Goal: Transaction & Acquisition: Purchase product/service

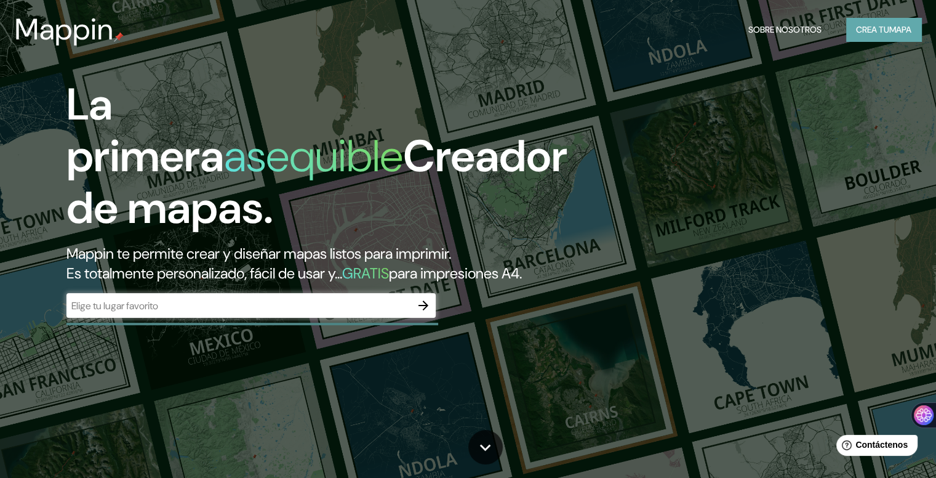
click at [893, 27] on font "mapa" at bounding box center [901, 29] width 22 height 11
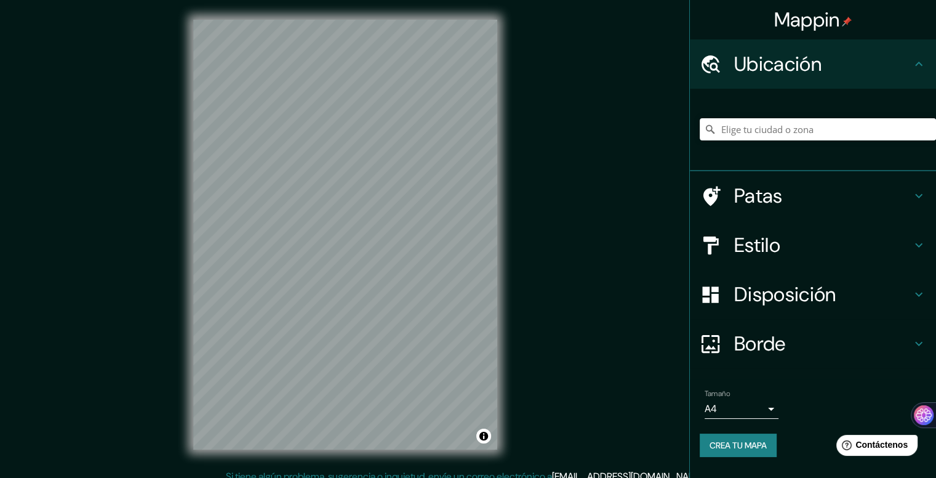
click at [856, 291] on h4 "Disposición" at bounding box center [822, 294] width 177 height 25
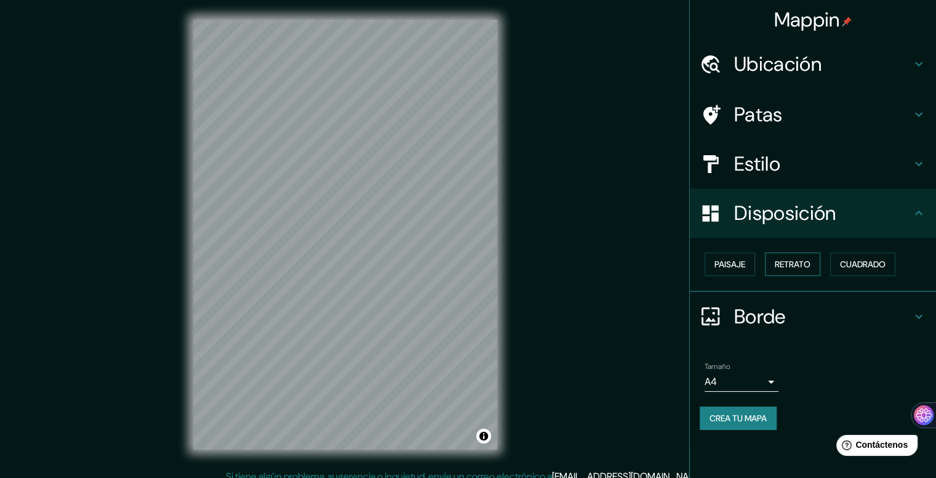
click at [803, 264] on font "Retrato" at bounding box center [793, 264] width 36 height 11
click at [857, 257] on font "Cuadrado" at bounding box center [863, 264] width 46 height 16
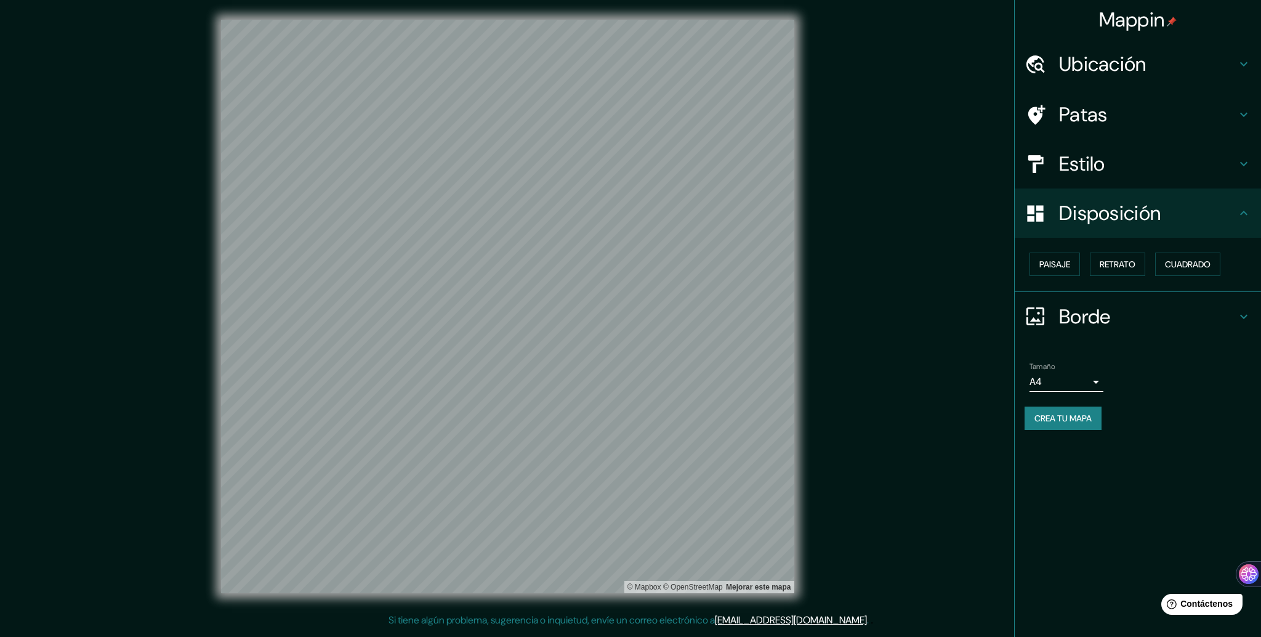
click at [936, 376] on body "Mappin Ubicación Patas Estilo Disposición Paisaje Retrato Cuadrado Borde Elige …" at bounding box center [630, 318] width 1261 height 637
click at [936, 426] on font "A3" at bounding box center [1045, 428] width 12 height 13
type input "a4"
click at [936, 412] on font "Crea tu mapa" at bounding box center [1062, 417] width 57 height 11
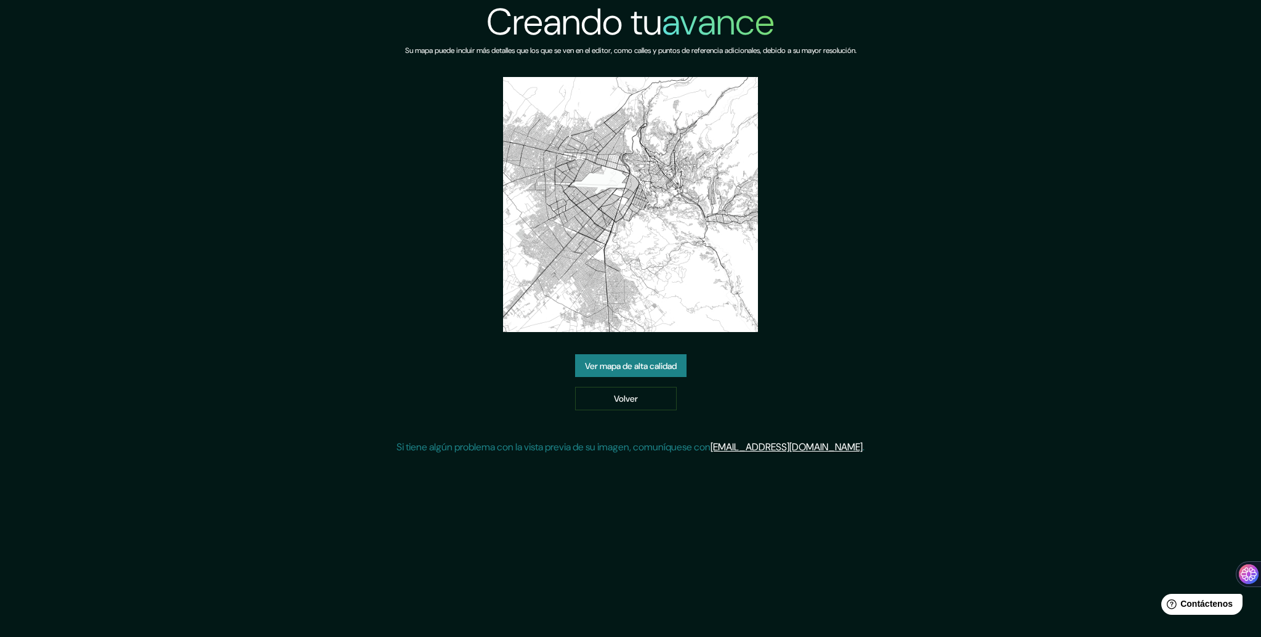
click at [667, 368] on font "Ver mapa de alta calidad" at bounding box center [631, 365] width 92 height 11
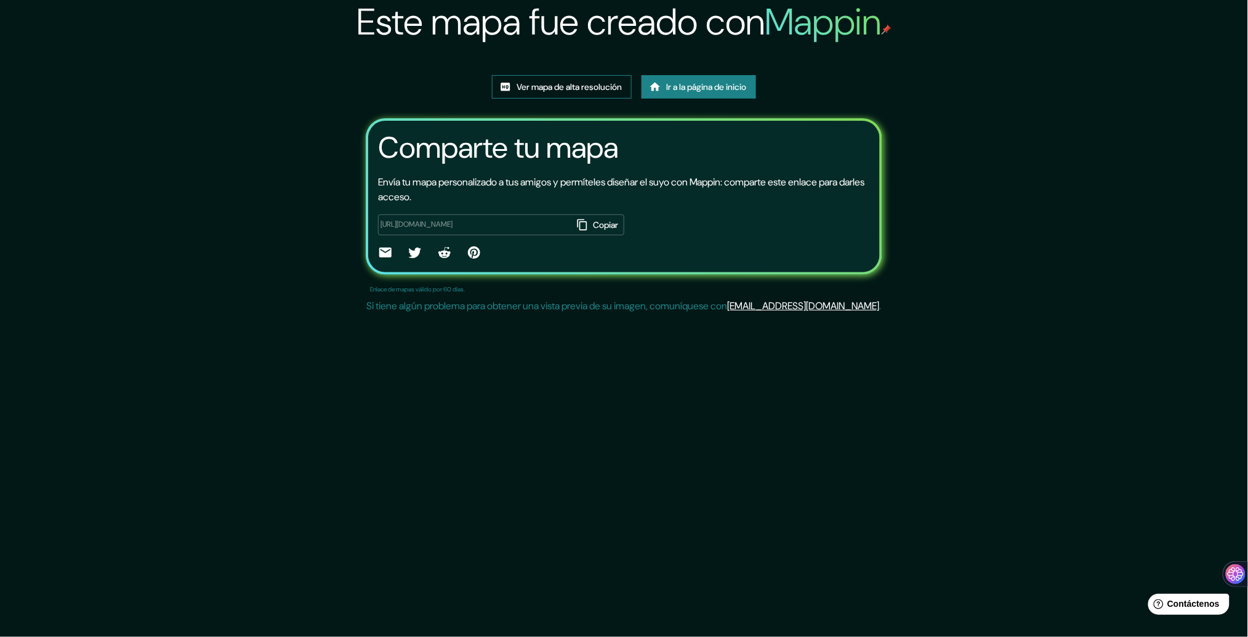
scroll to position [52, 0]
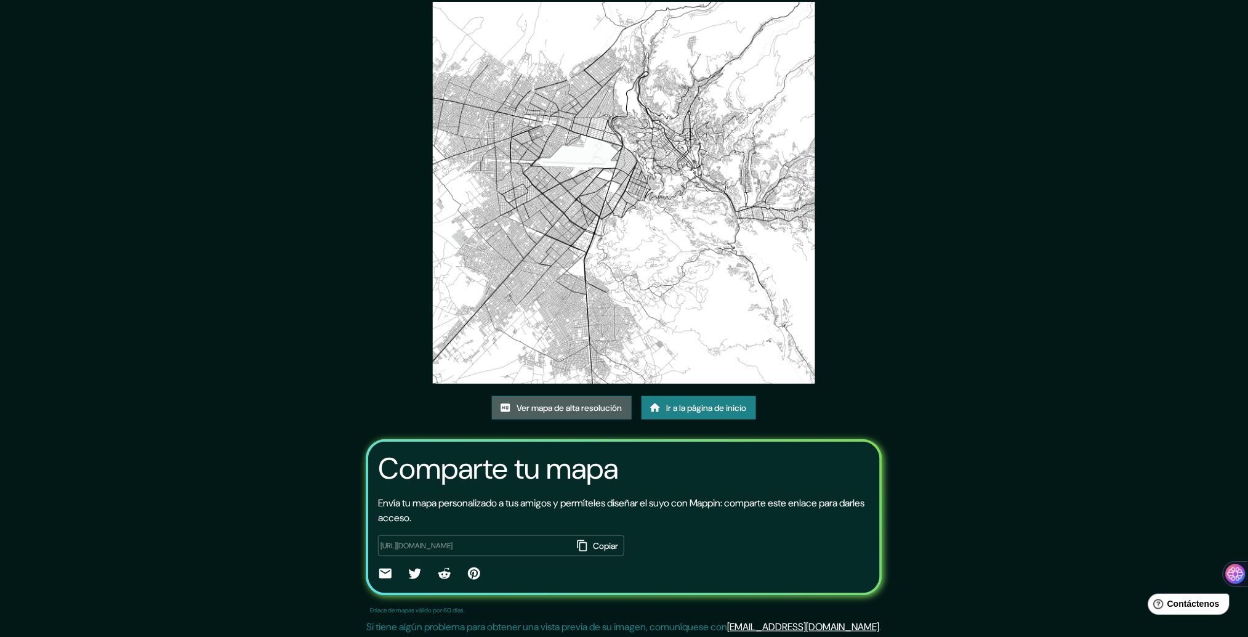
click at [588, 408] on font "Ver mapa de alta resolución" at bounding box center [569, 408] width 105 height 11
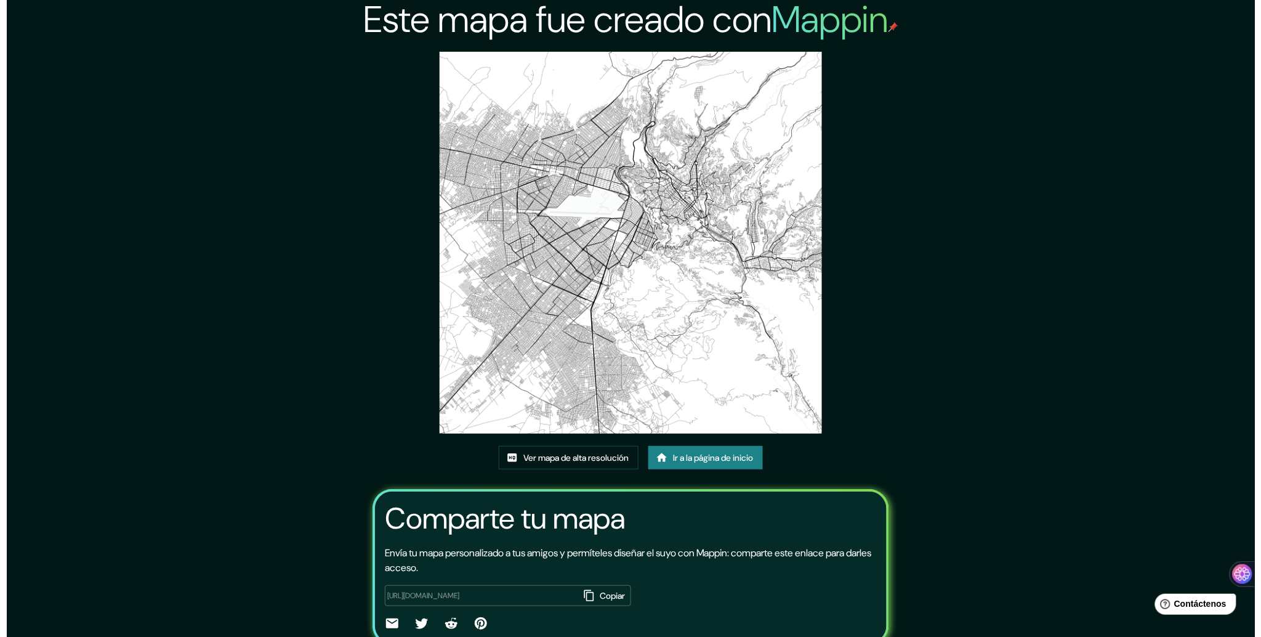
scroll to position [0, 0]
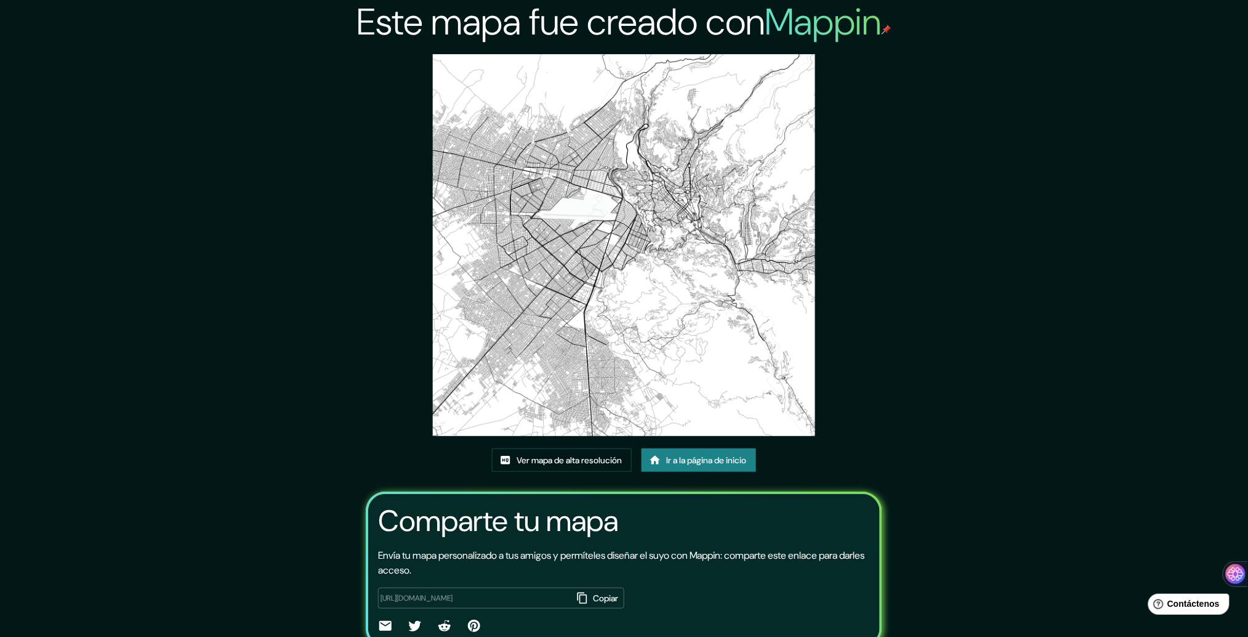
click at [705, 462] on font "Ir a la página de inicio" at bounding box center [706, 460] width 80 height 11
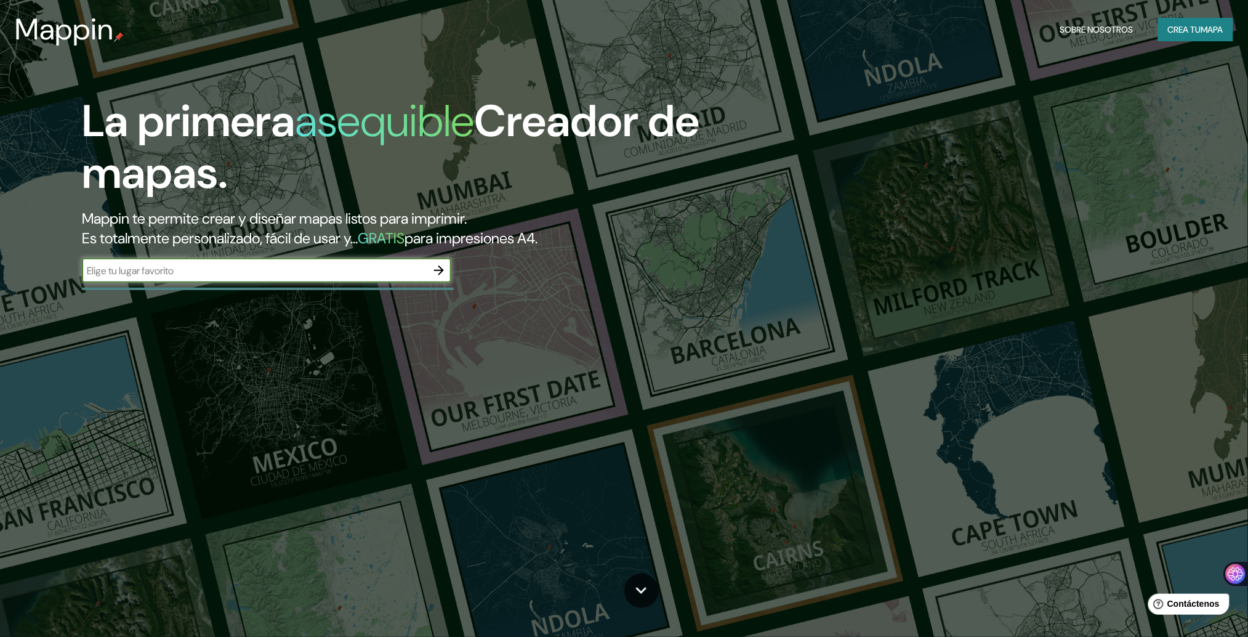
click at [1193, 30] on font "Crea tu" at bounding box center [1184, 29] width 33 height 11
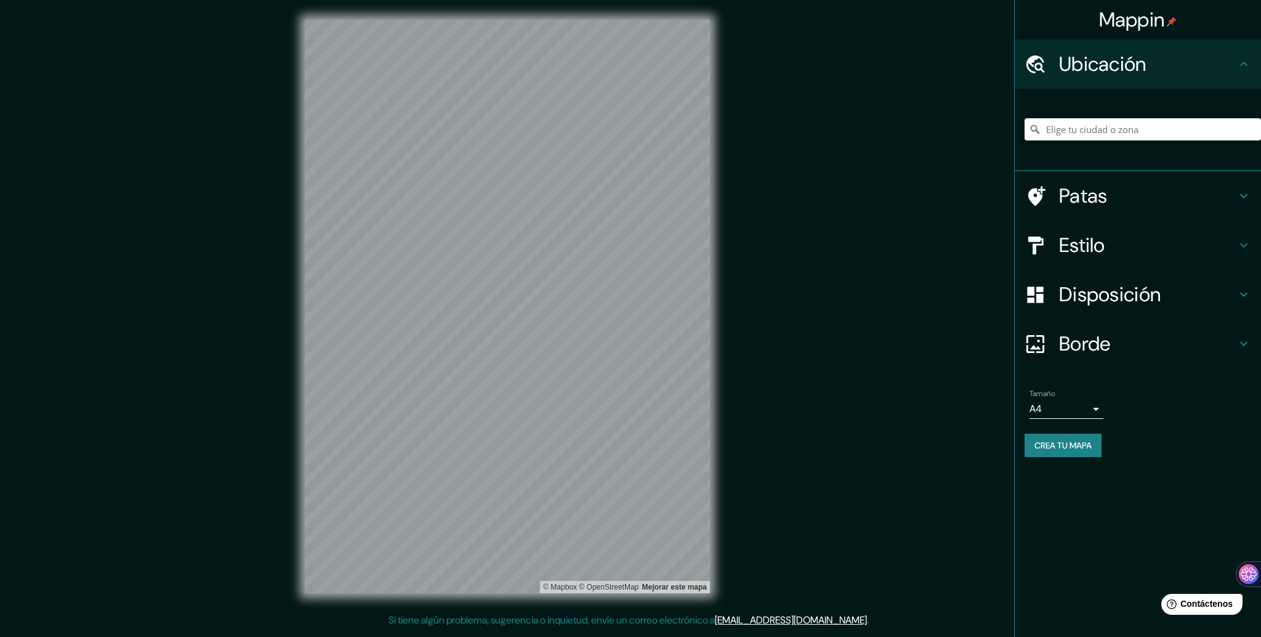
click at [1096, 412] on body "Mappin Ubicación Patas Estilo Disposición Borde Elige un borde. Consejo : puede…" at bounding box center [630, 318] width 1261 height 637
click at [1049, 450] on font "A3" at bounding box center [1045, 456] width 12 height 13
type input "a4"
click at [1145, 291] on font "Disposición" at bounding box center [1110, 294] width 102 height 26
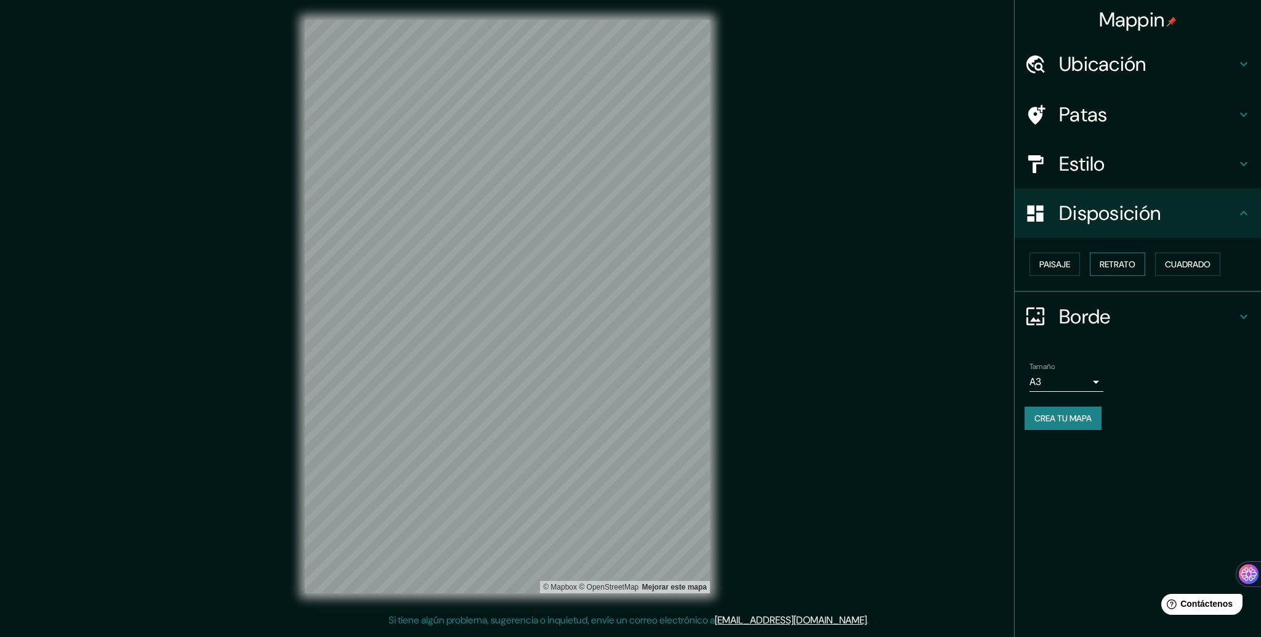
click at [1135, 259] on font "Retrato" at bounding box center [1118, 264] width 36 height 11
click at [1199, 260] on font "Cuadrado" at bounding box center [1188, 264] width 46 height 11
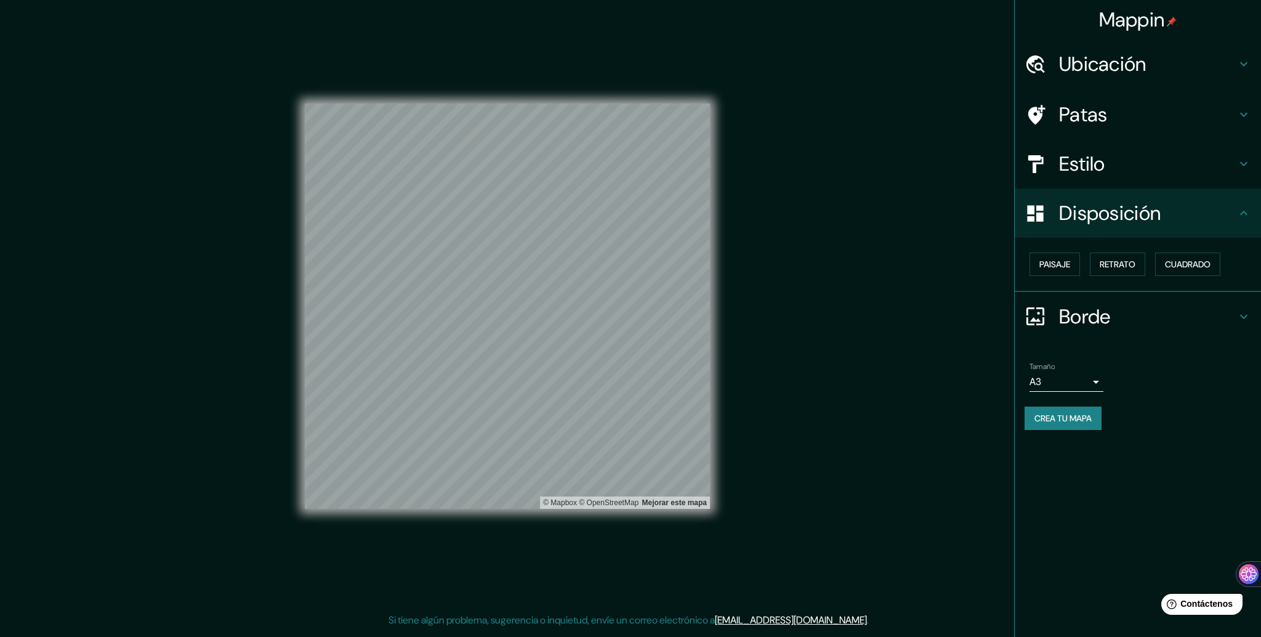
click at [1124, 165] on h4 "Estilo" at bounding box center [1147, 163] width 177 height 25
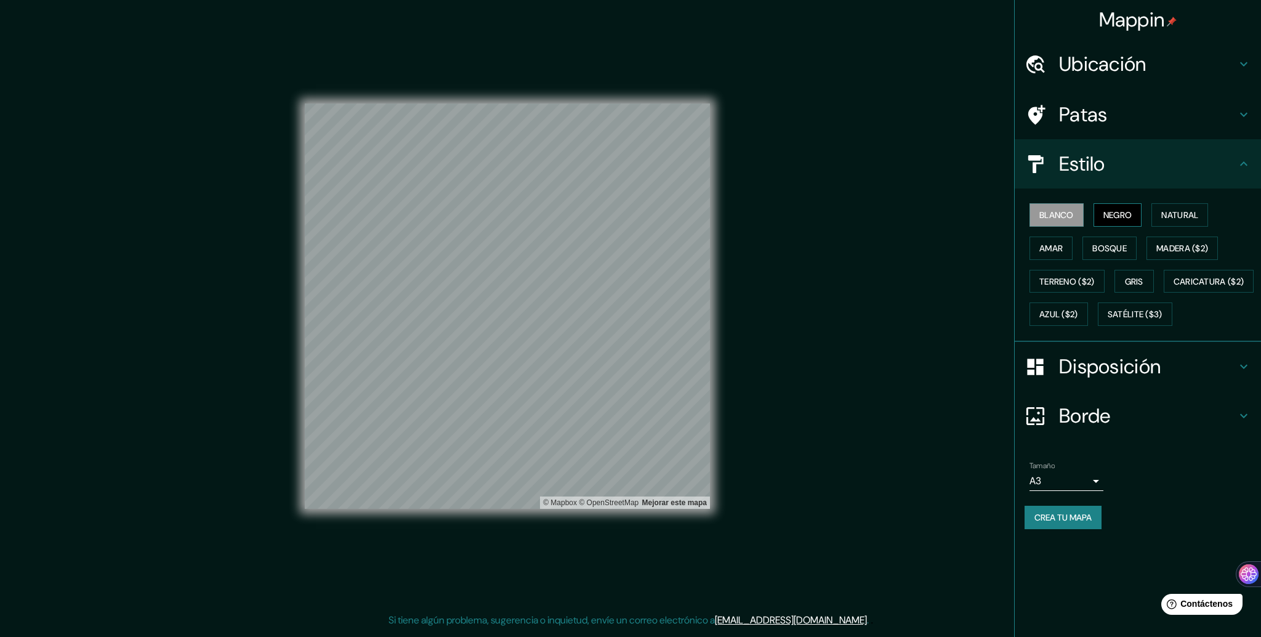
click at [1124, 209] on font "Negro" at bounding box center [1117, 214] width 29 height 11
click at [1047, 247] on font "Amar" at bounding box center [1050, 248] width 23 height 11
click at [1189, 243] on font "Madera ($2)" at bounding box center [1182, 248] width 52 height 11
click at [1108, 246] on font "Bosque" at bounding box center [1109, 248] width 34 height 11
click at [1204, 245] on font "Madera ($2)" at bounding box center [1182, 248] width 52 height 11
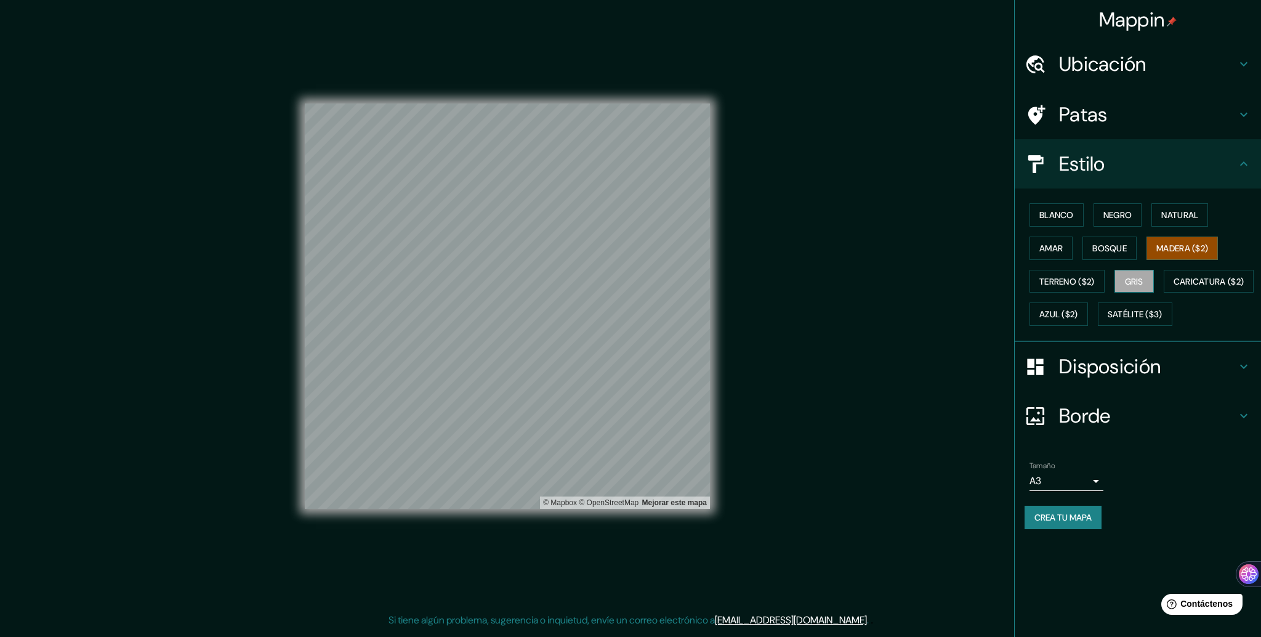
click at [1128, 278] on font "Gris" at bounding box center [1134, 281] width 18 height 11
click at [1052, 246] on font "Amar" at bounding box center [1050, 248] width 23 height 11
click at [1109, 214] on font "Negro" at bounding box center [1117, 214] width 29 height 11
click at [1076, 523] on font "Crea tu mapa" at bounding box center [1062, 517] width 57 height 11
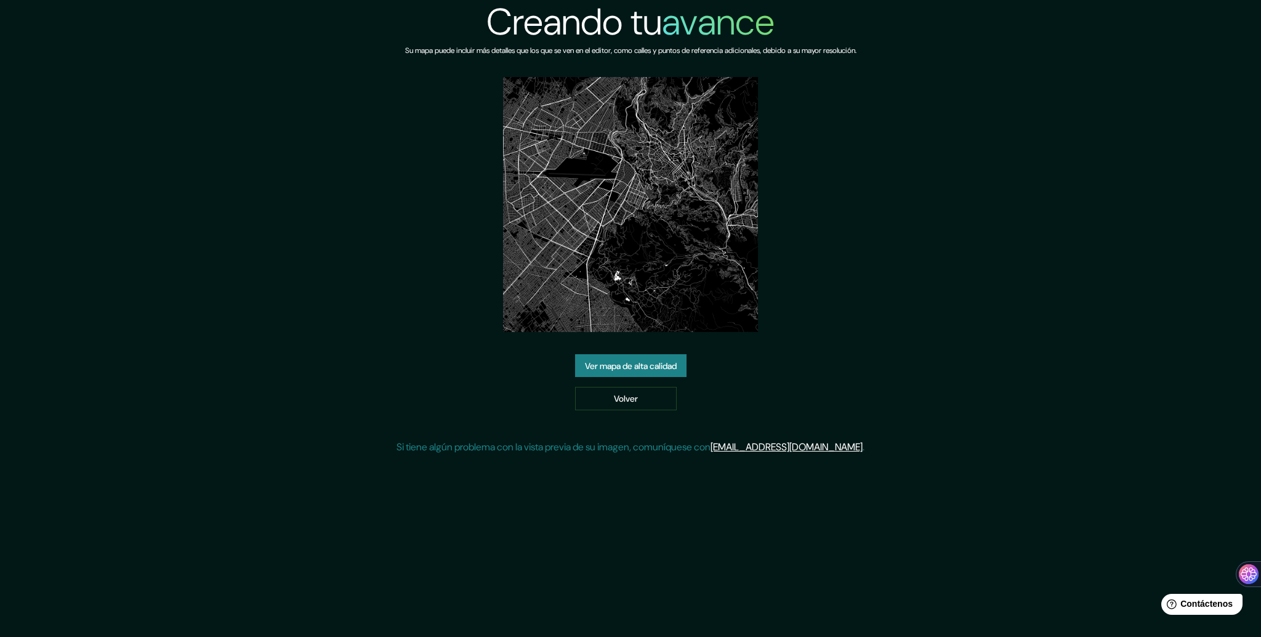
click at [681, 278] on img at bounding box center [630, 204] width 255 height 255
click at [656, 366] on font "Ver mapa de alta calidad" at bounding box center [631, 365] width 92 height 11
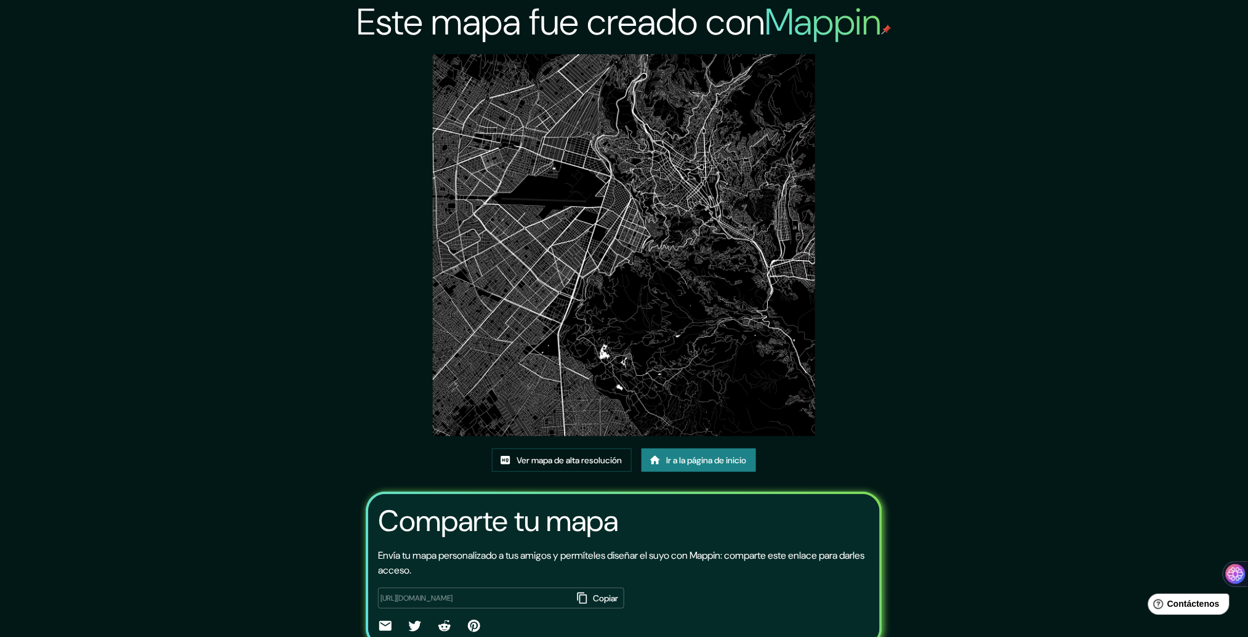
click at [1006, 333] on div "Este mapa fue creado con Mappin Ver mapa de alta resolución Ir a la página de i…" at bounding box center [624, 345] width 1248 height 691
drag, startPoint x: 845, startPoint y: 350, endPoint x: 868, endPoint y: 340, distance: 25.4
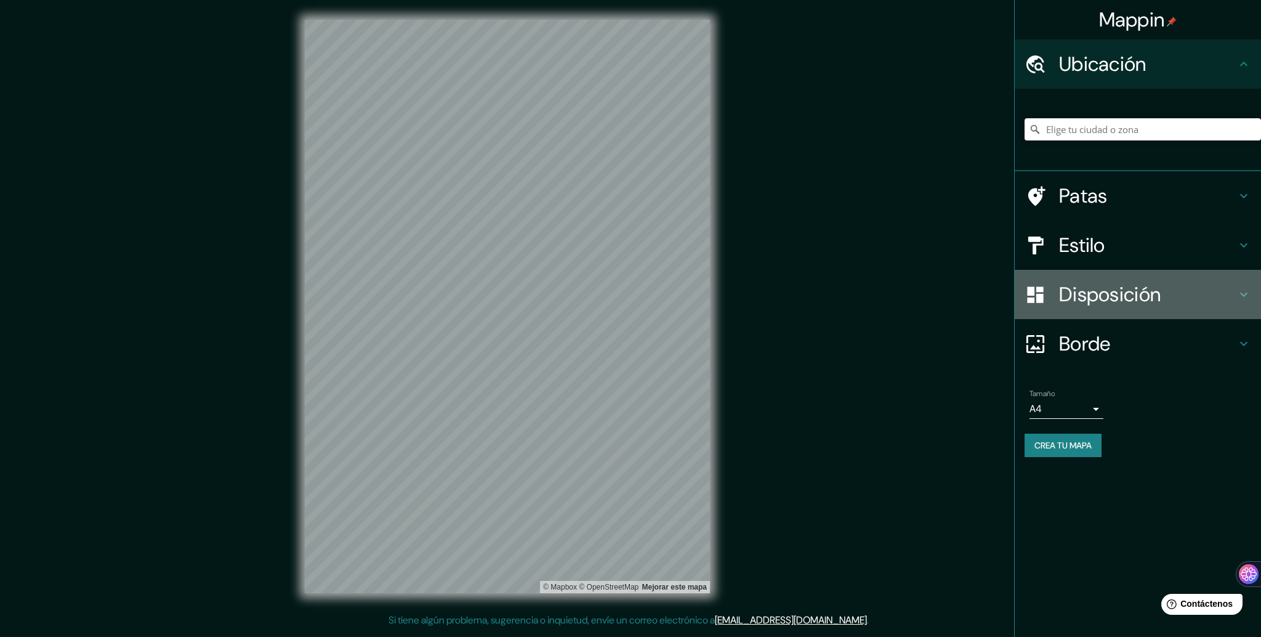
click at [1121, 293] on font "Disposición" at bounding box center [1110, 294] width 102 height 26
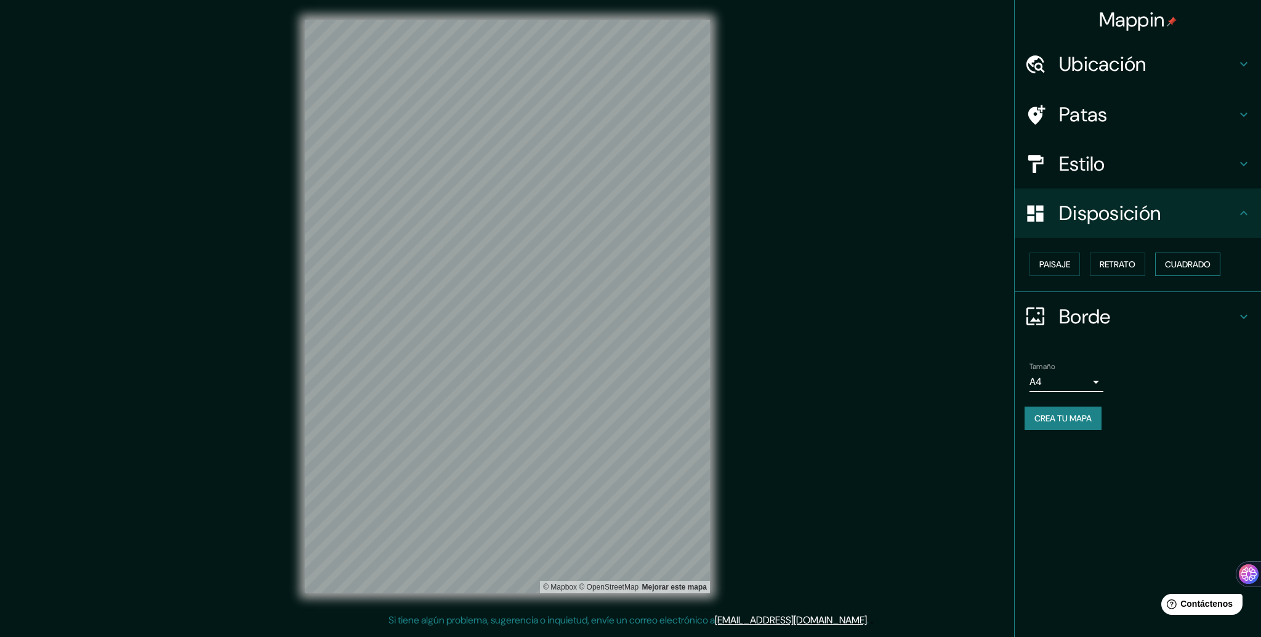
click at [1186, 261] on font "Cuadrado" at bounding box center [1188, 264] width 46 height 11
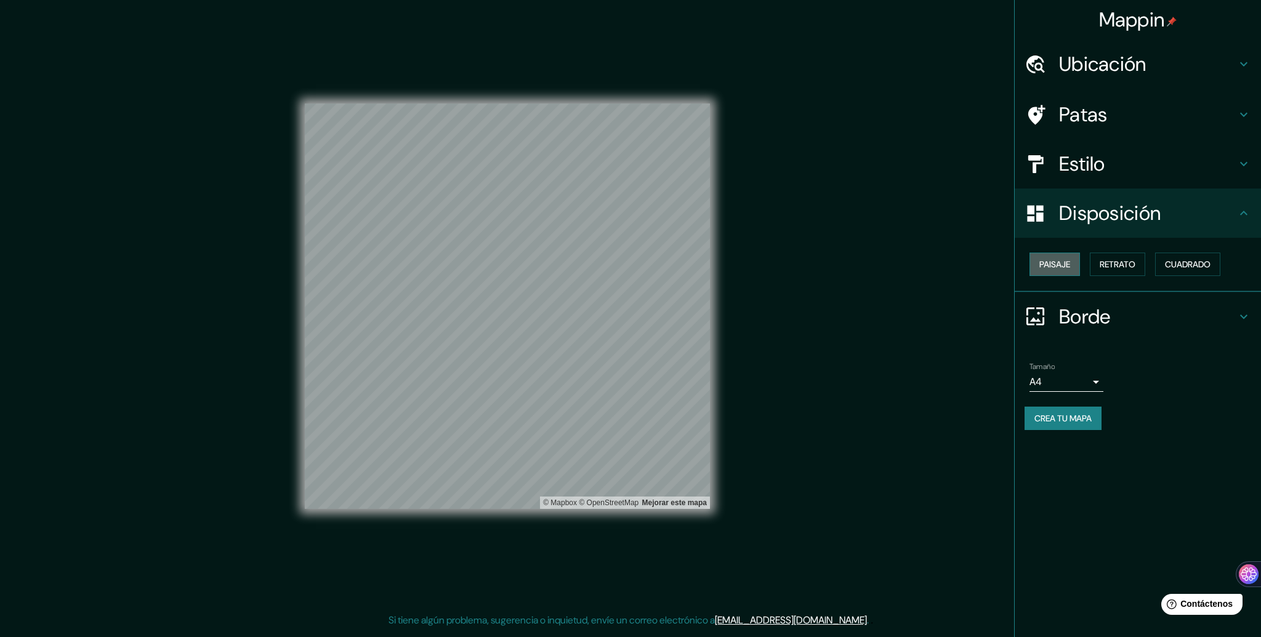
click at [1061, 259] on font "Paisaje" at bounding box center [1054, 264] width 31 height 11
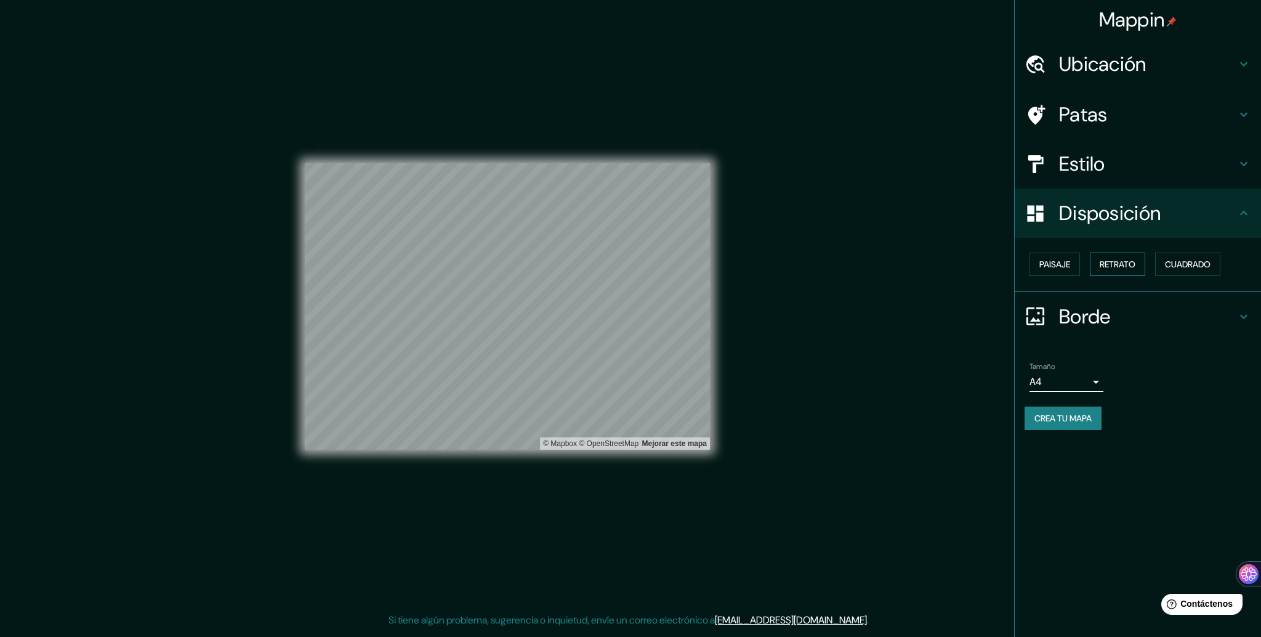
click at [1124, 269] on font "Retrato" at bounding box center [1118, 264] width 36 height 16
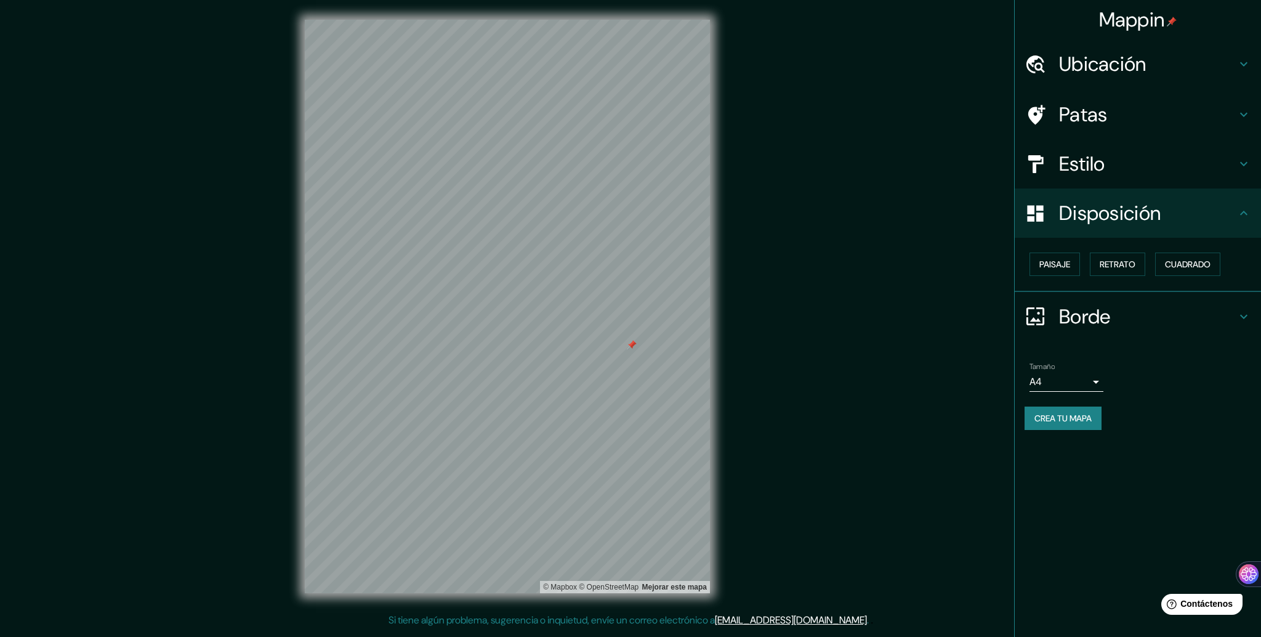
click at [1149, 70] on h4 "Ubicación" at bounding box center [1147, 64] width 177 height 25
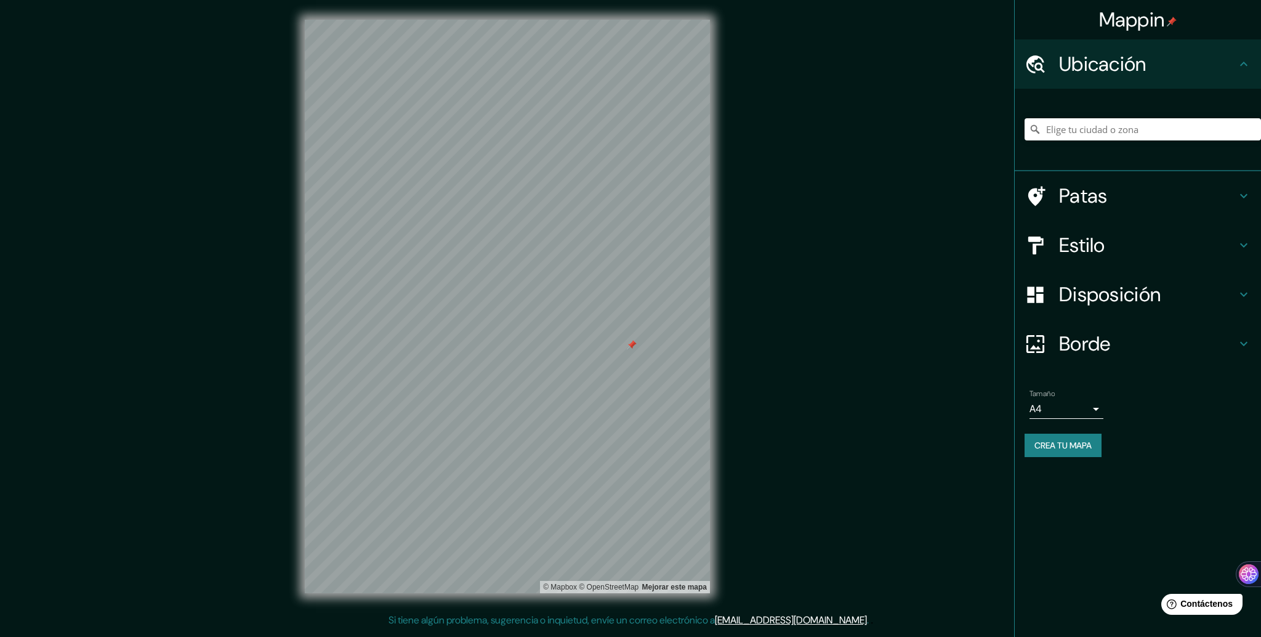
click at [1091, 203] on font "Patas" at bounding box center [1083, 196] width 49 height 26
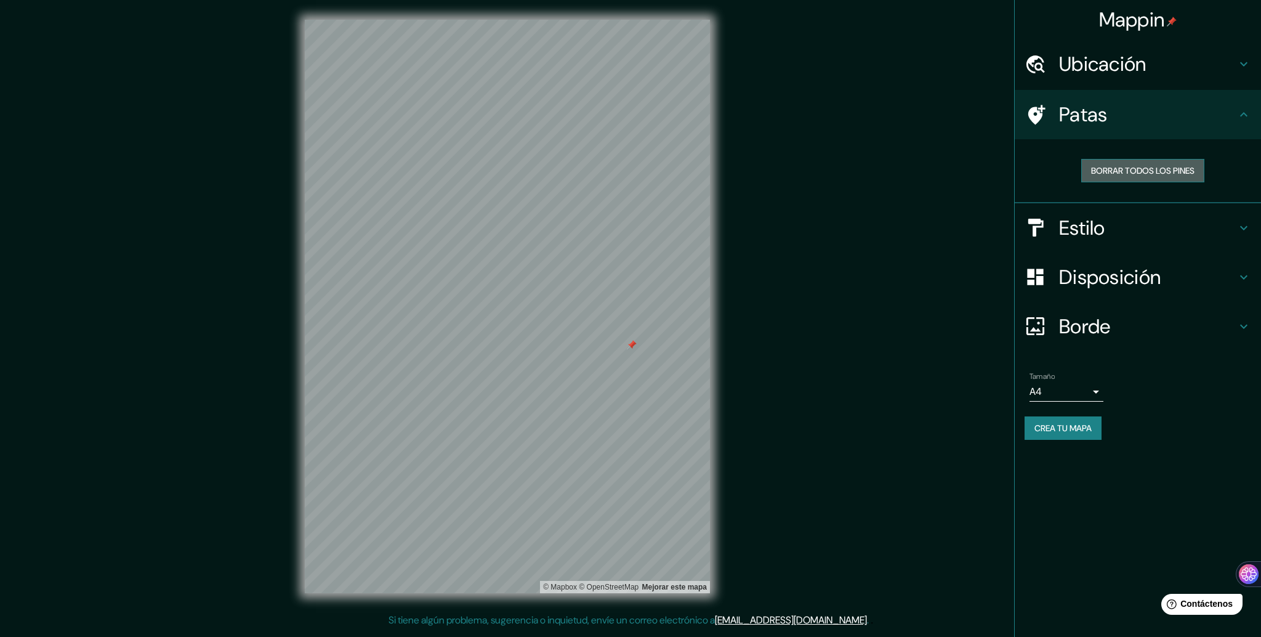
click at [1138, 171] on font "Borrar todos los pines" at bounding box center [1142, 170] width 103 height 11
click at [1052, 428] on font "Crea tu mapa" at bounding box center [1062, 427] width 57 height 11
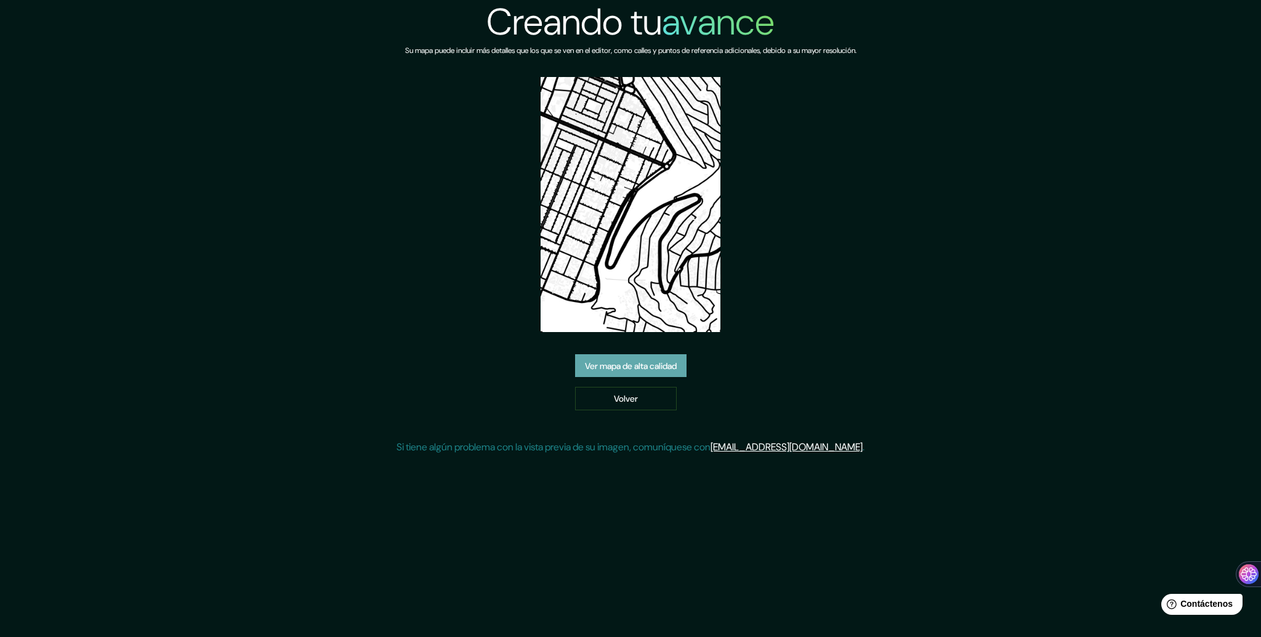
click at [632, 368] on font "Ver mapa de alta calidad" at bounding box center [631, 365] width 92 height 11
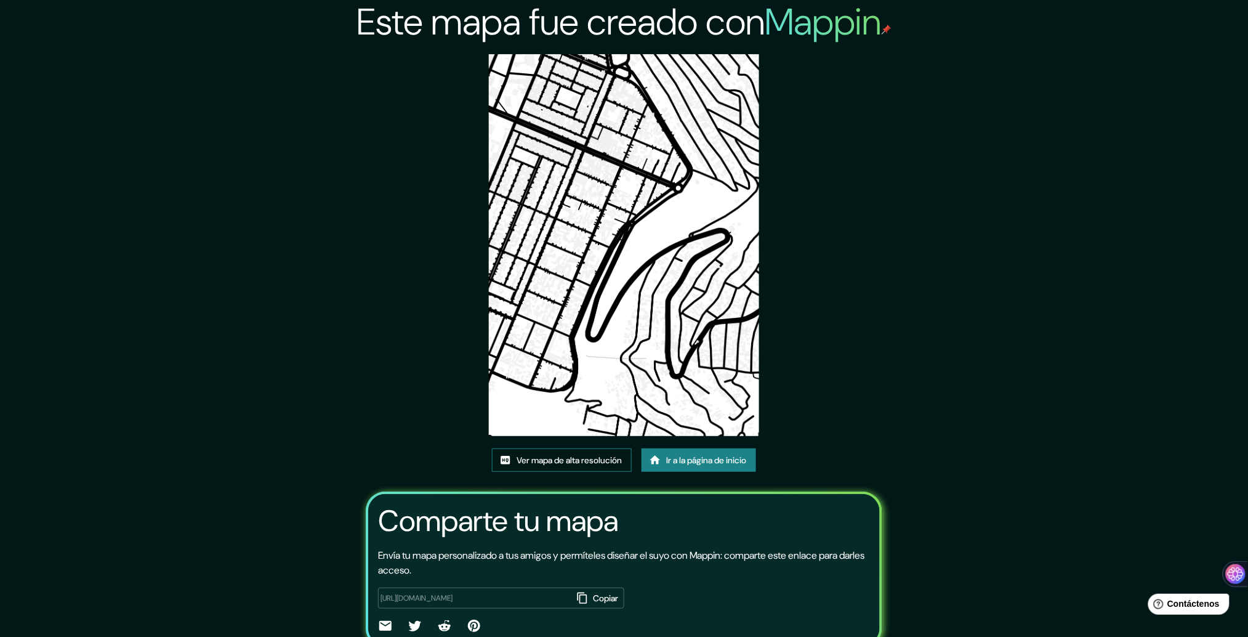
click at [581, 453] on font "Ver mapa de alta resolución" at bounding box center [569, 460] width 105 height 16
click at [1024, 228] on div "Este mapa fue creado con Mappin Ver mapa de alta resolución Ir a la página de i…" at bounding box center [624, 345] width 1248 height 691
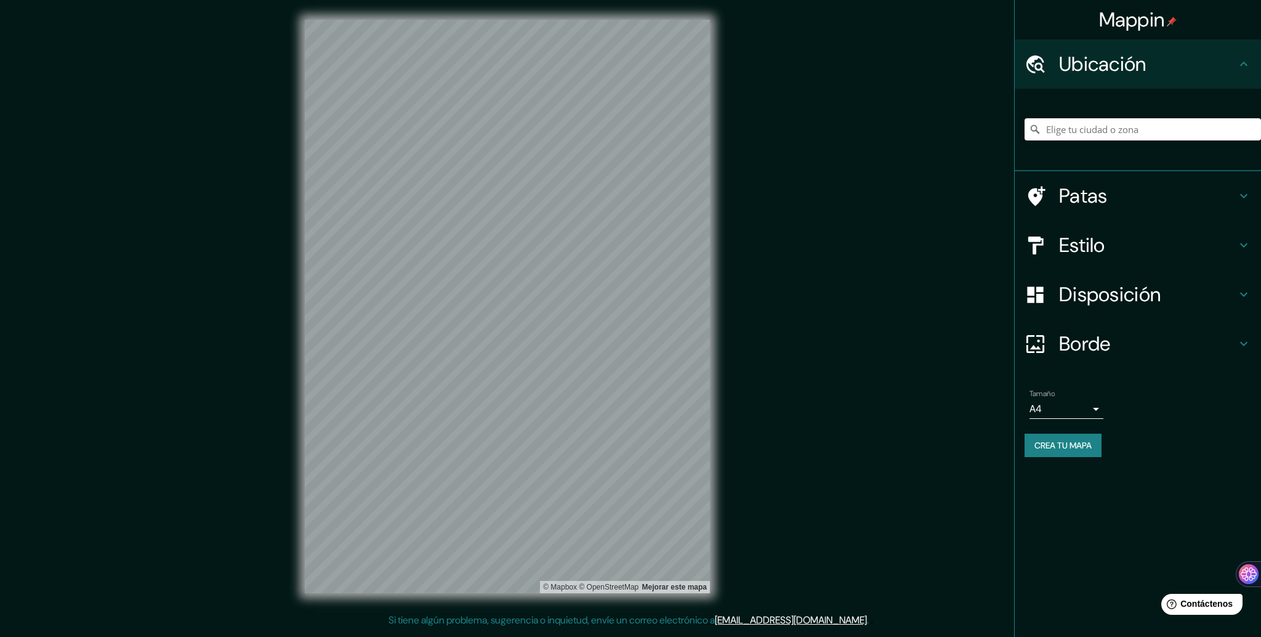
click at [1128, 289] on font "Disposición" at bounding box center [1110, 294] width 102 height 26
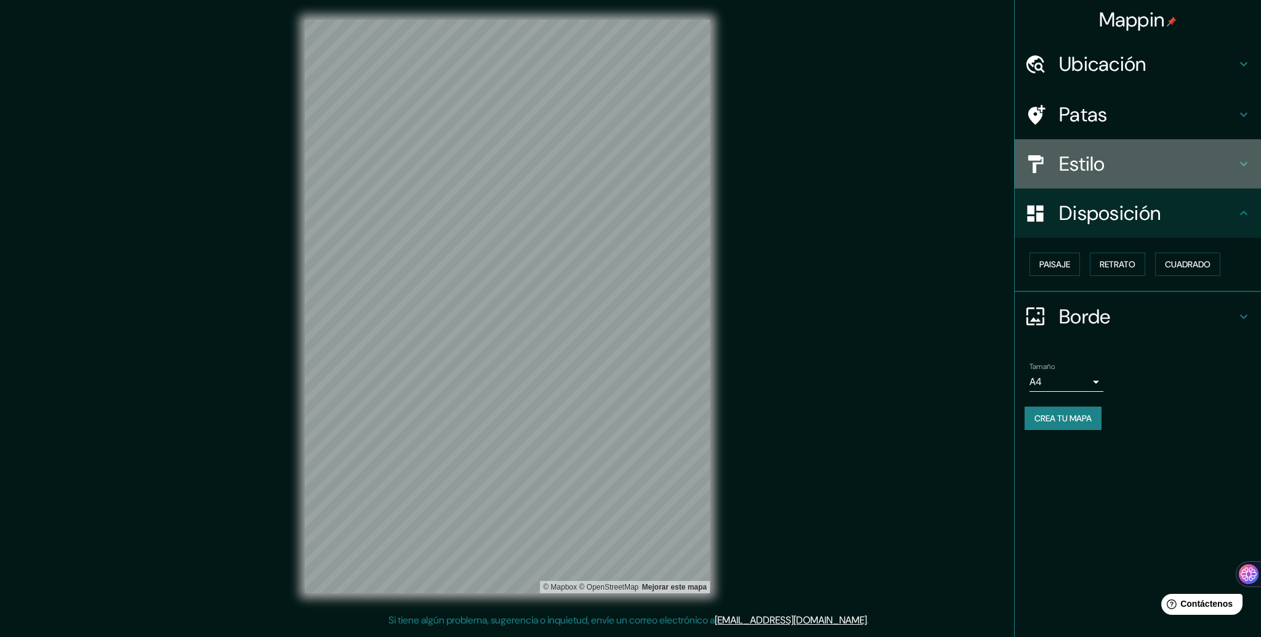
click at [1124, 162] on h4 "Estilo" at bounding box center [1147, 163] width 177 height 25
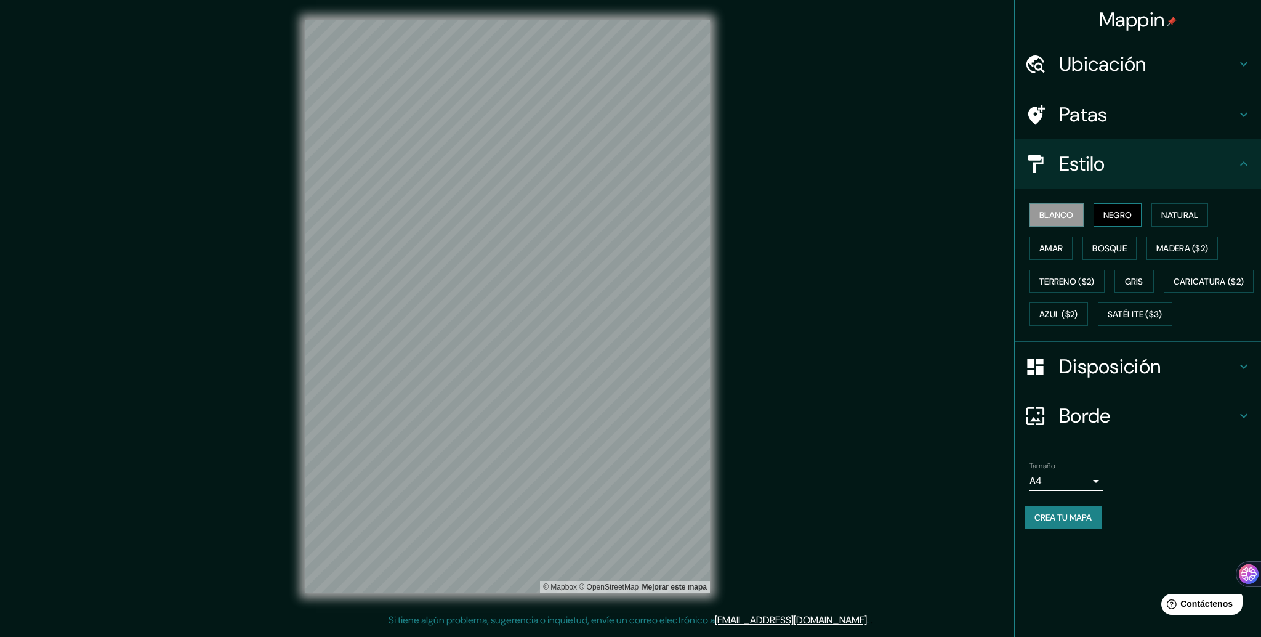
click at [1128, 211] on font "Negro" at bounding box center [1117, 214] width 29 height 11
click at [1074, 523] on font "Crea tu mapa" at bounding box center [1062, 517] width 57 height 11
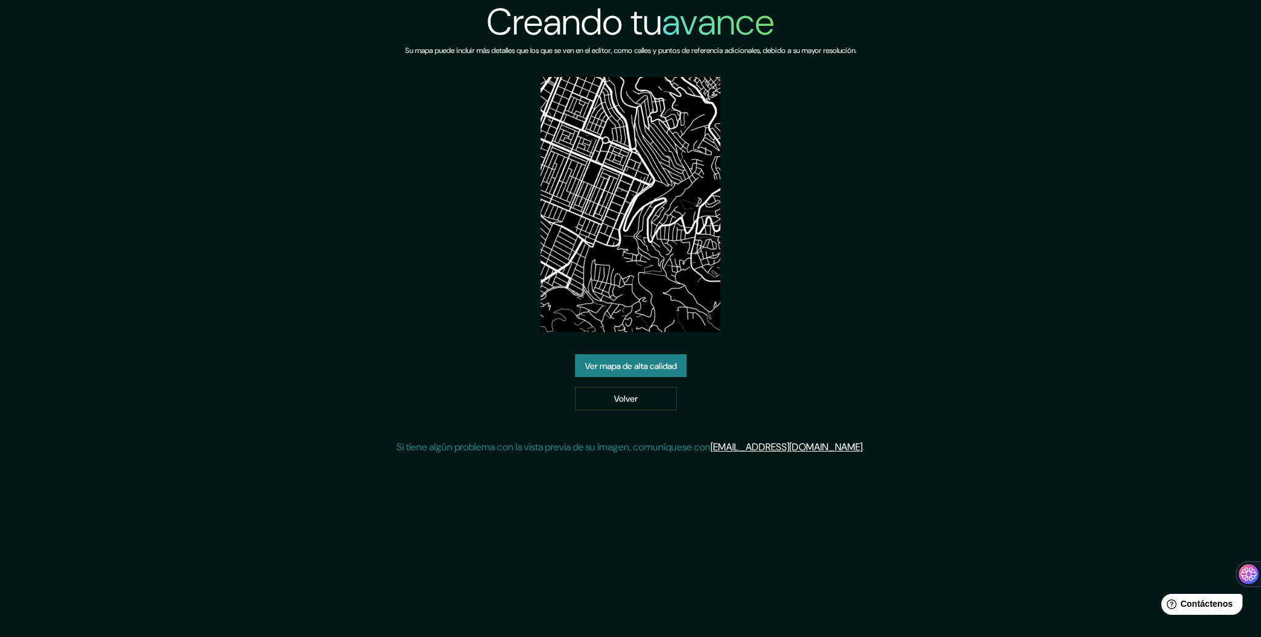
click at [641, 364] on font "Ver mapa de alta calidad" at bounding box center [631, 365] width 92 height 11
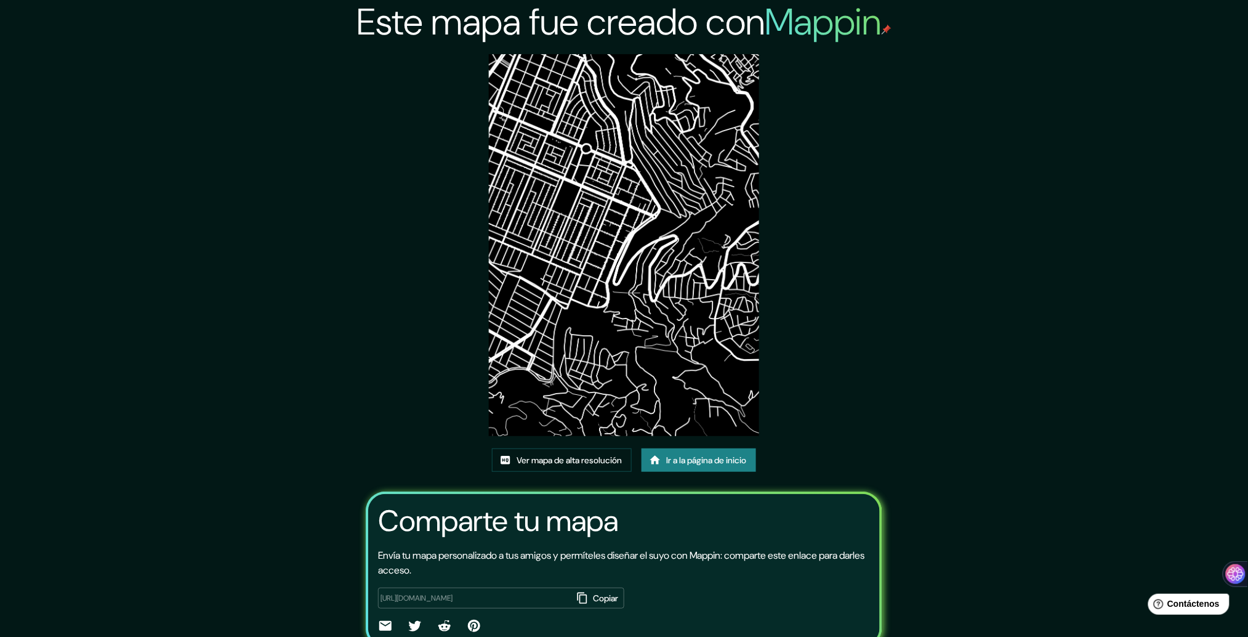
drag, startPoint x: 763, startPoint y: 315, endPoint x: 777, endPoint y: 312, distance: 14.5
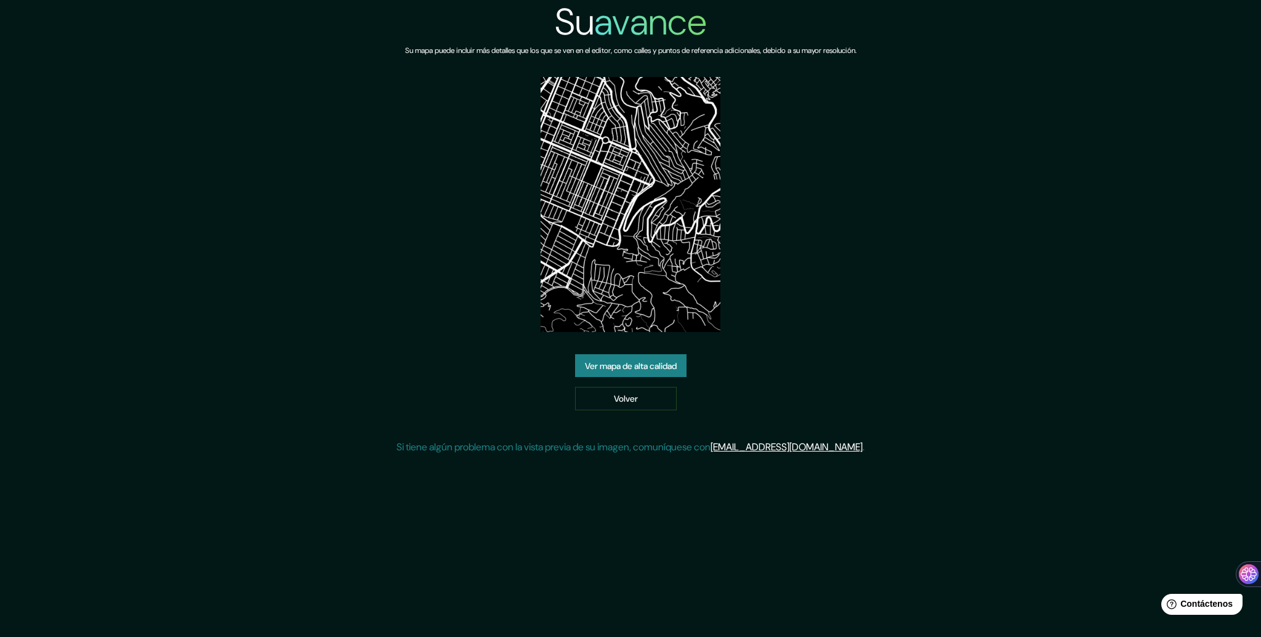
drag, startPoint x: 794, startPoint y: 299, endPoint x: 799, endPoint y: 296, distance: 6.7
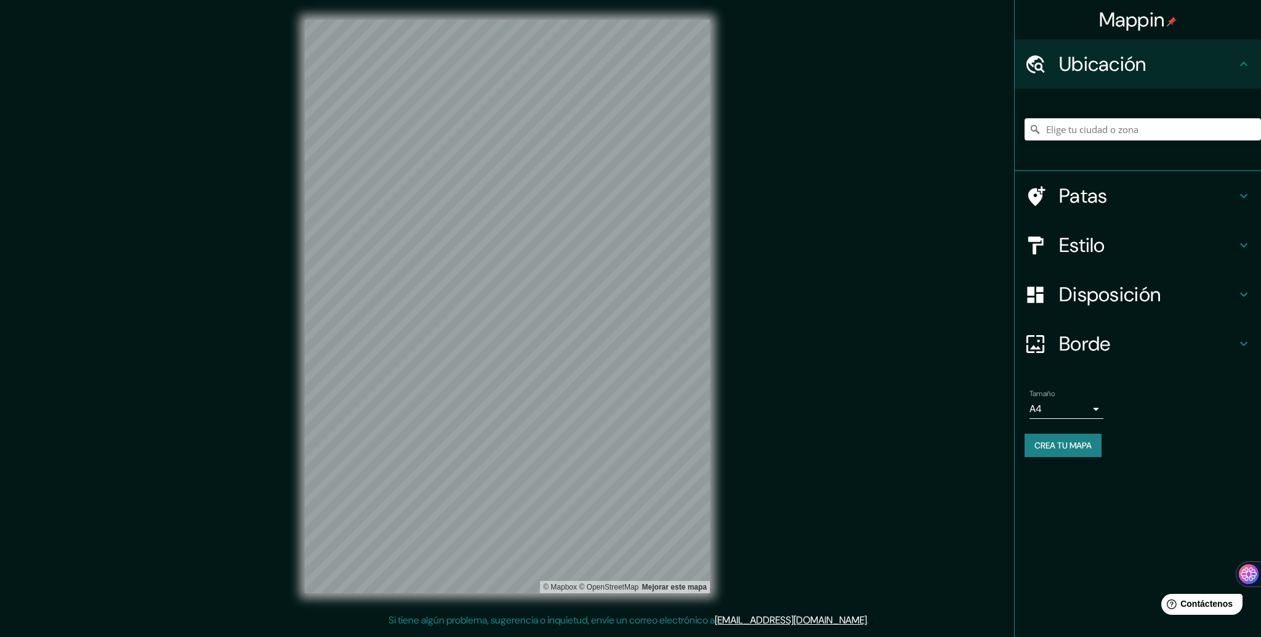
click at [1110, 288] on font "Disposición" at bounding box center [1110, 294] width 102 height 26
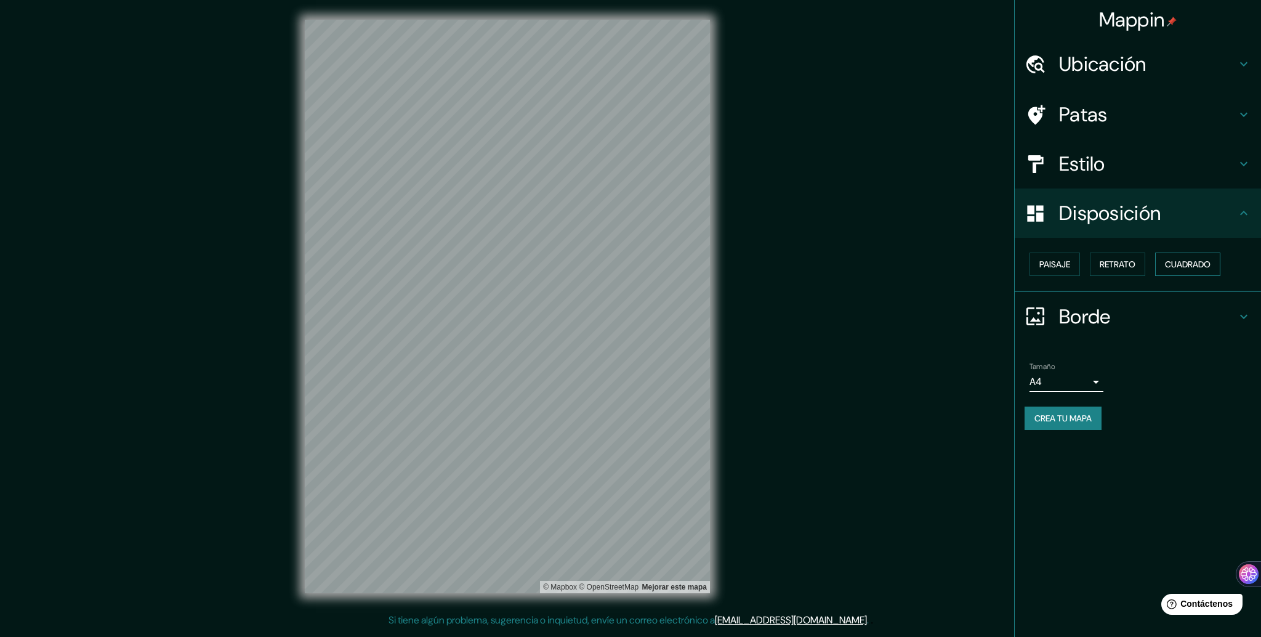
click at [1205, 259] on font "Cuadrado" at bounding box center [1188, 264] width 46 height 11
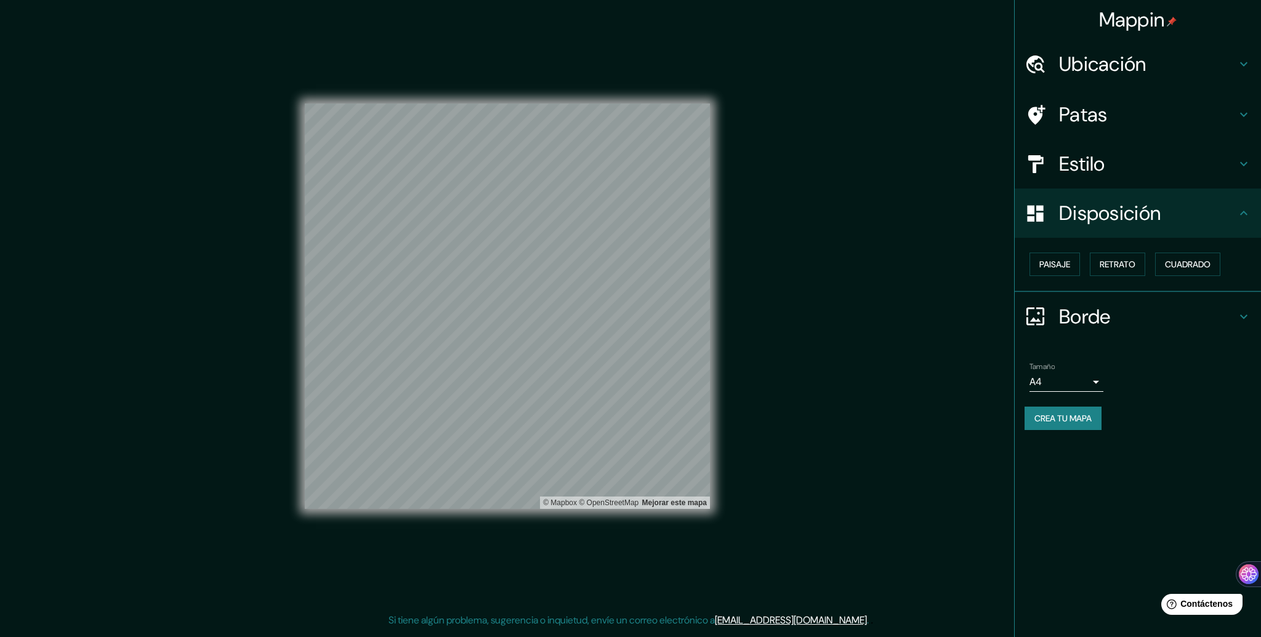
click at [1079, 412] on font "Crea tu mapa" at bounding box center [1062, 417] width 57 height 11
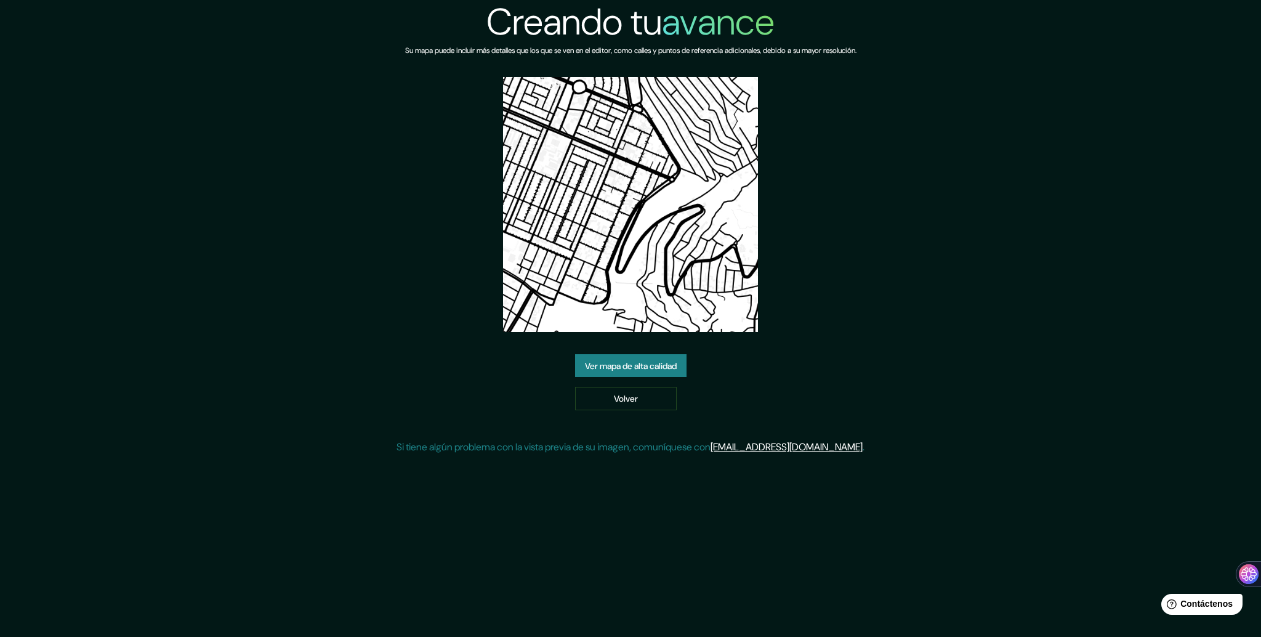
click at [651, 360] on font "Ver mapa de alta calidad" at bounding box center [631, 365] width 92 height 11
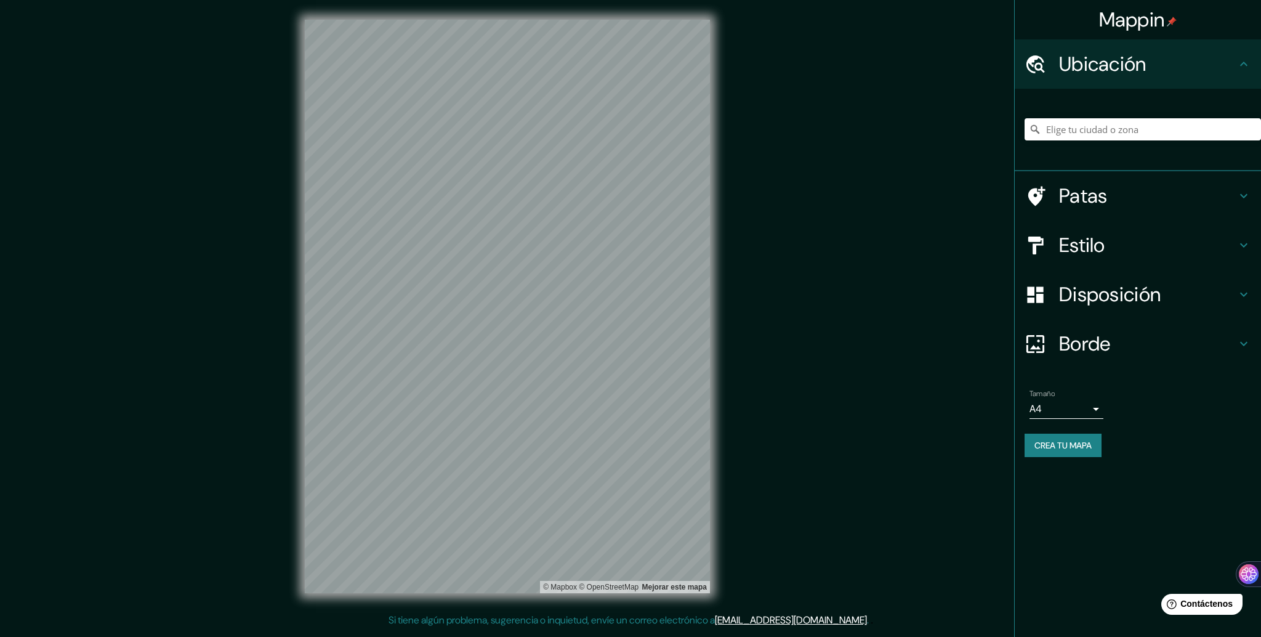
click at [1136, 289] on font "Disposición" at bounding box center [1110, 294] width 102 height 26
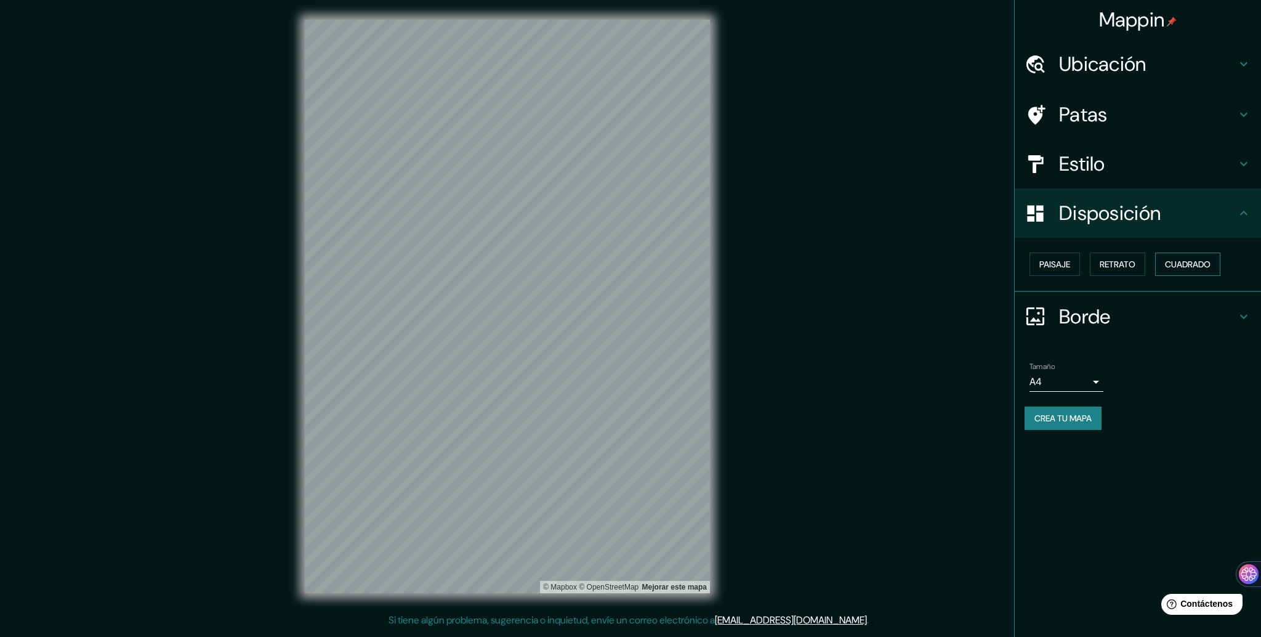
click at [1176, 259] on font "Cuadrado" at bounding box center [1188, 264] width 46 height 11
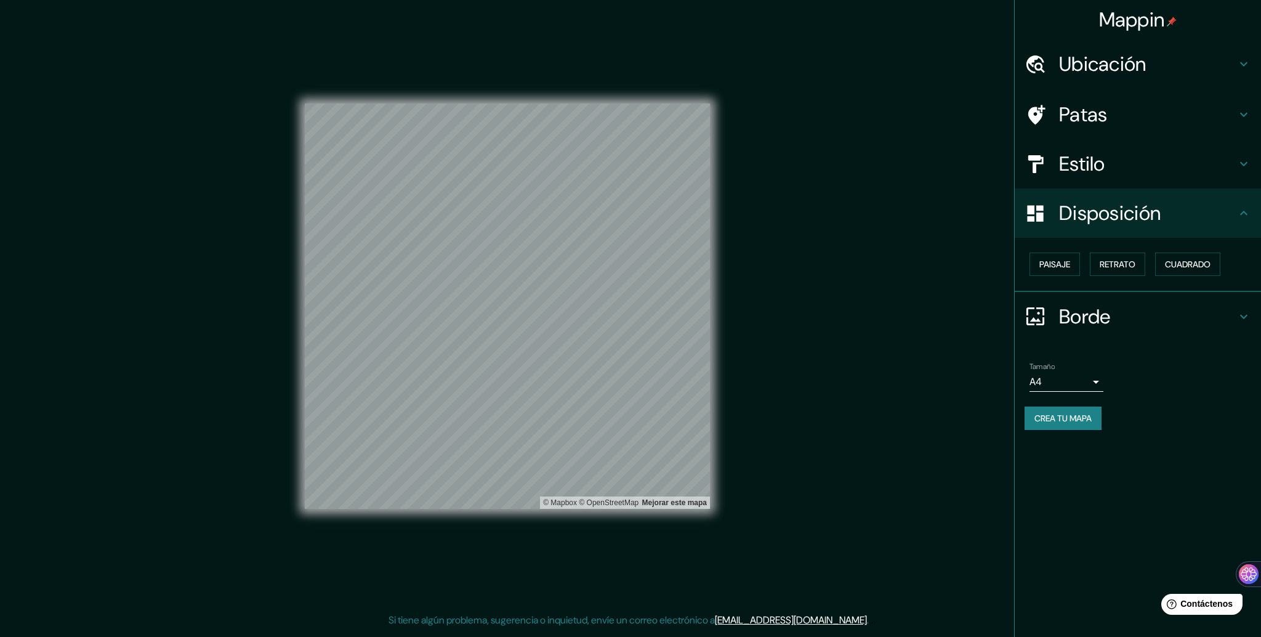
click at [1092, 163] on font "Estilo" at bounding box center [1082, 164] width 46 height 26
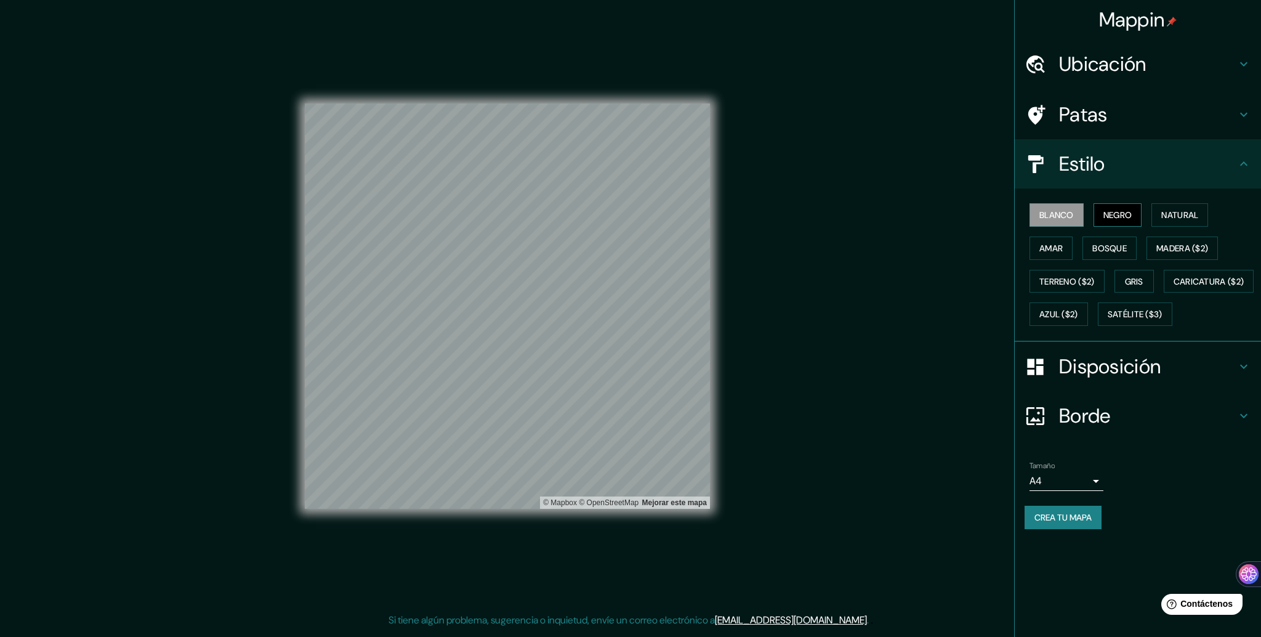
click at [1117, 212] on font "Negro" at bounding box center [1117, 214] width 29 height 11
click at [1039, 523] on font "Crea tu mapa" at bounding box center [1062, 517] width 57 height 11
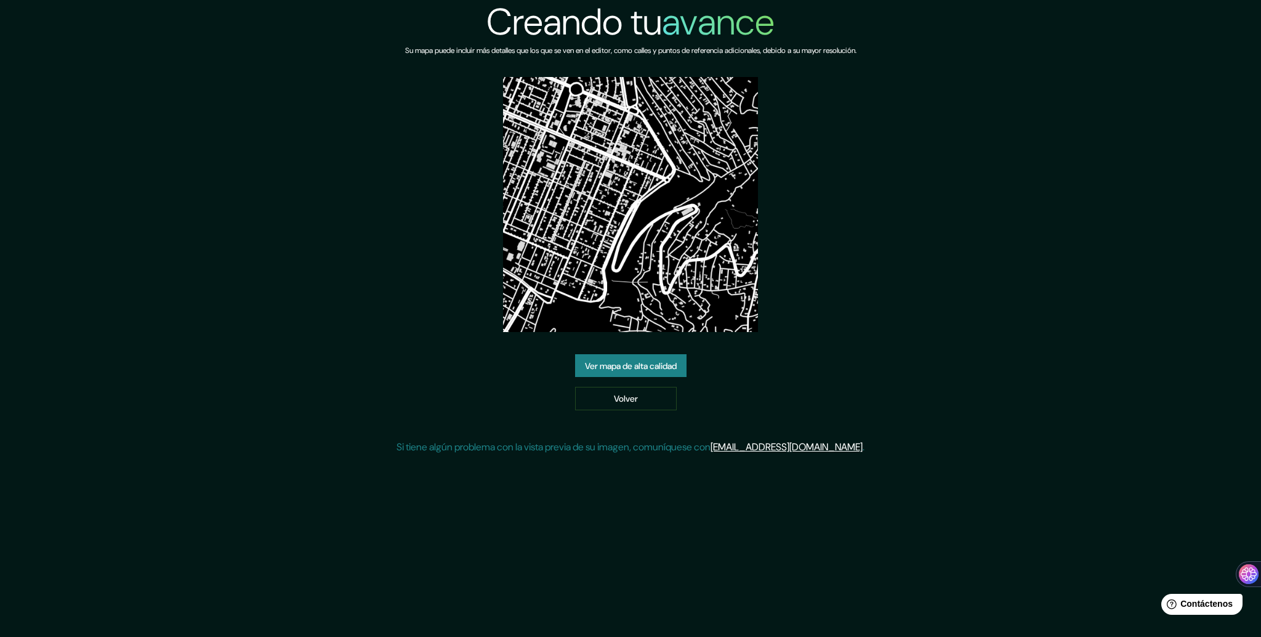
click at [681, 364] on link "Ver mapa de alta calidad" at bounding box center [630, 365] width 111 height 23
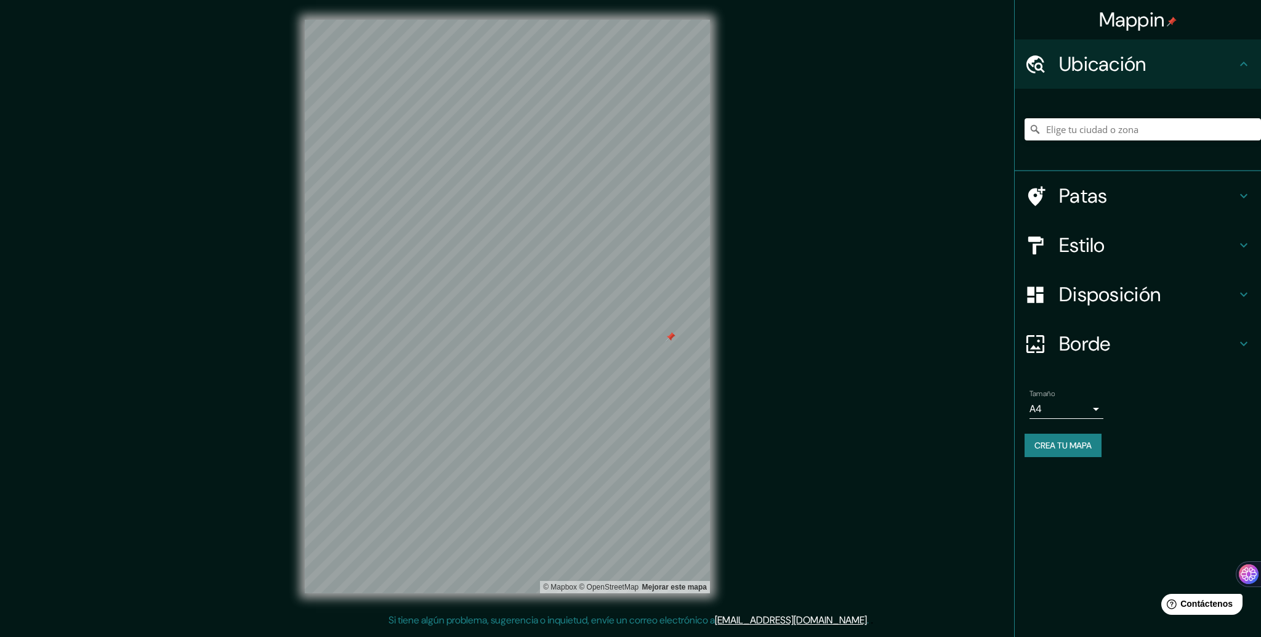
click at [1098, 234] on font "Estilo" at bounding box center [1082, 245] width 46 height 26
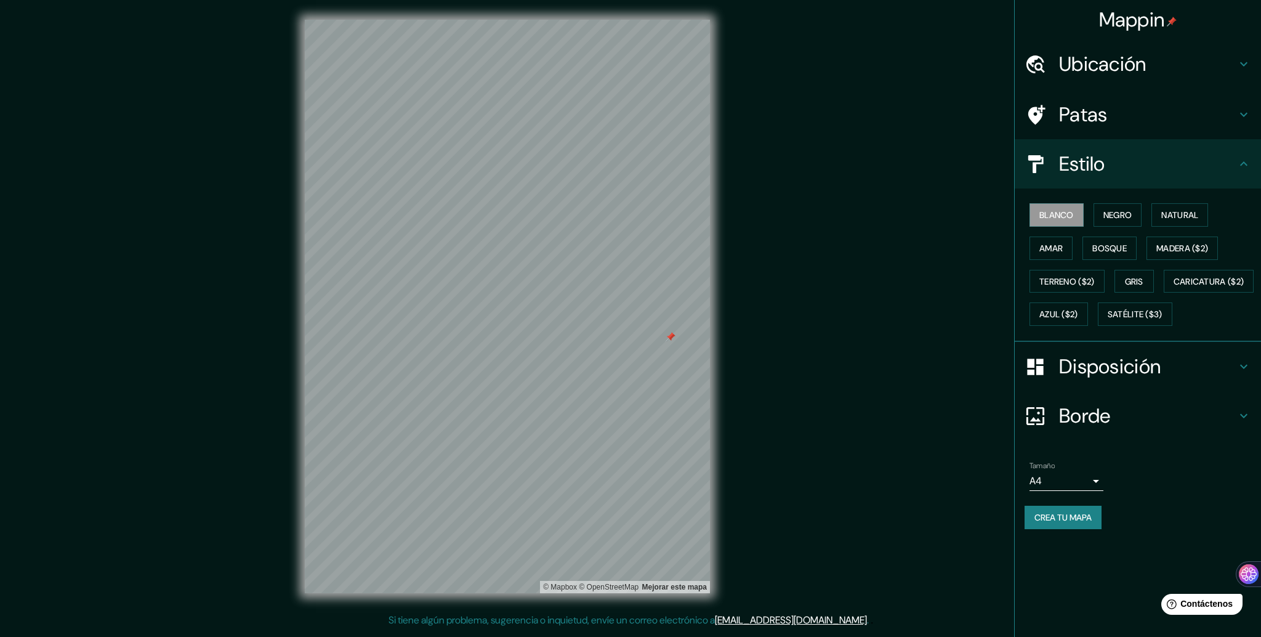
click at [1127, 113] on h4 "Patas" at bounding box center [1147, 114] width 177 height 25
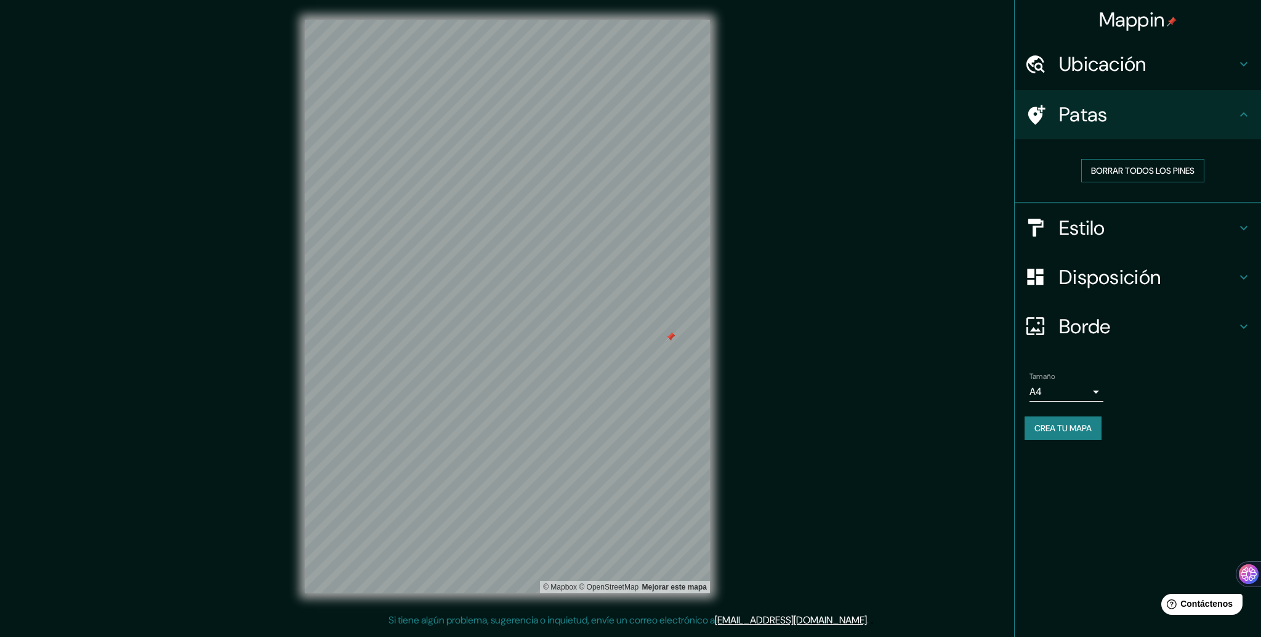
click at [1146, 167] on font "Borrar todos los pines" at bounding box center [1142, 170] width 103 height 11
click at [1101, 324] on font "Borde" at bounding box center [1085, 326] width 52 height 26
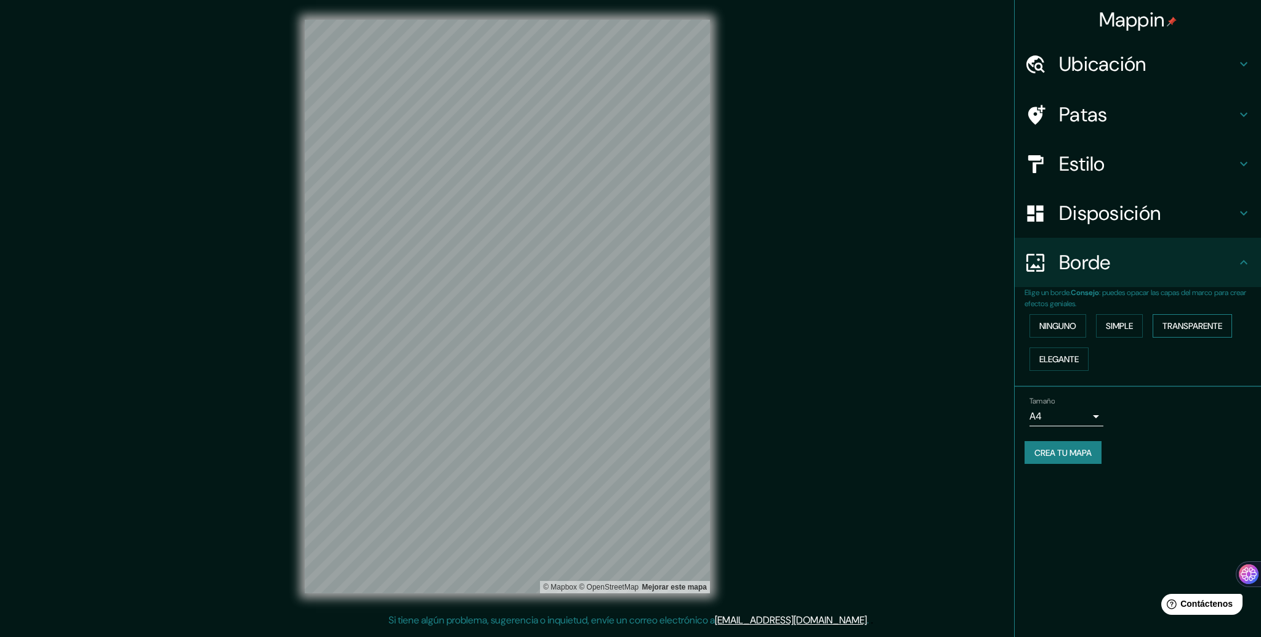
click at [1202, 325] on font "Transparente" at bounding box center [1192, 325] width 60 height 11
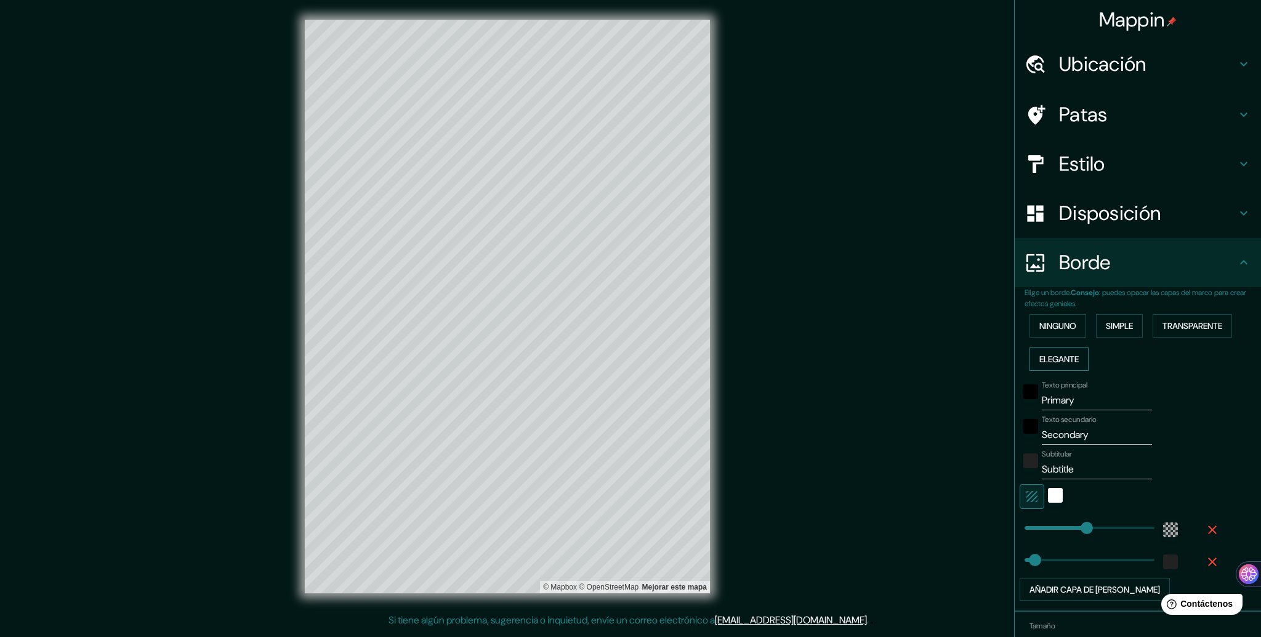
click at [1052, 353] on font "Elegante" at bounding box center [1058, 358] width 39 height 11
click at [1024, 490] on icon "button" at bounding box center [1031, 496] width 15 height 15
type input "263"
type input "53"
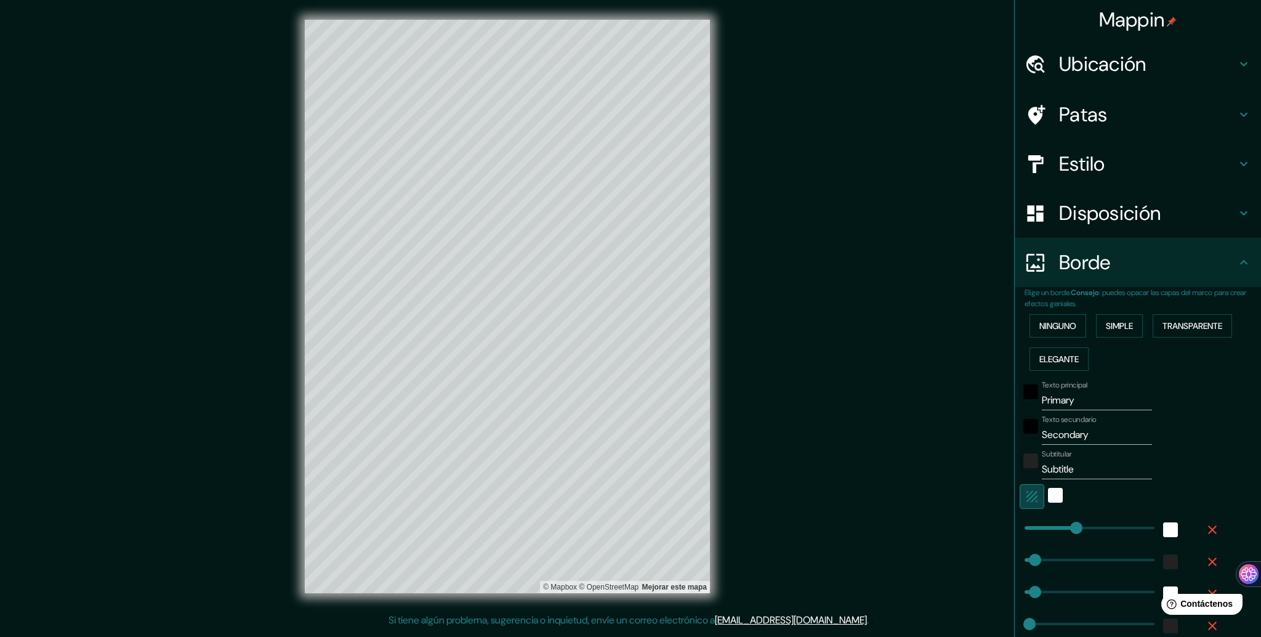
type input "26"
click at [1040, 493] on div at bounding box center [1121, 496] width 202 height 25
click at [1163, 526] on div "blanco" at bounding box center [1170, 529] width 15 height 15
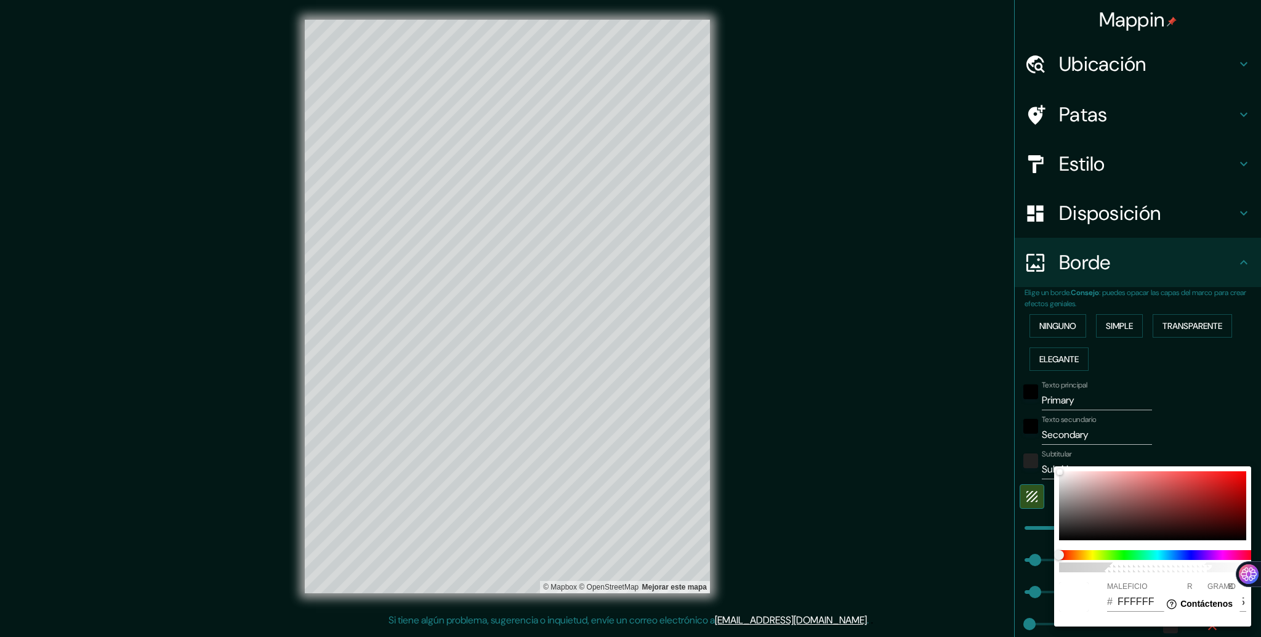
click at [1175, 425] on div at bounding box center [630, 318] width 1261 height 637
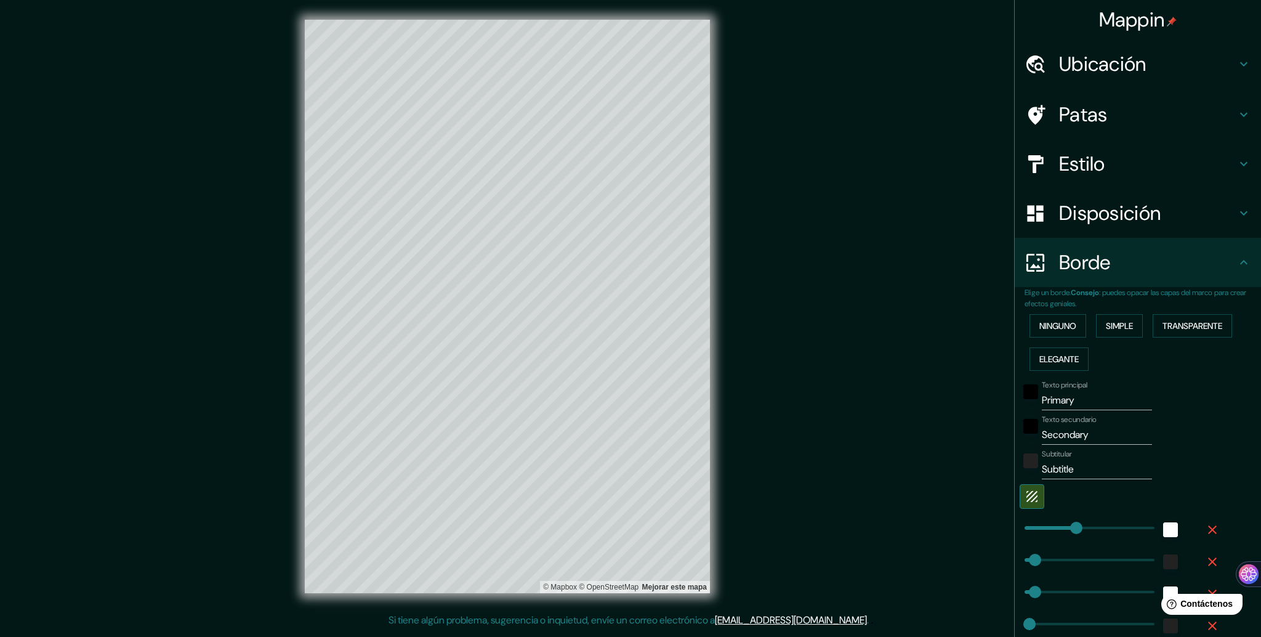
click at [1102, 251] on h4 "Borde" at bounding box center [1147, 262] width 177 height 25
click at [1199, 323] on font "Transparente" at bounding box center [1192, 325] width 60 height 11
click at [1116, 321] on font "Simple" at bounding box center [1119, 325] width 27 height 11
click at [1058, 321] on font "Ninguno" at bounding box center [1057, 325] width 37 height 11
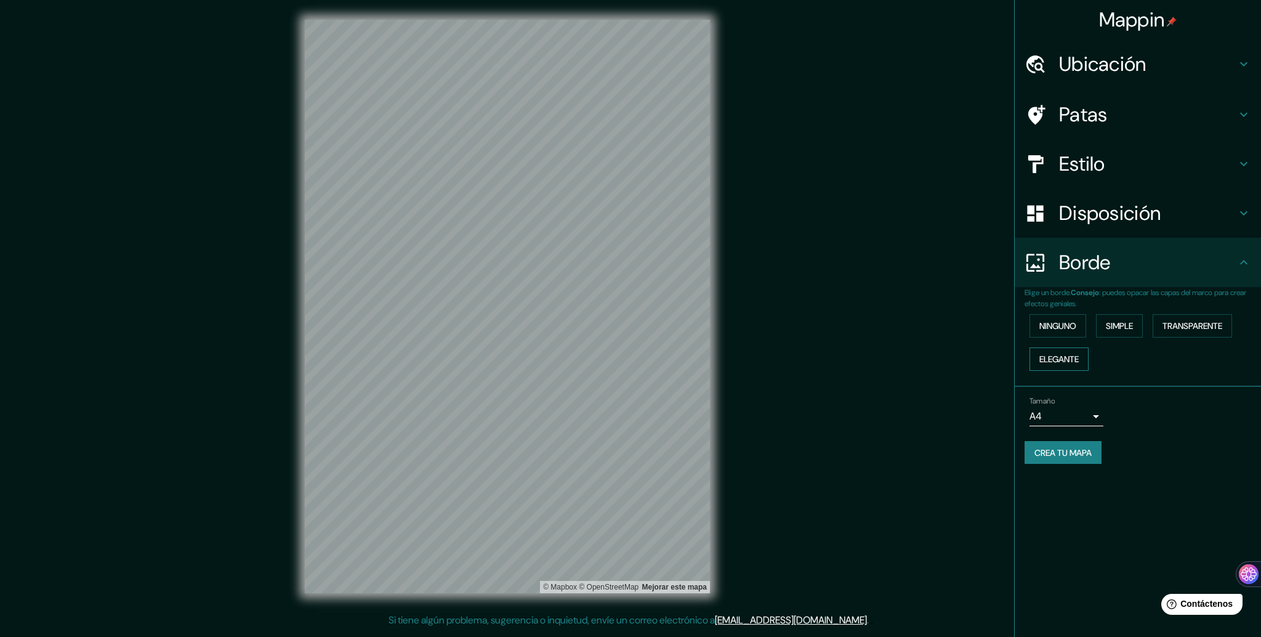
click at [1071, 348] on button "Elegante" at bounding box center [1058, 358] width 59 height 23
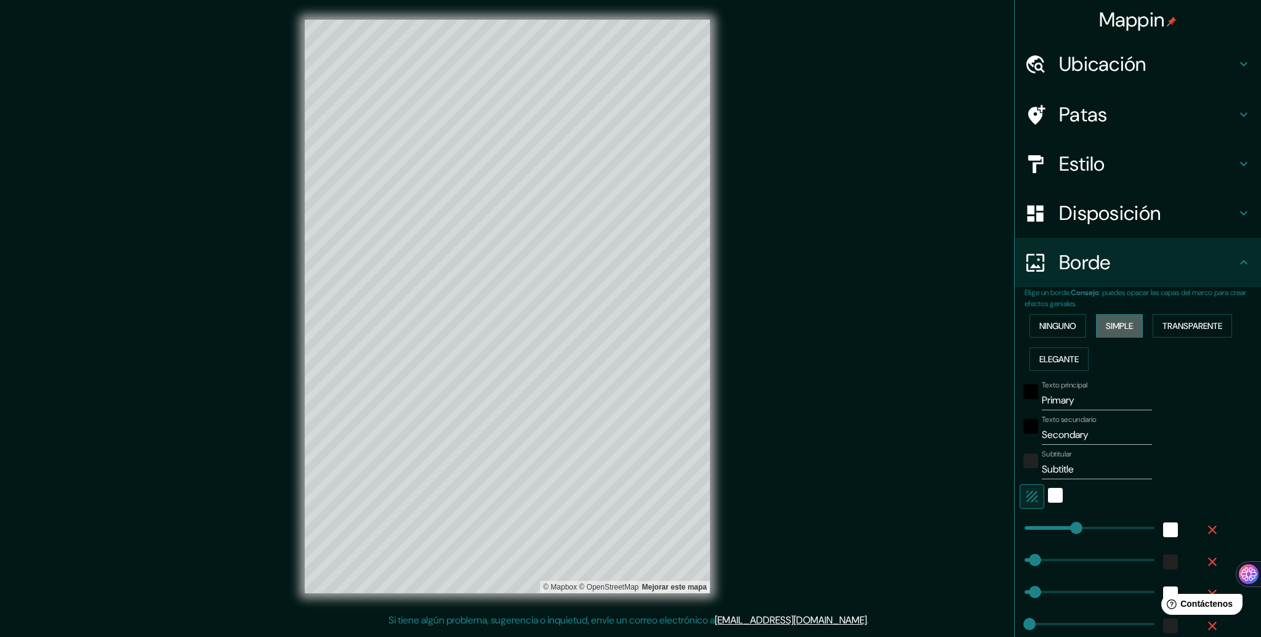
click at [1116, 326] on font "Simple" at bounding box center [1119, 325] width 27 height 11
click at [1055, 357] on font "Elegante" at bounding box center [1058, 358] width 39 height 11
click at [1119, 325] on font "Simple" at bounding box center [1119, 325] width 27 height 11
click at [1170, 324] on font "Transparente" at bounding box center [1192, 325] width 60 height 11
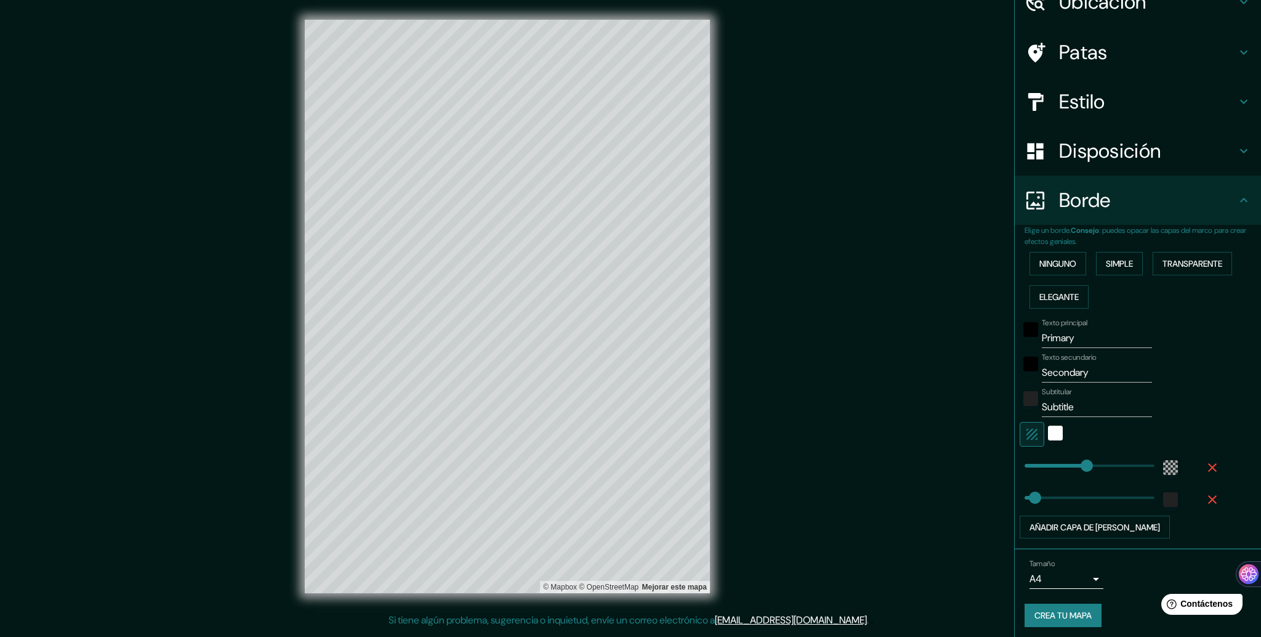
scroll to position [63, 0]
type input "316"
drag, startPoint x: 1070, startPoint y: 336, endPoint x: 1010, endPoint y: 335, distance: 59.7
click at [1020, 335] on div "Texto principal Primary" at bounding box center [1121, 333] width 202 height 30
type input "P"
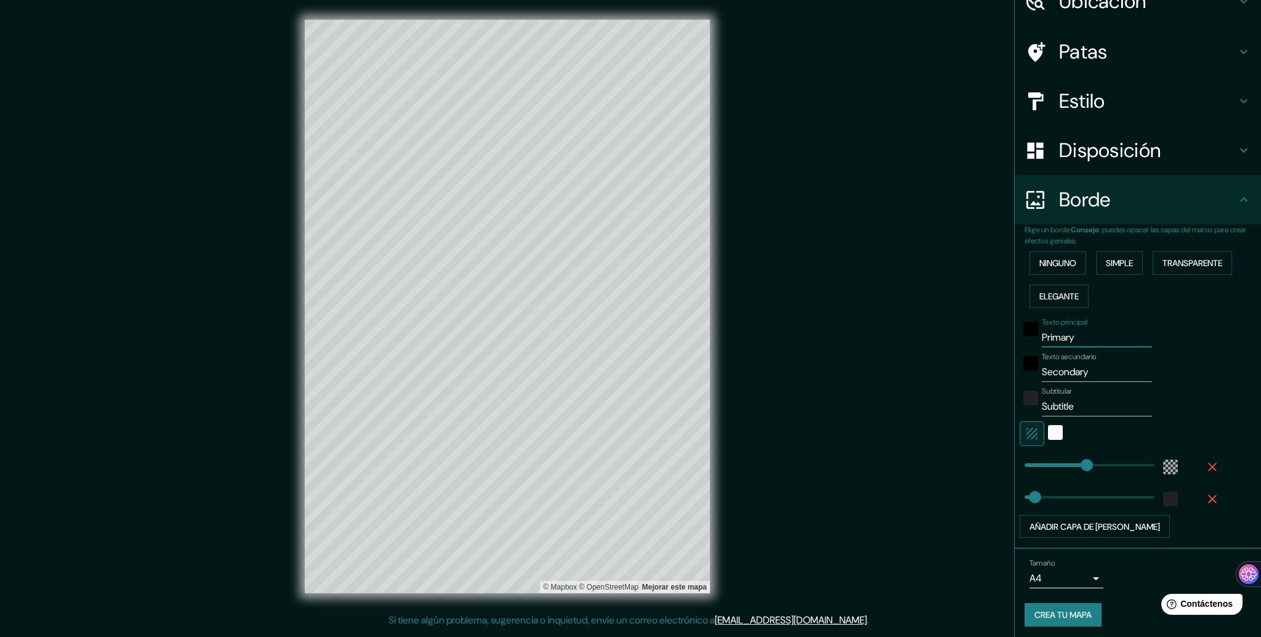
type input "316"
type input "53"
type input "Pr"
type input "316"
type input "53"
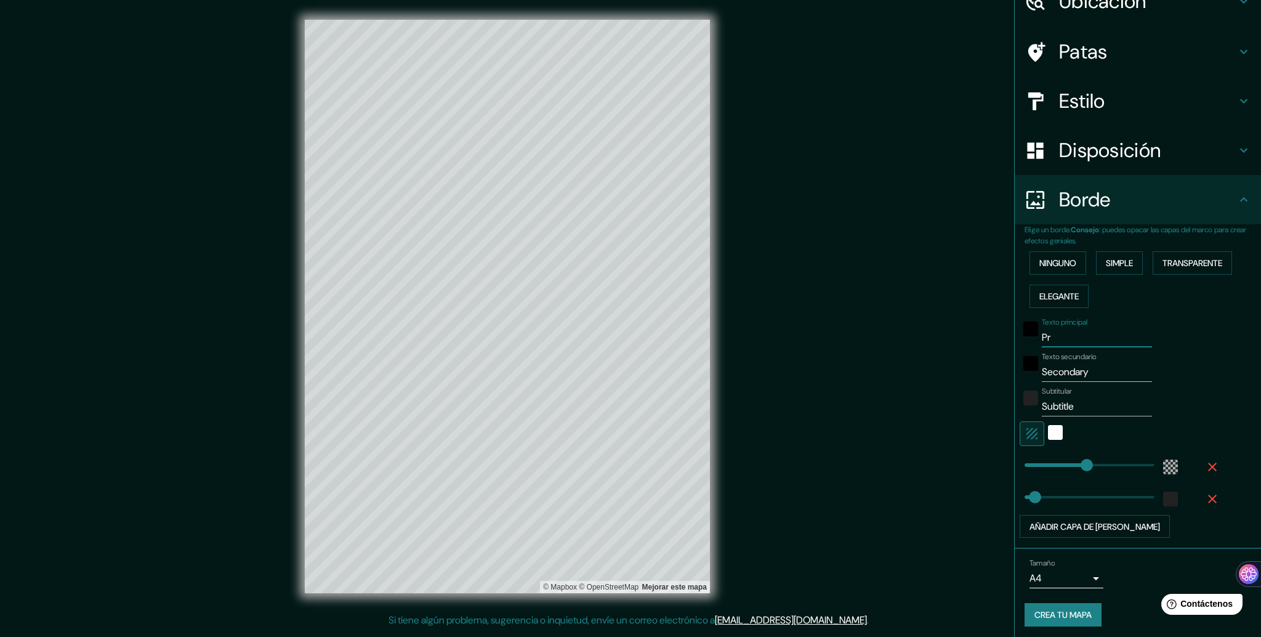
type input "Pro"
type input "316"
type input "53"
type input "Prob"
type input "316"
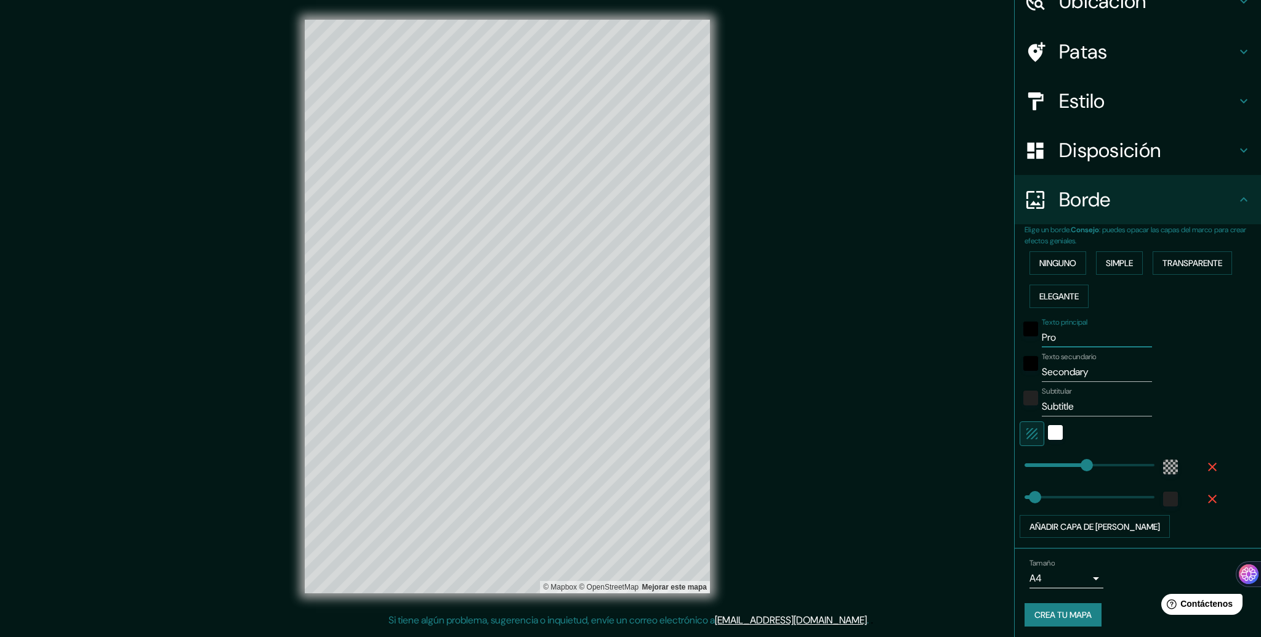
type input "53"
type input "Probl"
type input "316"
type input "53"
type input "Proble"
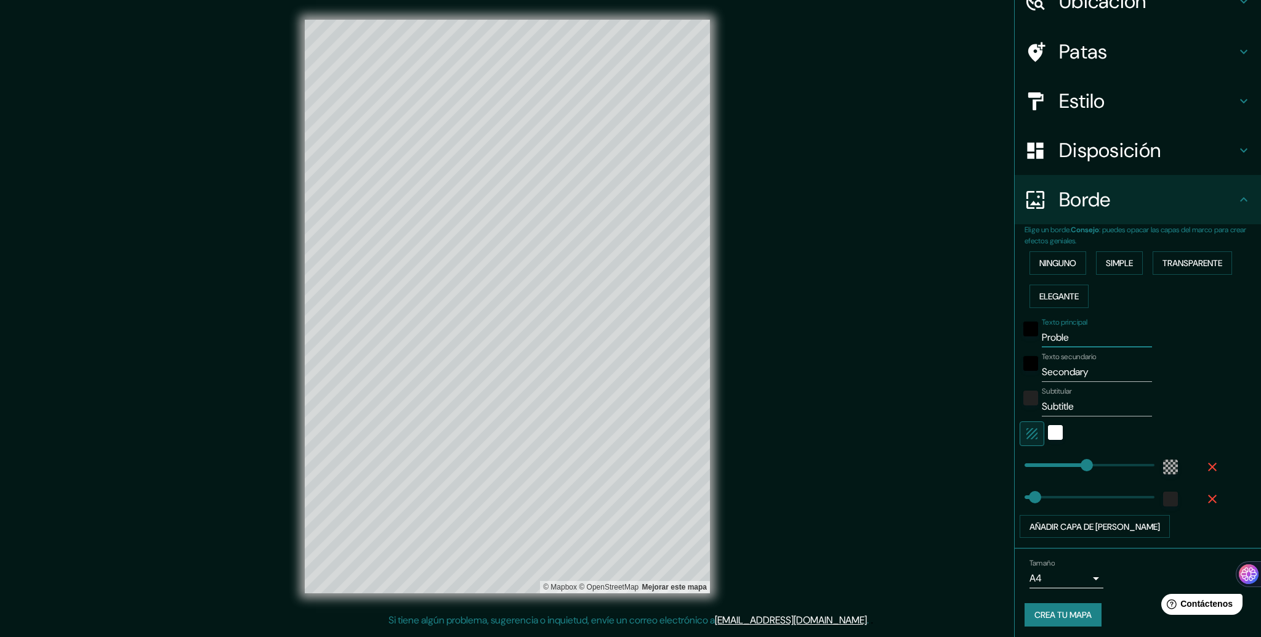
type input "316"
type input "53"
type input "Problem"
type input "316"
type input "53"
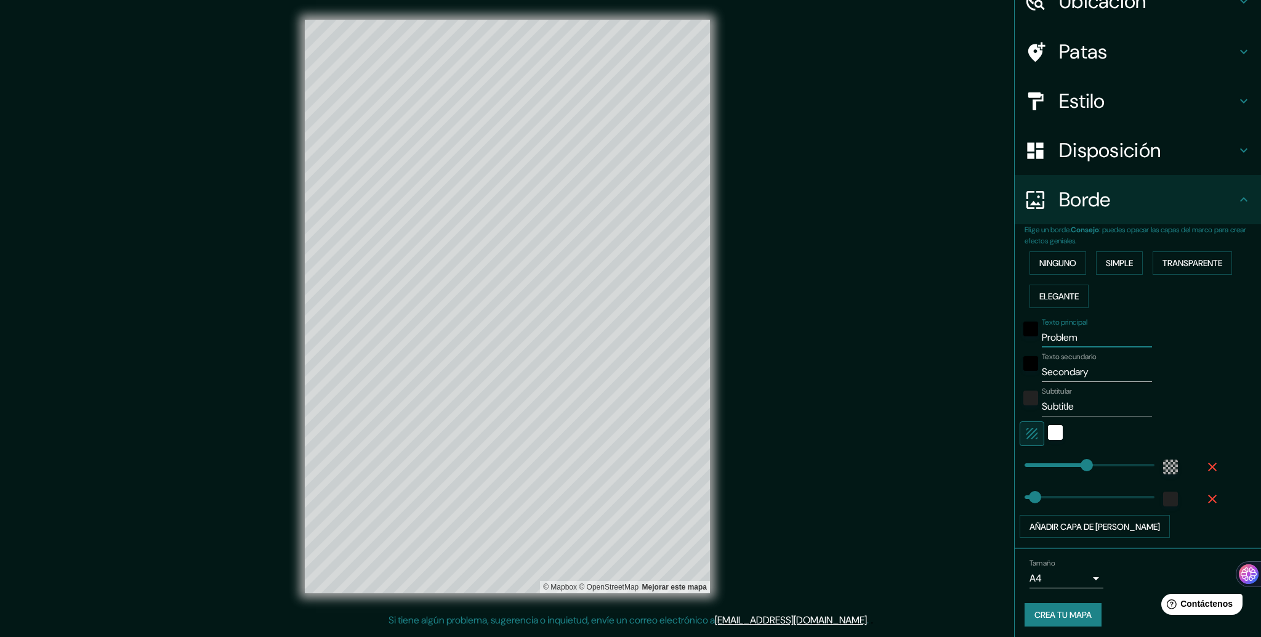
type input "Problema"
type input "316"
type input "53"
type input "Problemat"
type input "316"
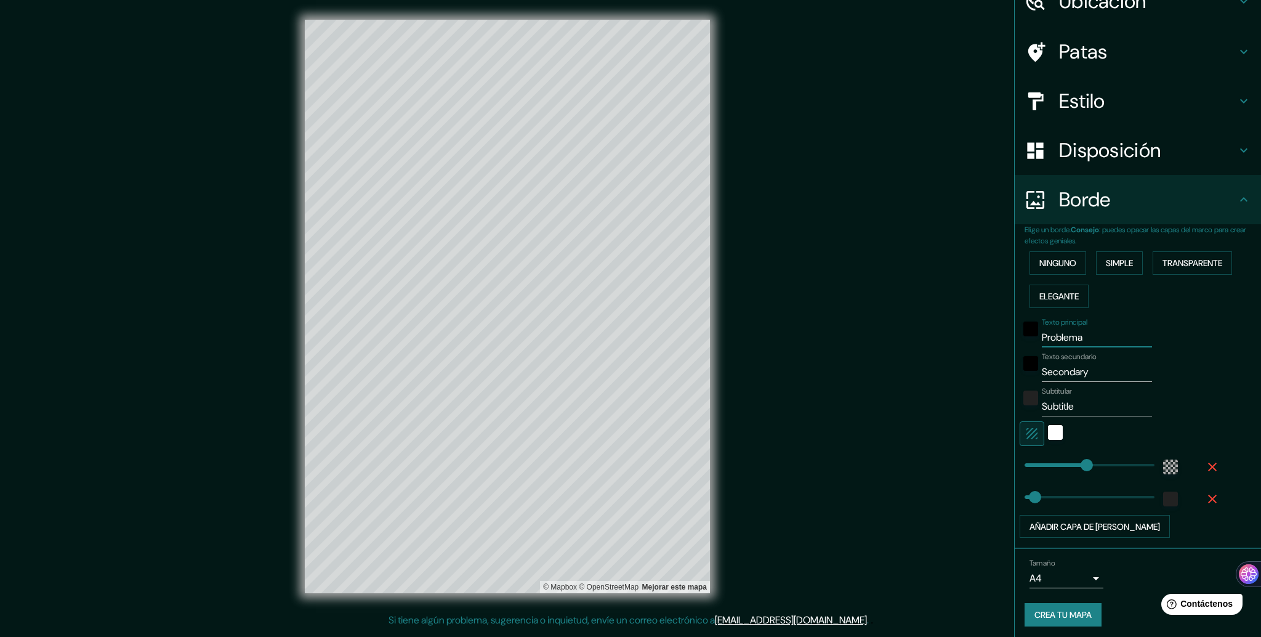
type input "53"
type input "Problemati"
type input "316"
type input "53"
type input "Problematic"
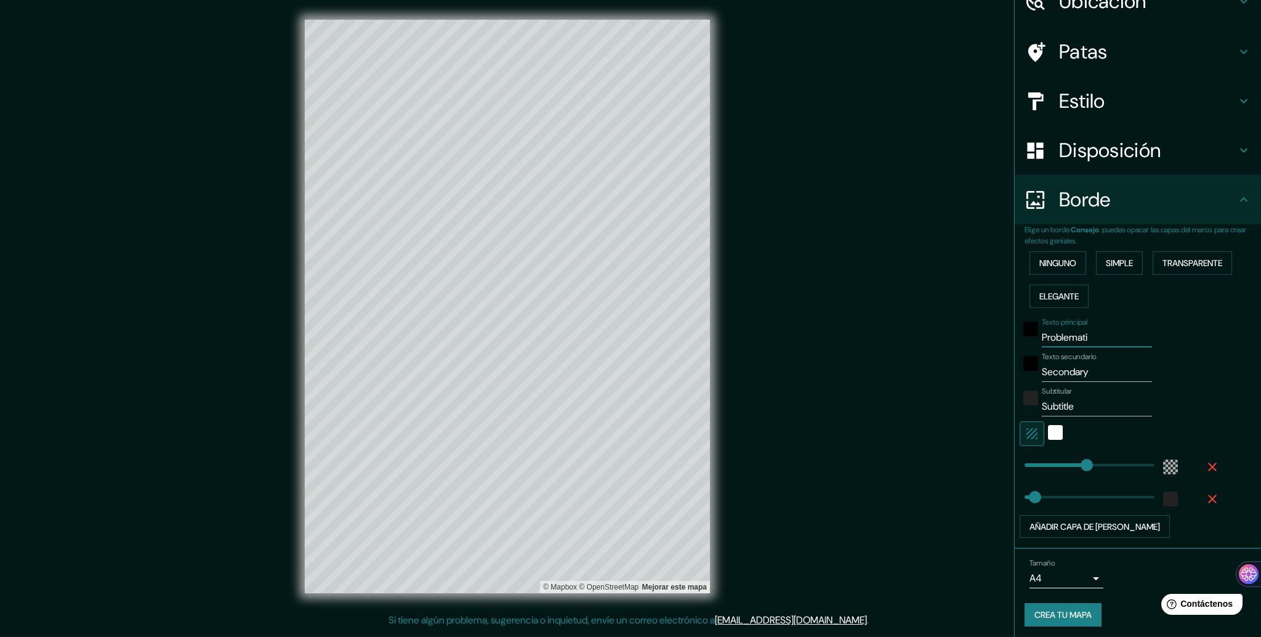
type input "316"
type input "53"
type input "Problematica"
type input "316"
type input "53"
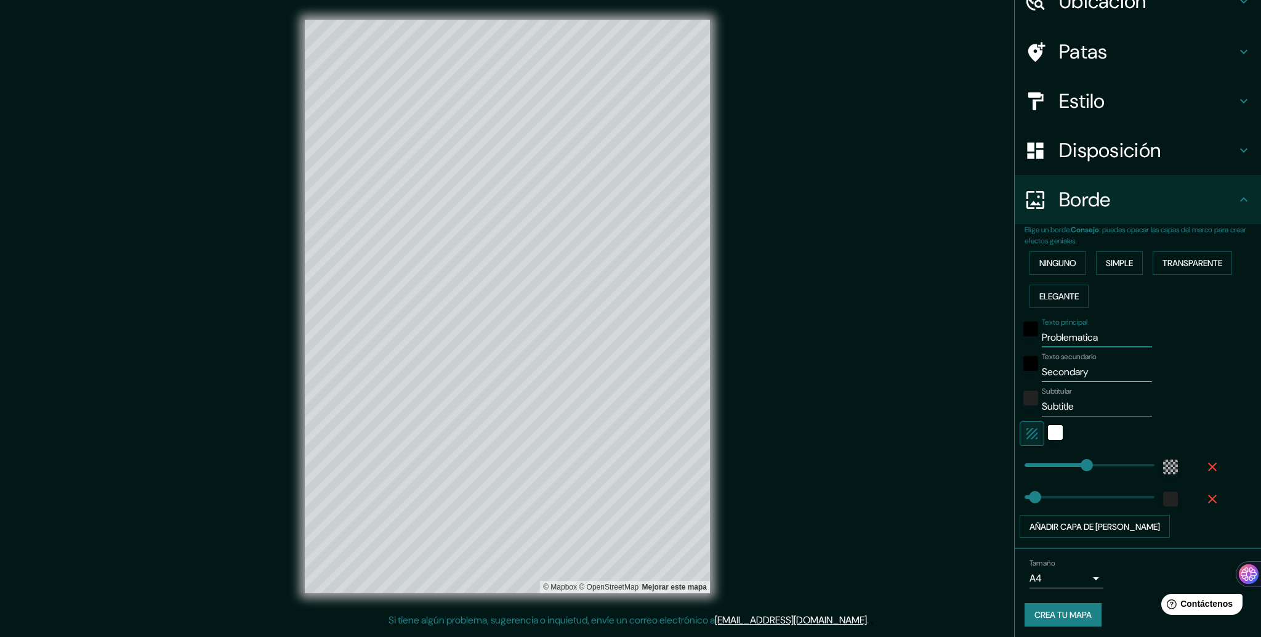
type input "316"
drag, startPoint x: 1097, startPoint y: 336, endPoint x: 1010, endPoint y: 338, distance: 86.2
click at [1020, 338] on div "Texto principal Problematica" at bounding box center [1121, 333] width 202 height 30
type input "316"
type input "53"
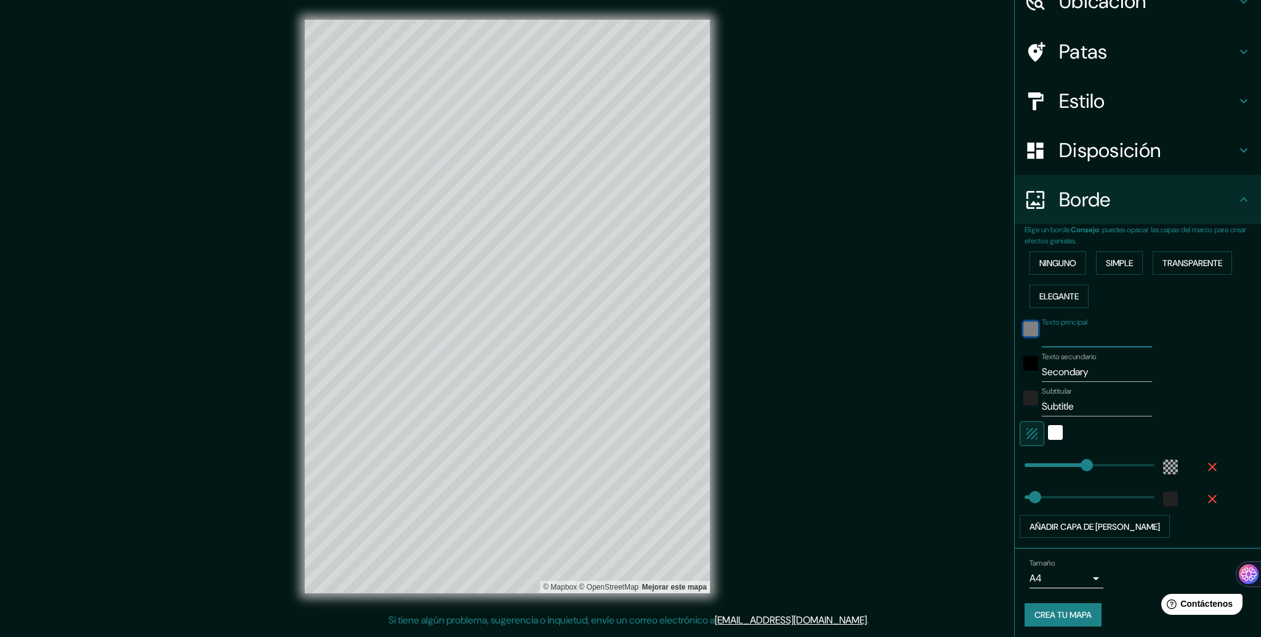
click at [1023, 328] on div "negro" at bounding box center [1030, 328] width 15 height 15
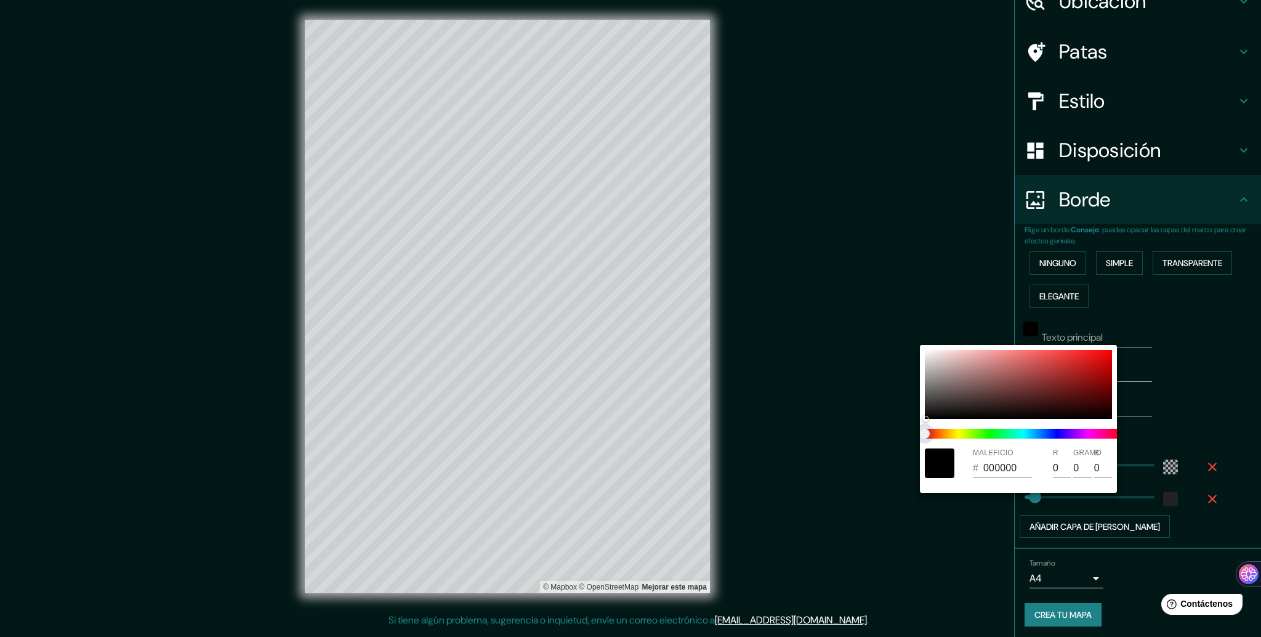
type input "316"
type input "53"
click at [949, 429] on span at bounding box center [1023, 434] width 197 height 10
type input "316"
type input "53"
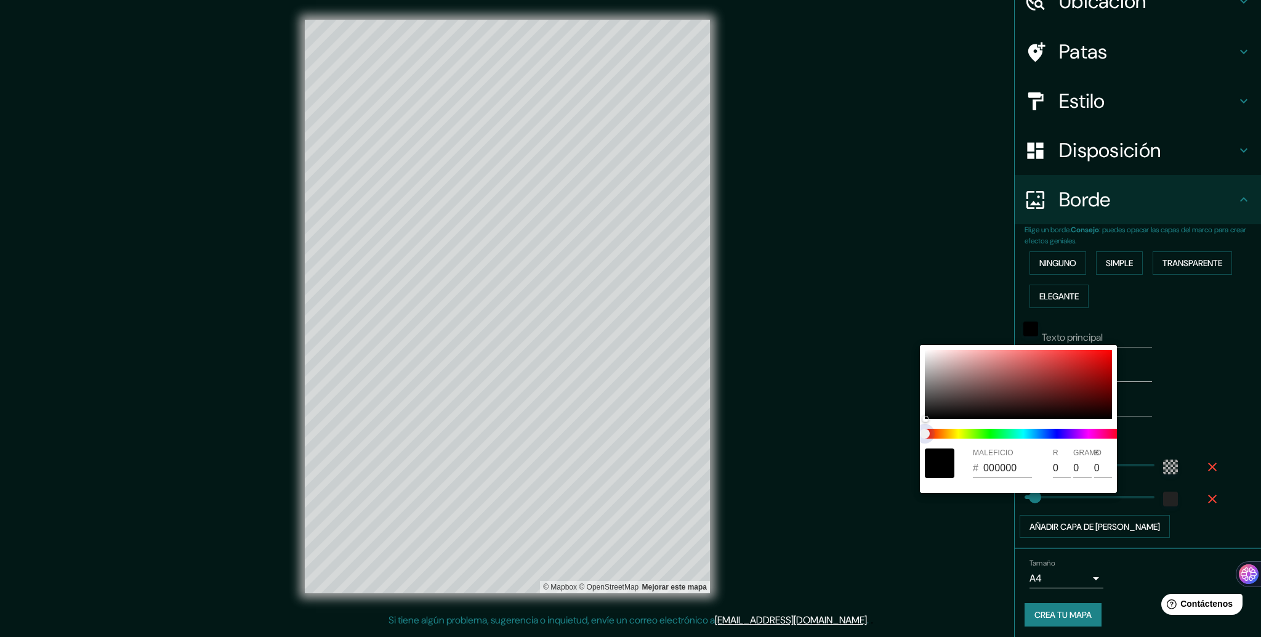
type input "316"
type input "53"
click at [953, 432] on span at bounding box center [1023, 434] width 197 height 10
type input "316"
type input "53"
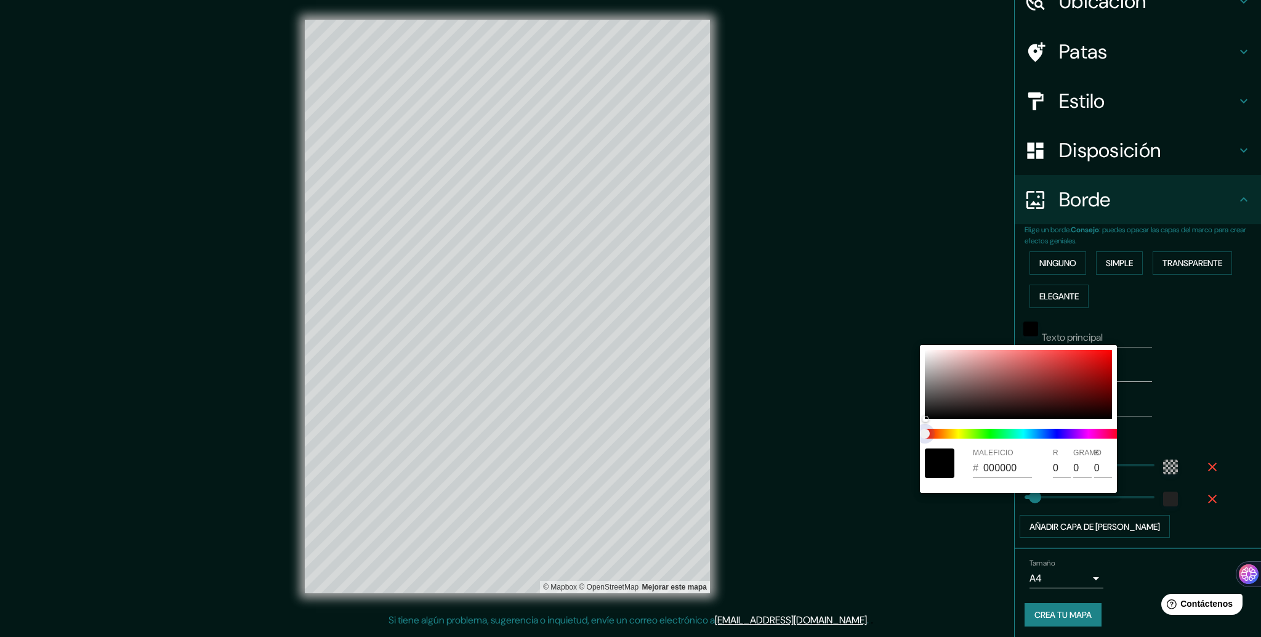
type input "316"
type input "53"
type input "316"
type input "53"
type input "316"
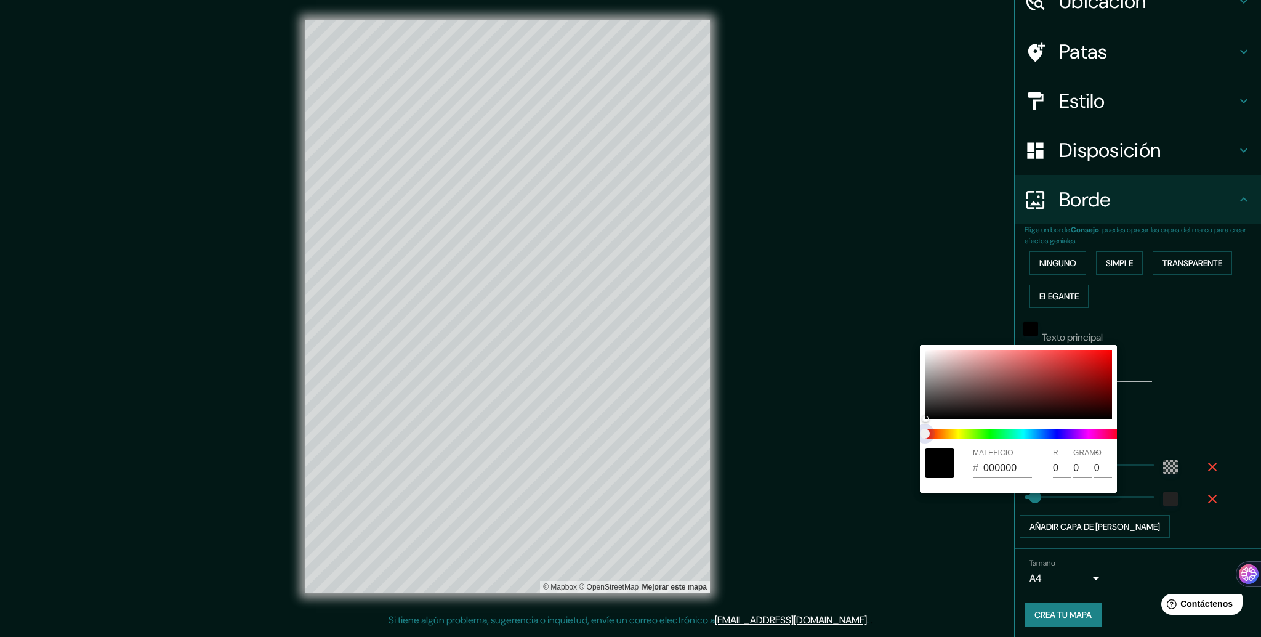
type input "53"
type input "316"
type input "53"
drag, startPoint x: 933, startPoint y: 433, endPoint x: 970, endPoint y: 433, distance: 36.9
click at [970, 433] on span at bounding box center [1023, 434] width 197 height 10
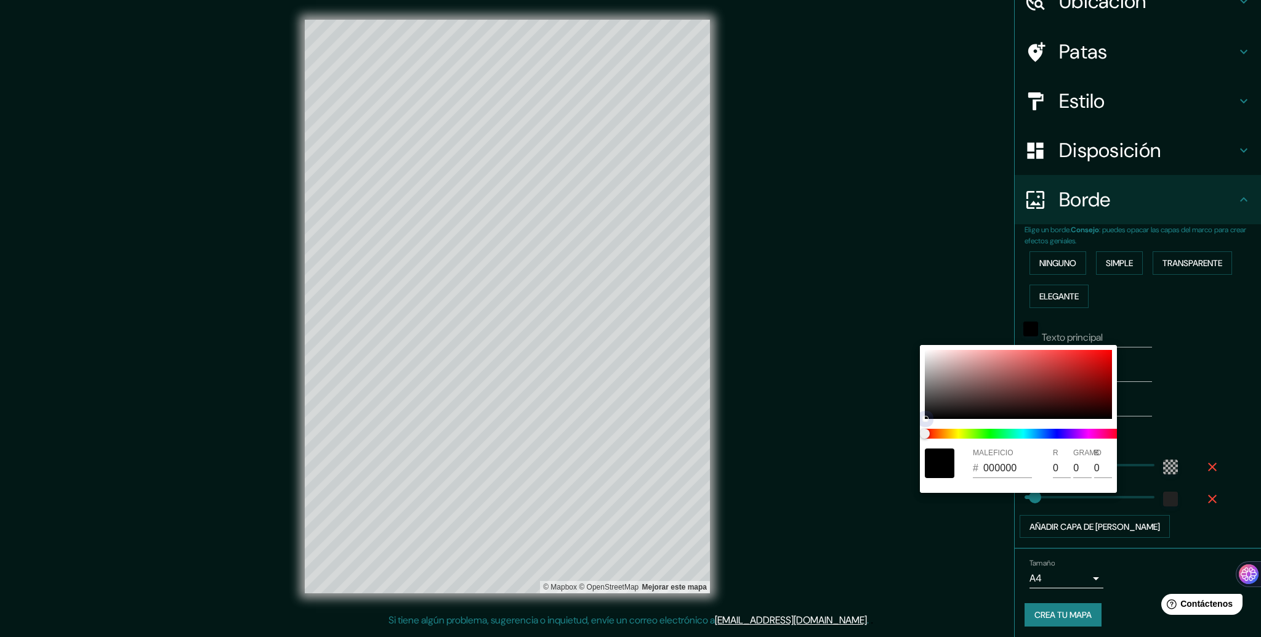
click at [1016, 388] on div at bounding box center [1018, 384] width 187 height 69
type input "316"
type input "53"
type input "6E3838"
type input "110"
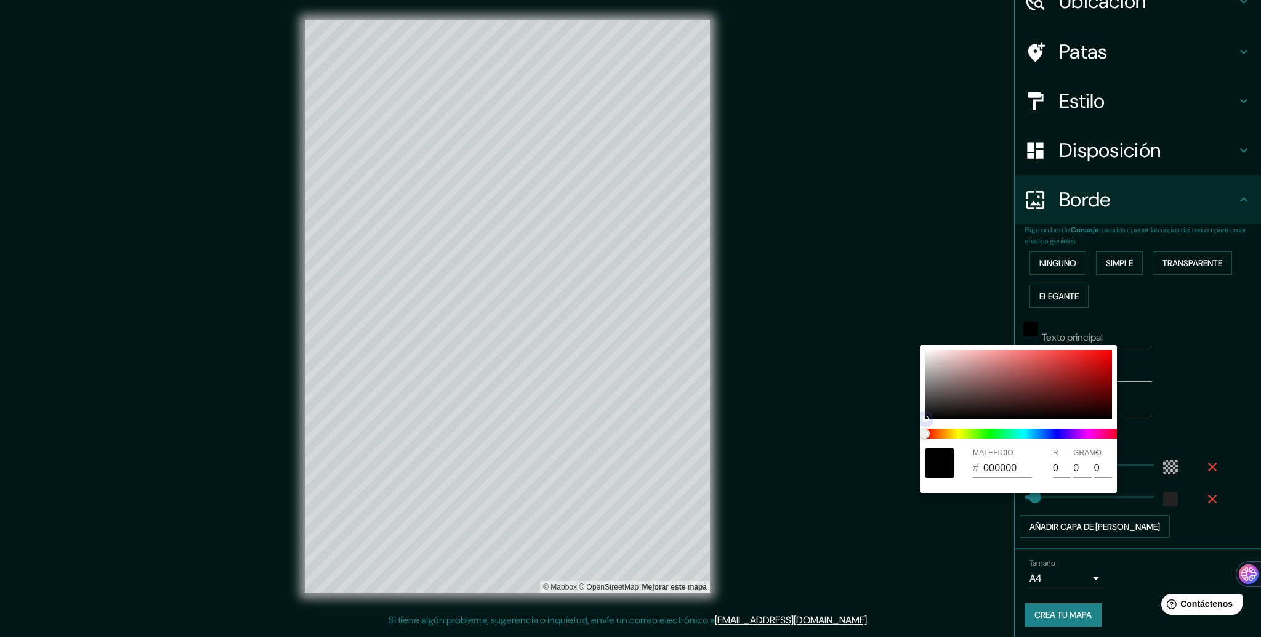
type input "56"
type input "316"
type input "53"
type input "151414"
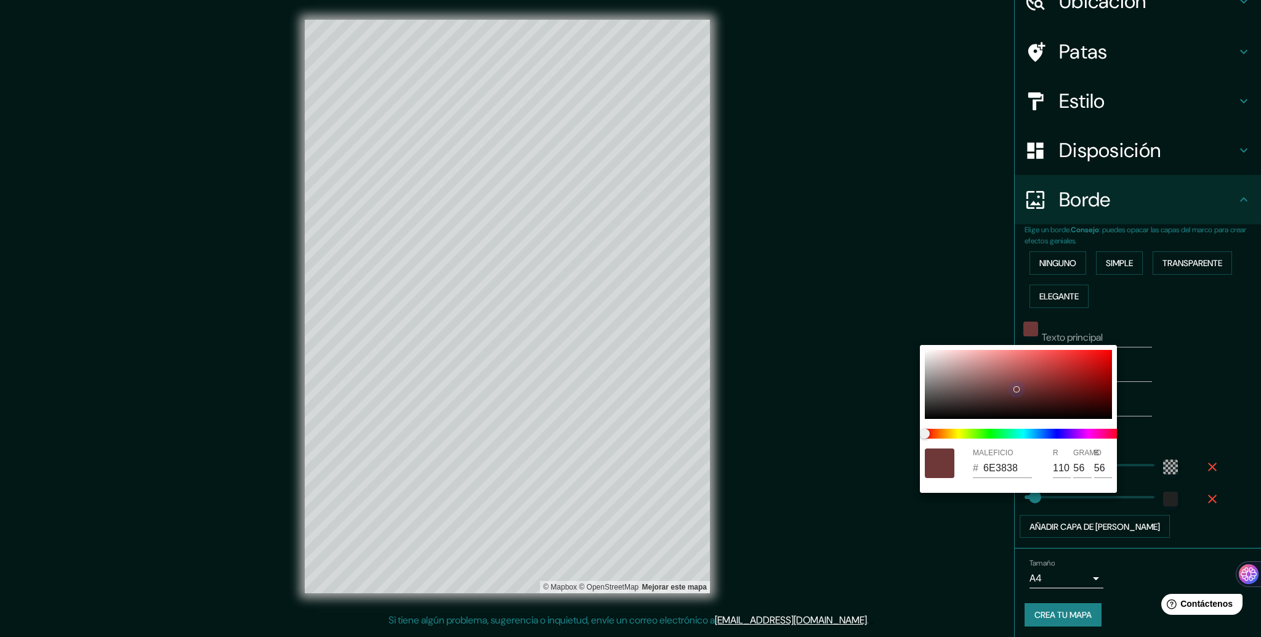
type input "21"
type input "20"
type input "316"
type input "53"
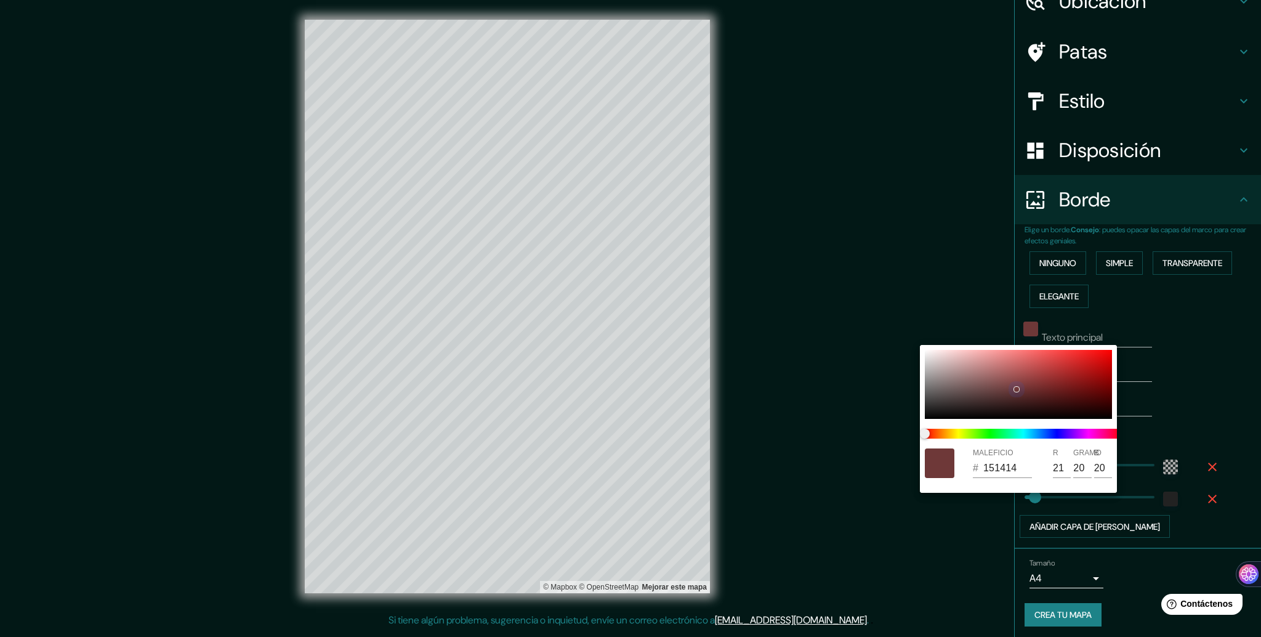
type input "000000"
type input "0"
type input "316"
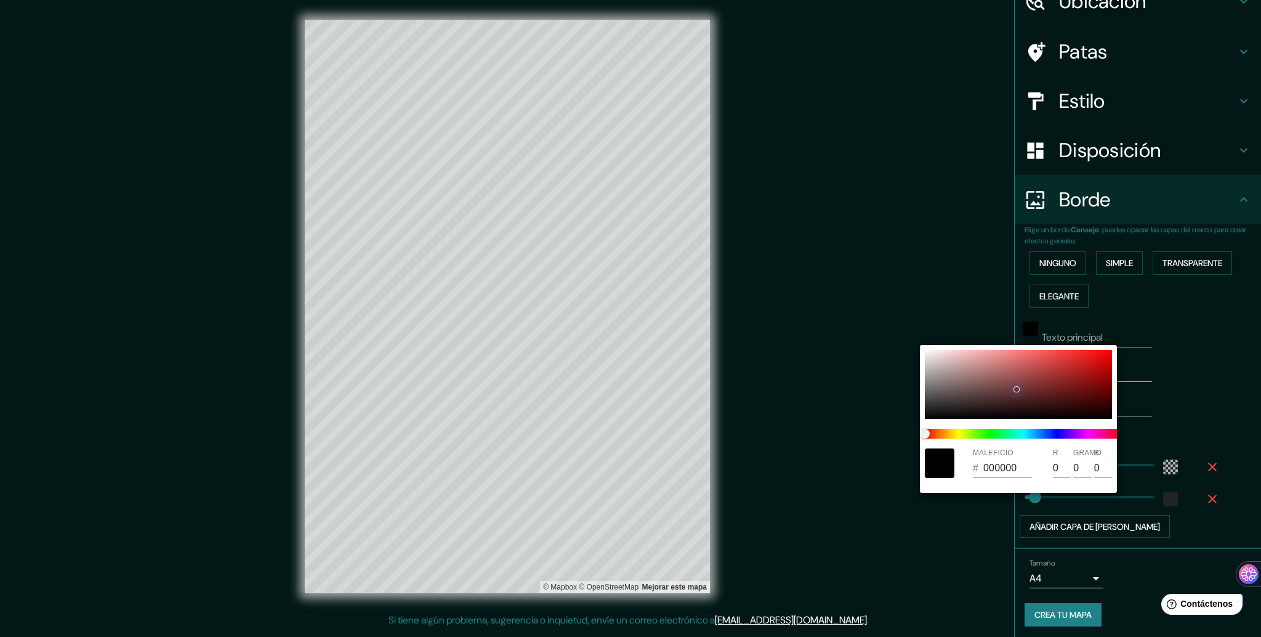
type input "53"
drag, startPoint x: 927, startPoint y: 411, endPoint x: 927, endPoint y: 421, distance: 9.9
click at [927, 419] on div at bounding box center [1018, 384] width 187 height 69
type input "316"
type input "53"
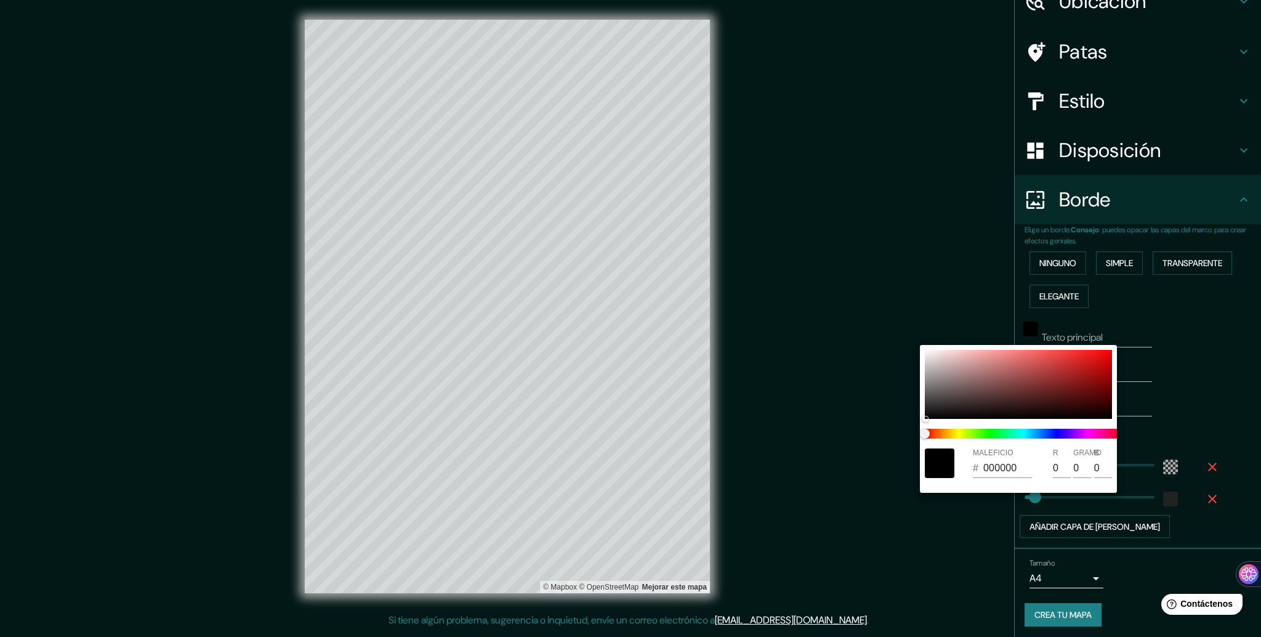
click at [1179, 353] on div at bounding box center [630, 318] width 1261 height 637
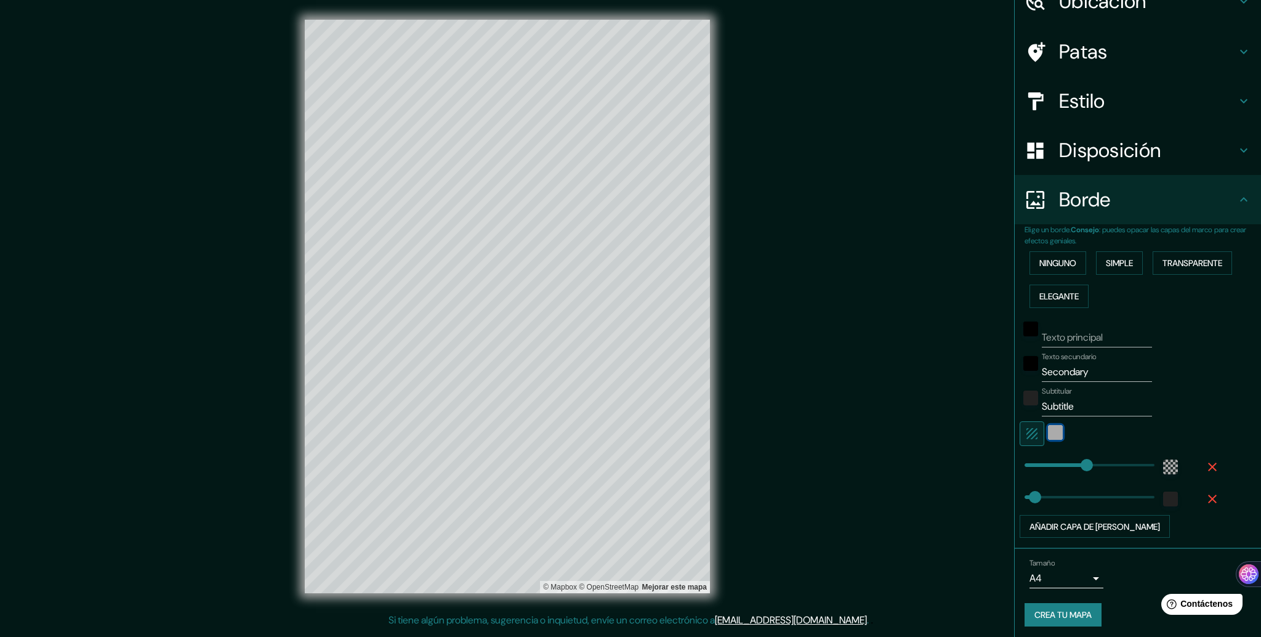
click at [1048, 429] on div "blanco" at bounding box center [1055, 432] width 15 height 15
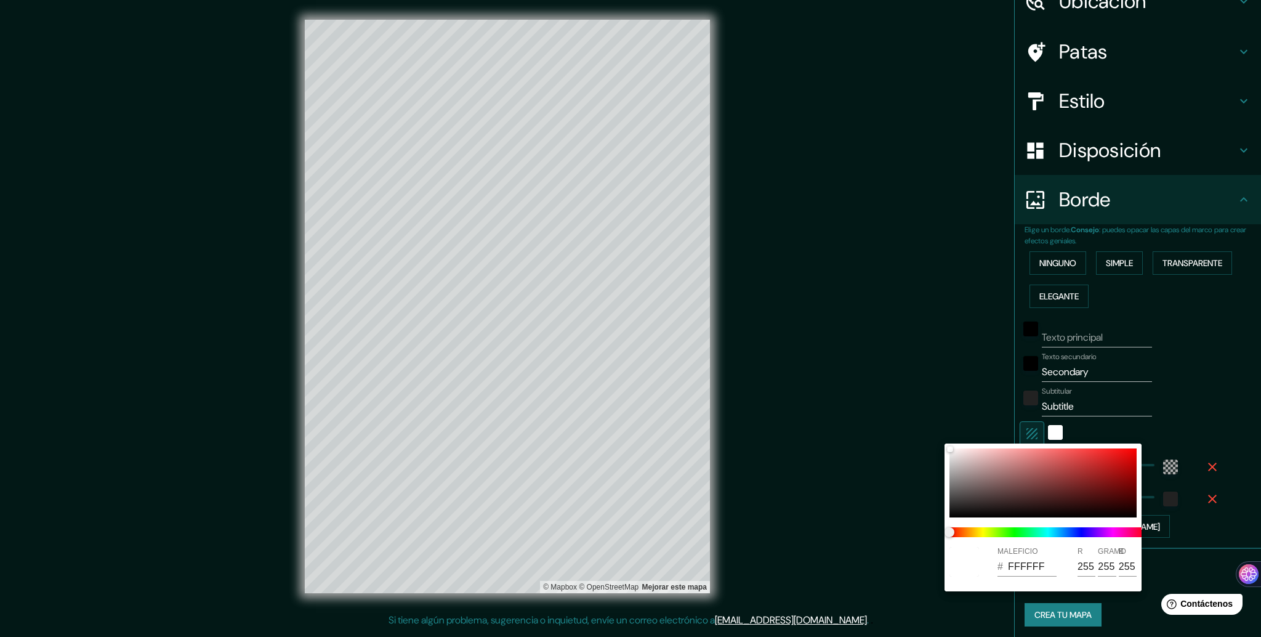
click at [1018, 429] on div at bounding box center [630, 318] width 1261 height 637
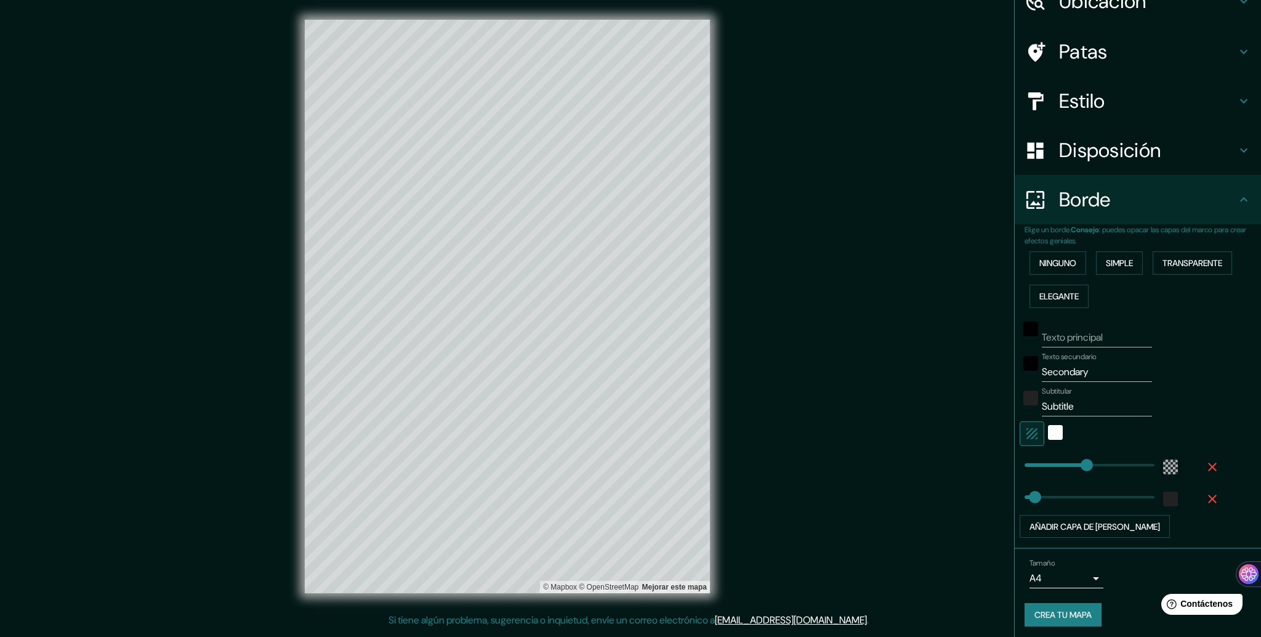
click at [1026, 429] on icon "button" at bounding box center [1031, 433] width 11 height 11
type input "316"
type input "53"
click at [1023, 363] on div "negro" at bounding box center [1030, 363] width 15 height 15
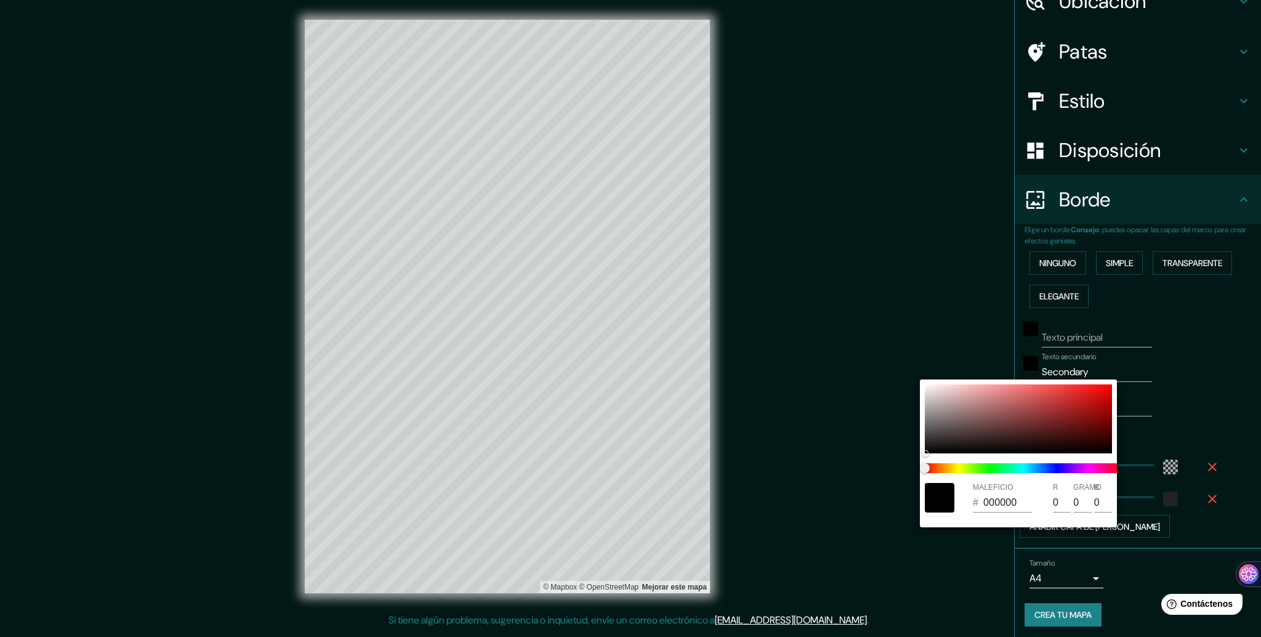
click at [935, 498] on div at bounding box center [940, 498] width 30 height 30
click at [1089, 364] on div at bounding box center [630, 318] width 1261 height 637
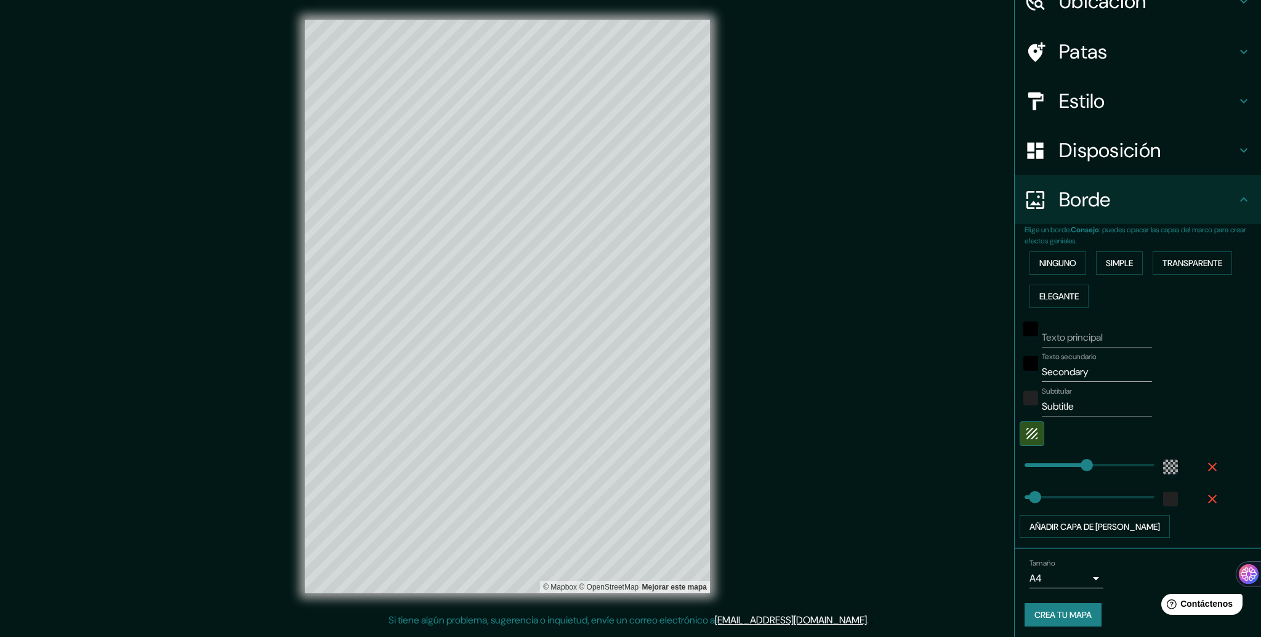
click at [1082, 370] on input "Secondary" at bounding box center [1097, 372] width 110 height 20
drag, startPoint x: 1082, startPoint y: 370, endPoint x: 1010, endPoint y: 374, distance: 72.8
click at [1020, 374] on div "Texto secundario Secondary" at bounding box center [1121, 367] width 202 height 30
type input "P"
type input "316"
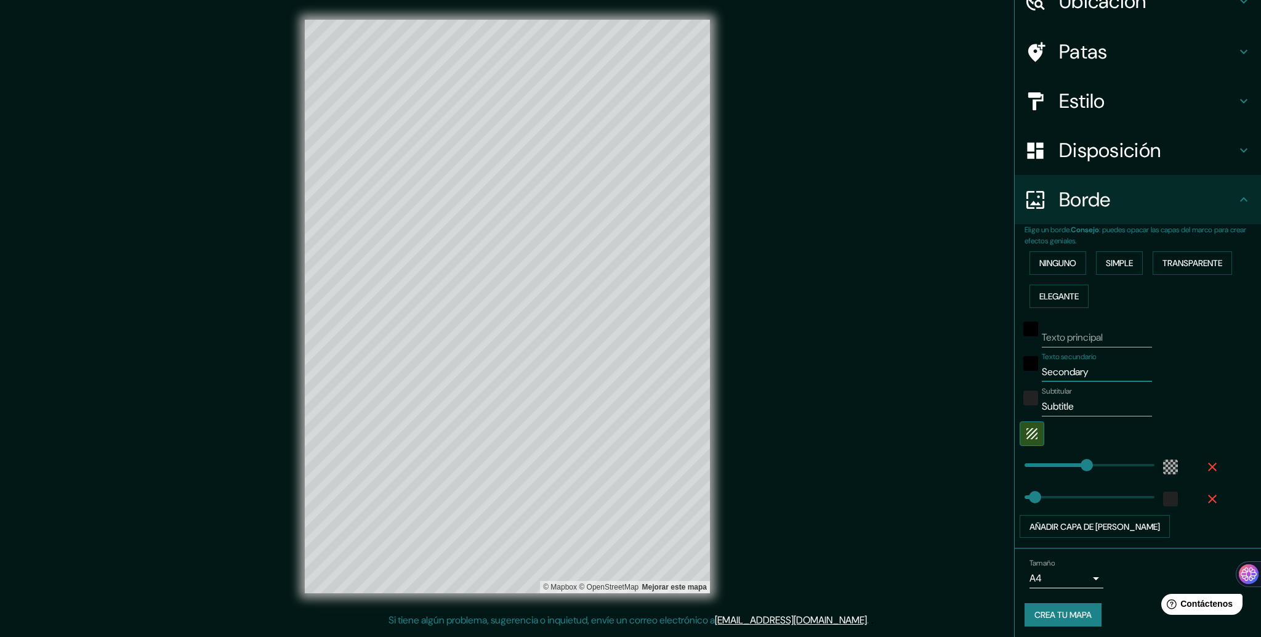
type input "53"
type input "Pr"
type input "316"
type input "53"
type input "Pro"
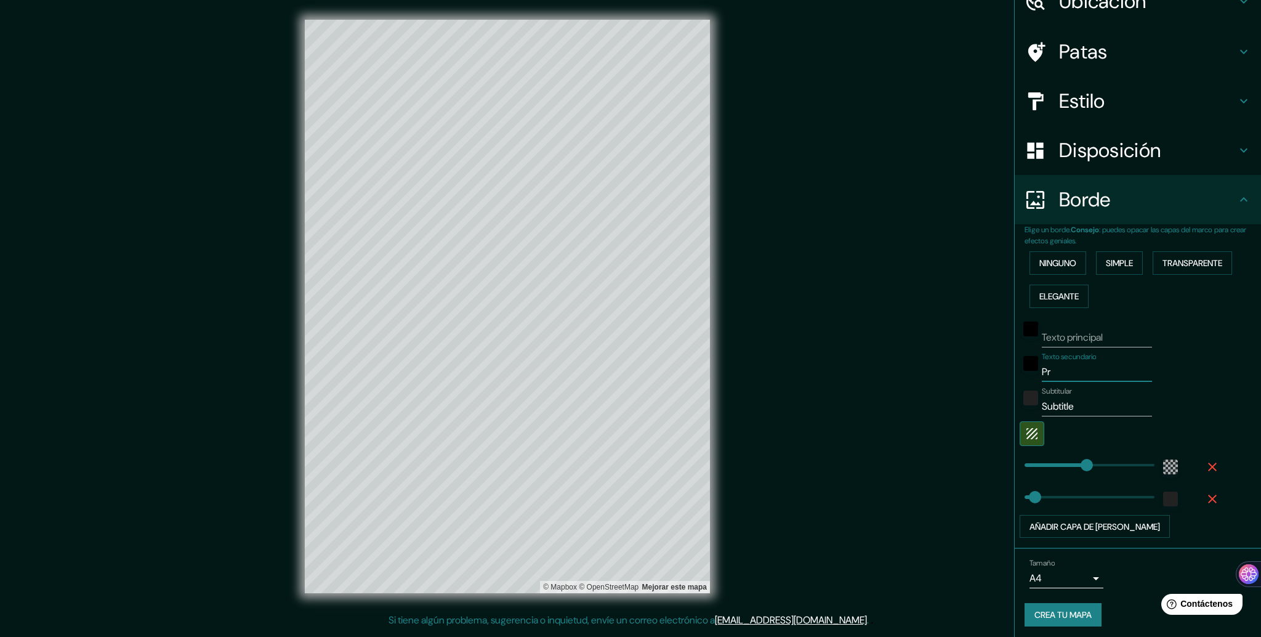
type input "316"
type input "53"
type input "Prob"
type input "316"
type input "53"
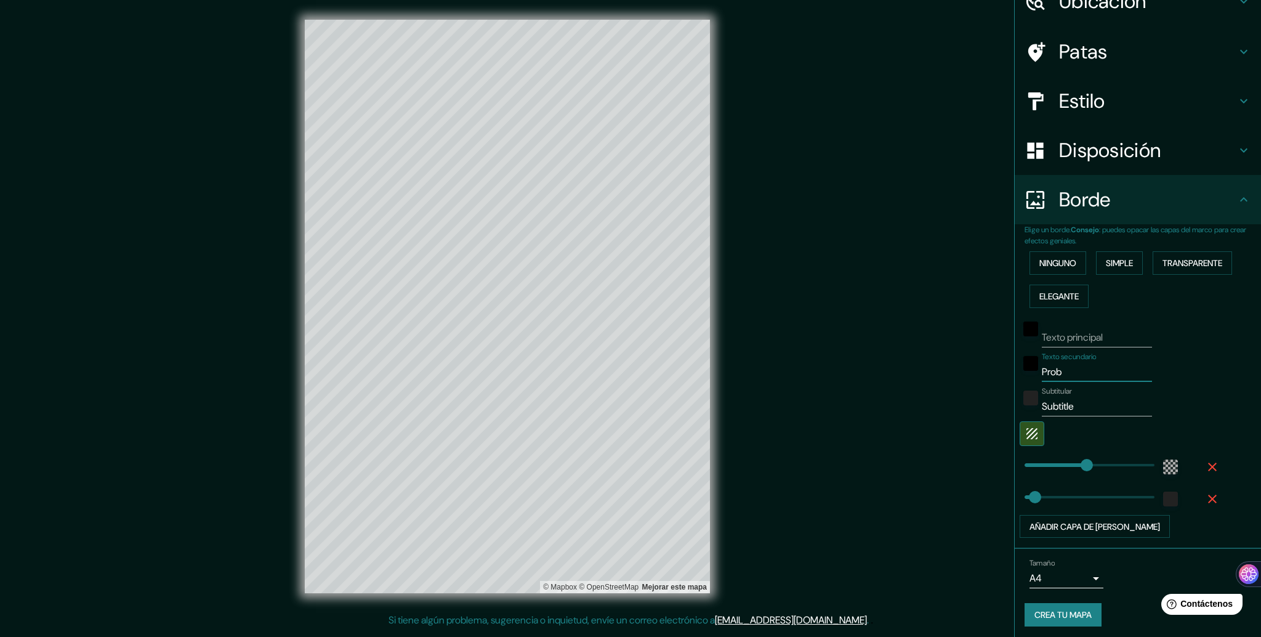
type input "Probl"
type input "316"
type input "53"
type input "Proble"
type input "316"
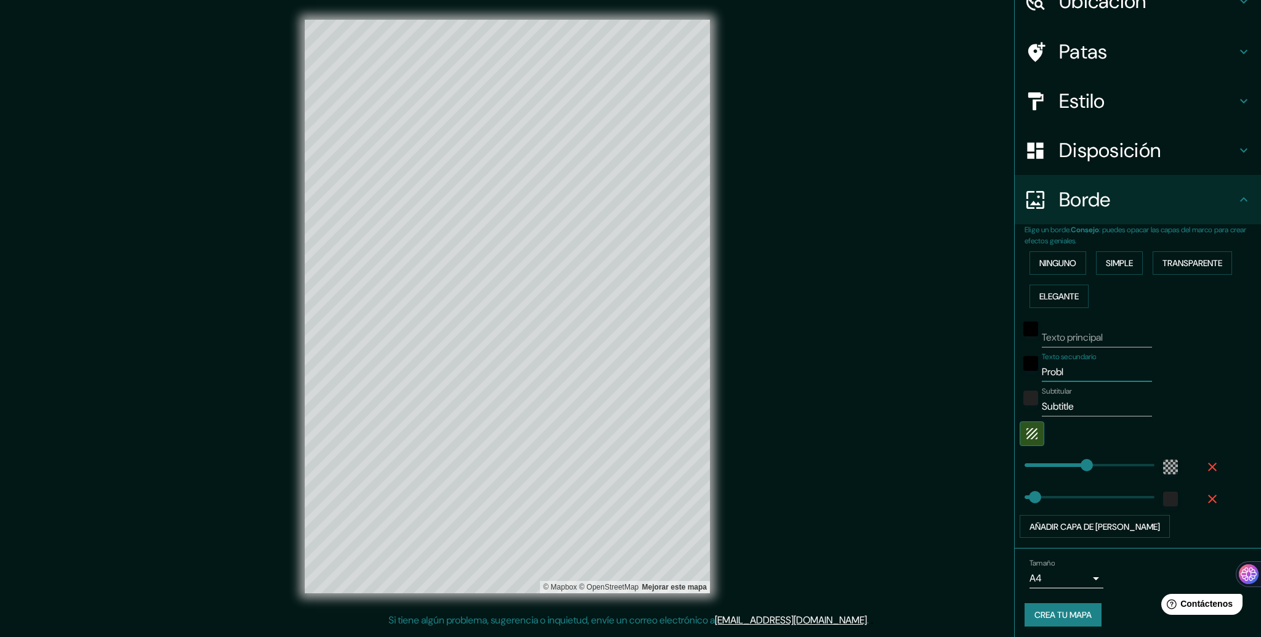
type input "53"
type input "Problem"
type input "316"
type input "53"
type input "Problema"
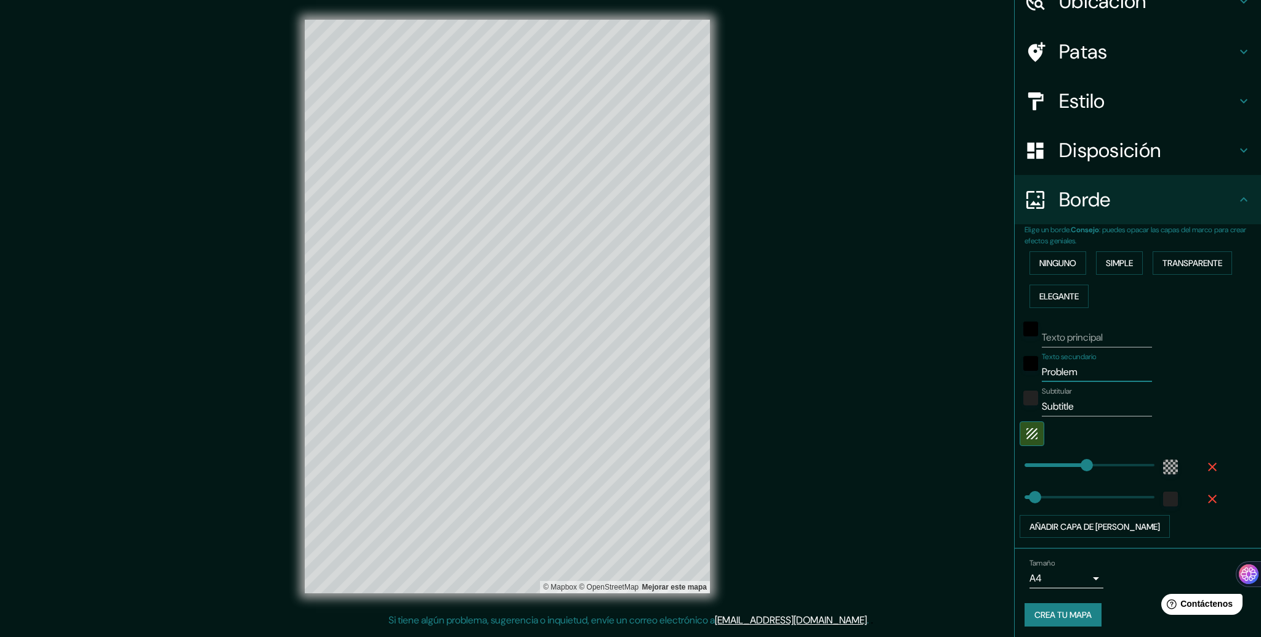
type input "316"
type input "53"
type input "Problemat"
type input "316"
type input "53"
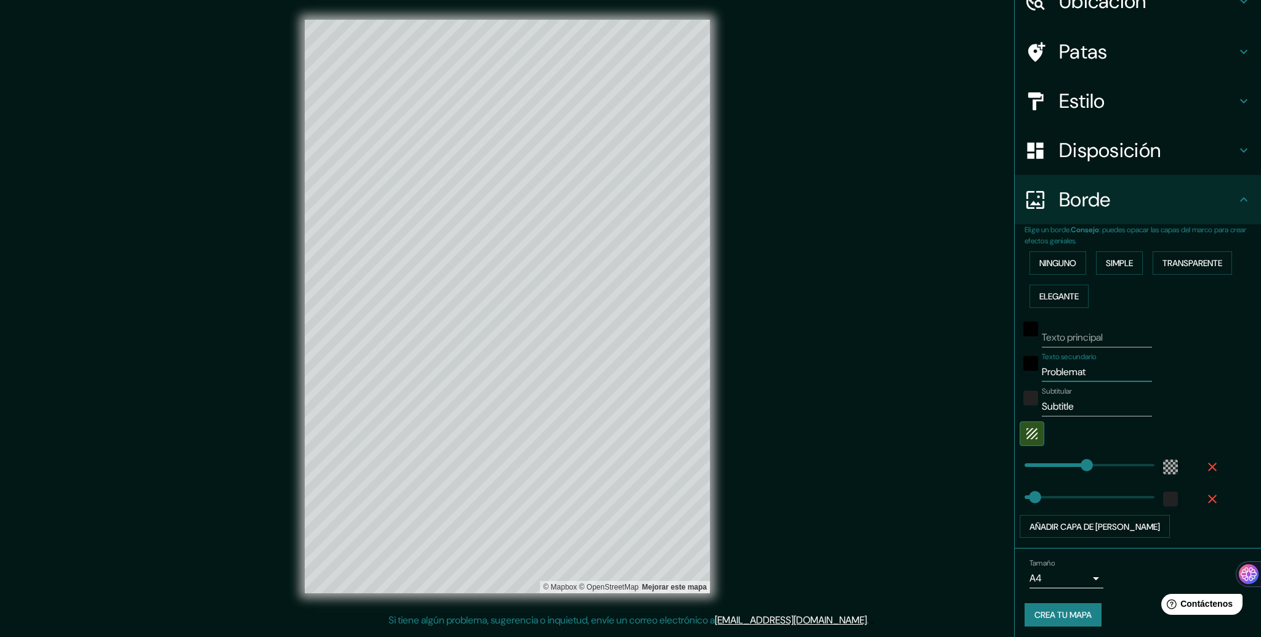
type input "Problemati"
type input "316"
type input "53"
type input "Problematic"
type input "316"
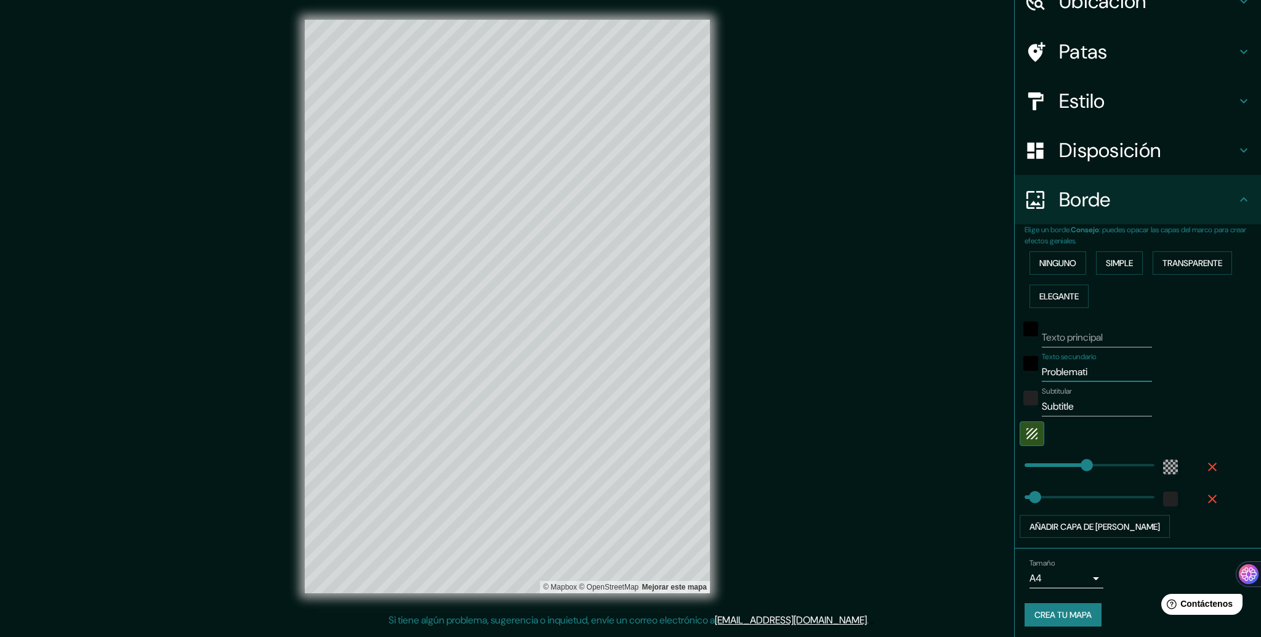
type input "53"
type input "Problematica"
type input "316"
type input "53"
type input "Problematica"
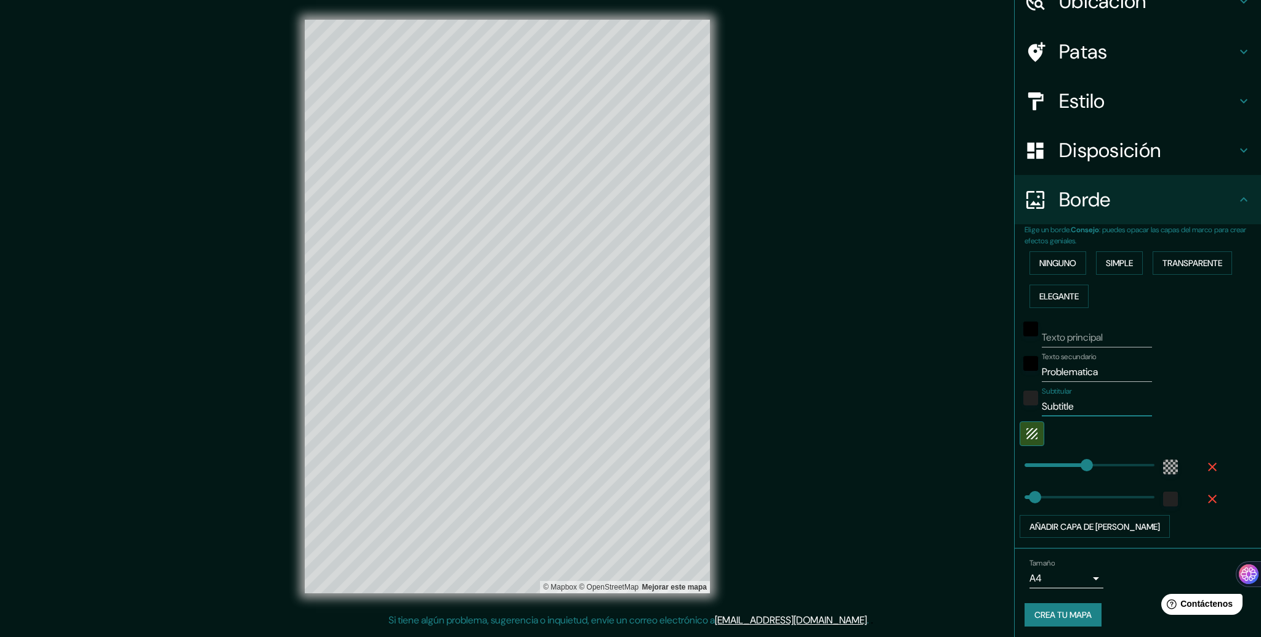
click at [1068, 398] on input "Subtitle" at bounding box center [1097, 406] width 110 height 20
drag, startPoint x: 1071, startPoint y: 404, endPoint x: 1016, endPoint y: 408, distance: 55.5
click at [1020, 408] on div "Subtitular Subtitle" at bounding box center [1121, 402] width 202 height 30
type input "316"
type input "53"
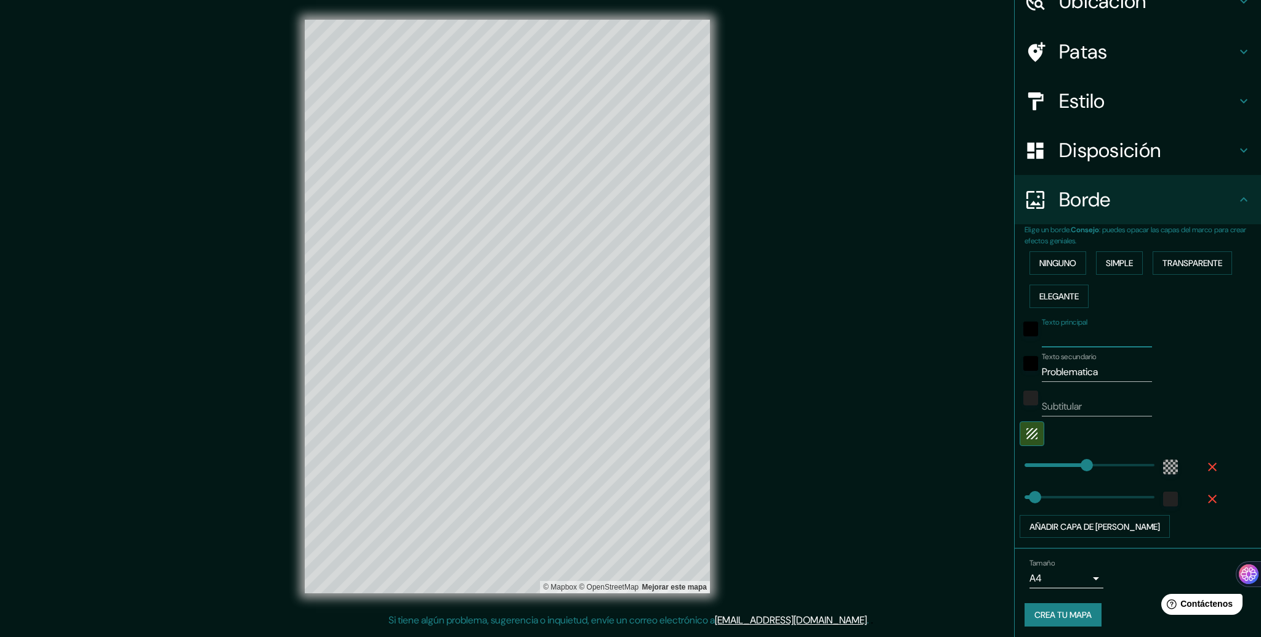
drag, startPoint x: 1102, startPoint y: 335, endPoint x: 1006, endPoint y: 347, distance: 96.8
click at [1015, 347] on div "Elige un borde. Consejo : puedes opacar las capas del marco para crear efectos …" at bounding box center [1138, 386] width 246 height 324
type input "P"
type input "316"
type input "53"
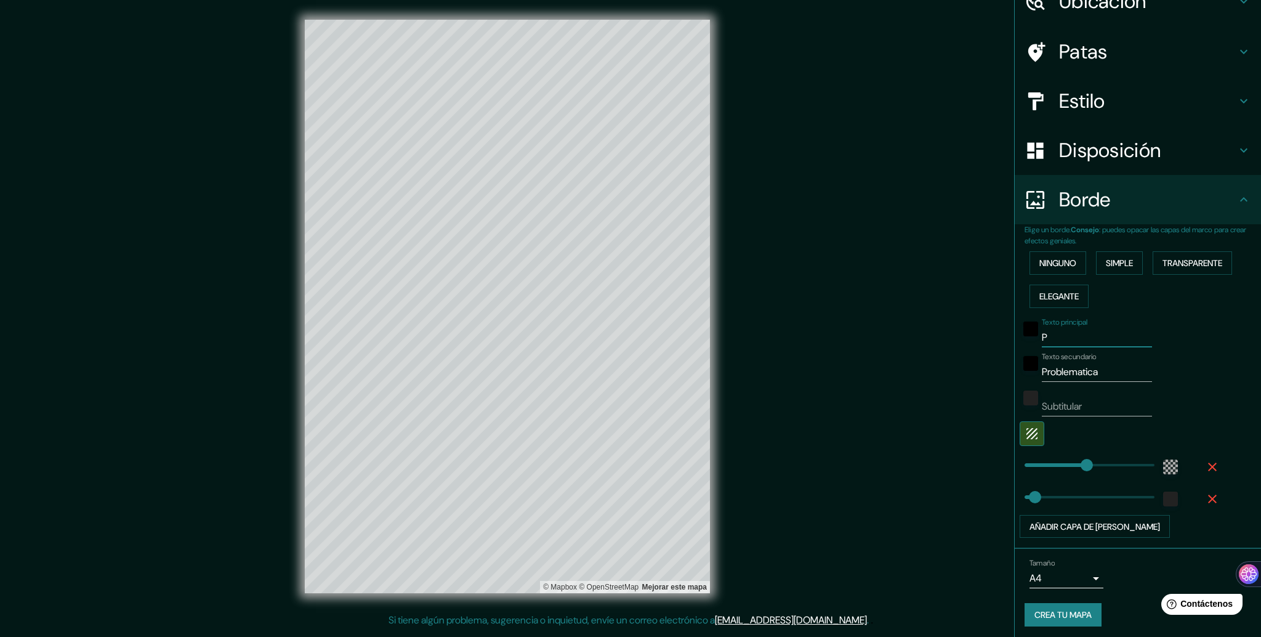
type input "Pr"
type input "316"
type input "53"
type input "Pro"
type input "316"
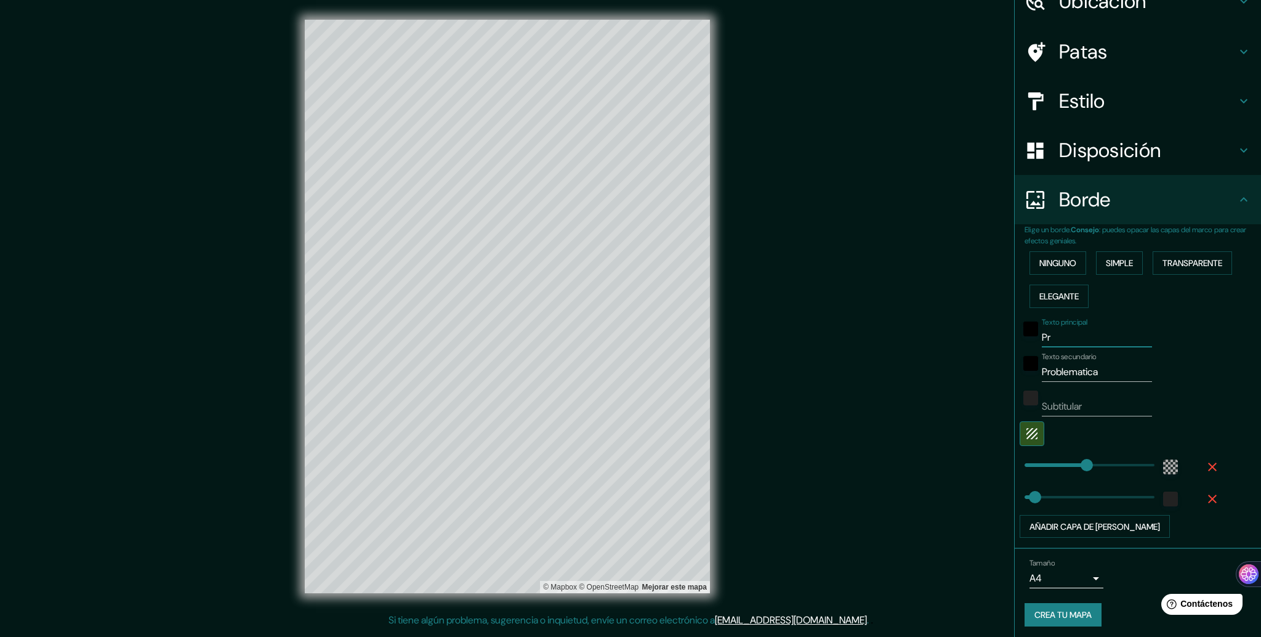
type input "53"
type input "Prob"
type input "316"
type input "53"
type input "Probe"
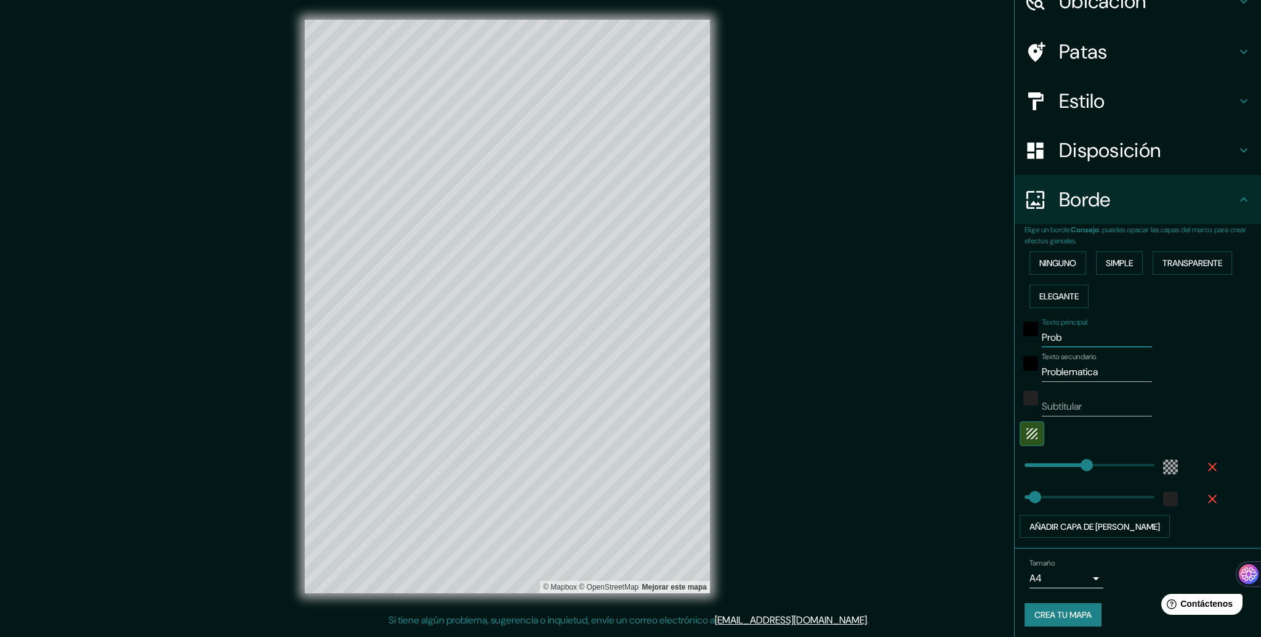
type input "316"
type input "53"
type input "Probem"
type input "316"
type input "53"
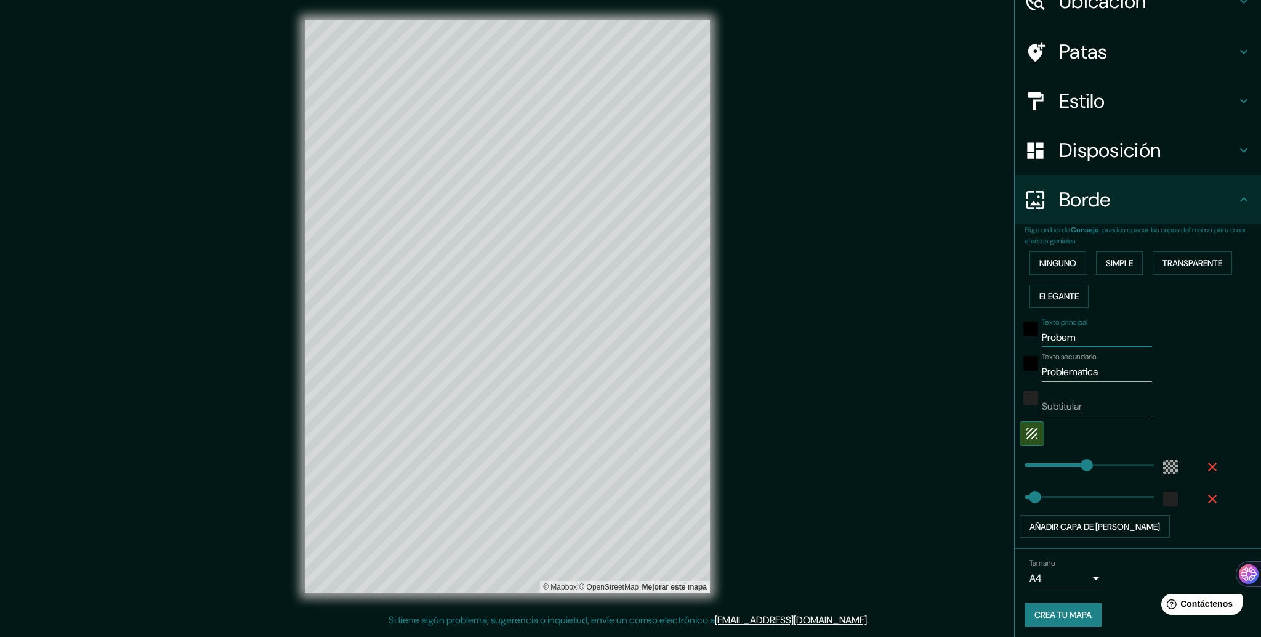
type input "Probema"
type input "316"
type input "53"
type input "Probemas"
type input "316"
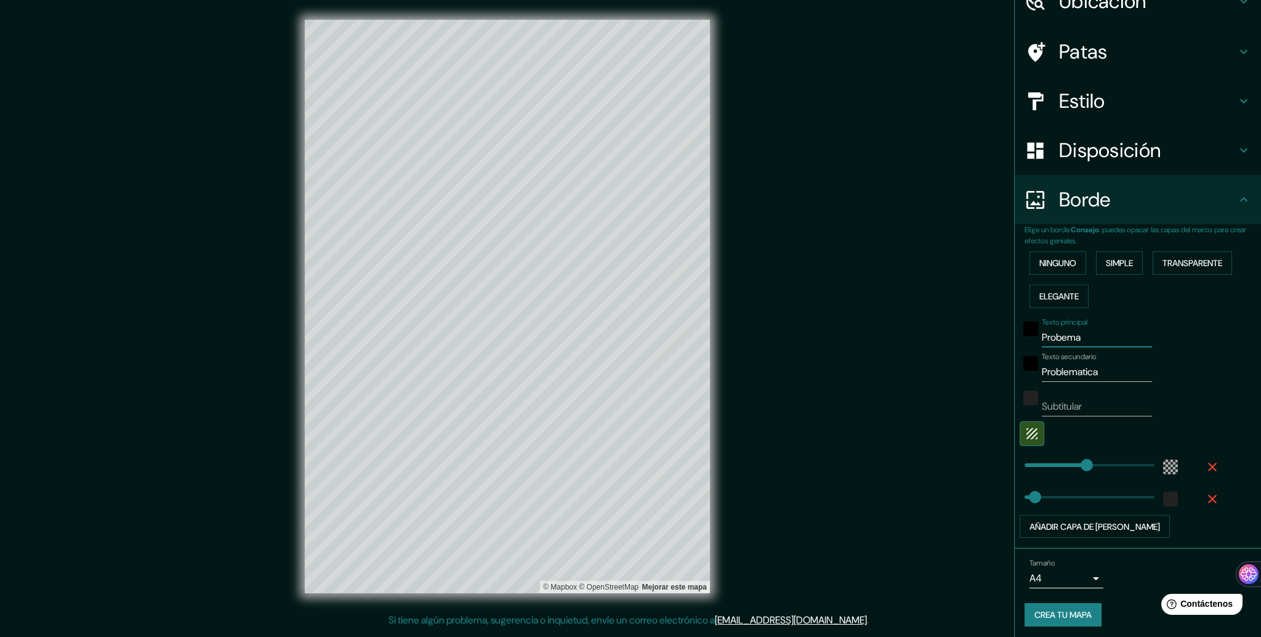
type input "53"
type input "Probemas"
click at [1111, 39] on h4 "Patas" at bounding box center [1147, 51] width 177 height 25
type input "316"
type input "53"
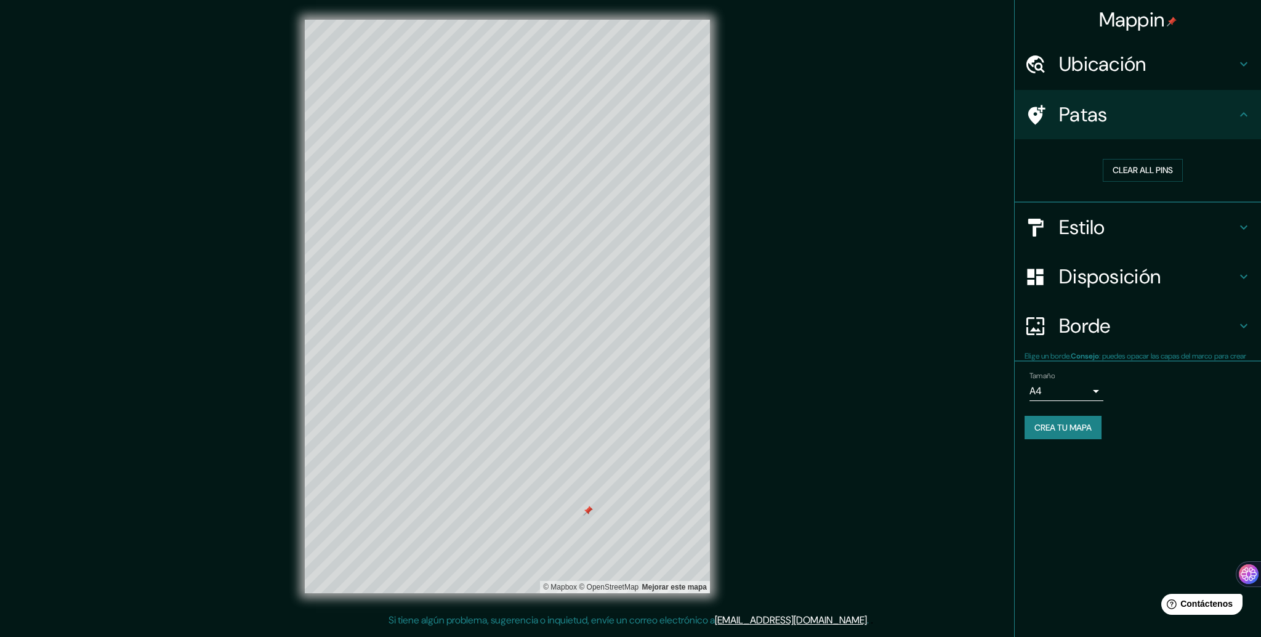
scroll to position [0, 0]
click at [1124, 167] on font "Borrar todos los pines" at bounding box center [1142, 170] width 103 height 11
click at [1098, 323] on font "Borde" at bounding box center [1085, 326] width 52 height 26
type input "316"
type input "53"
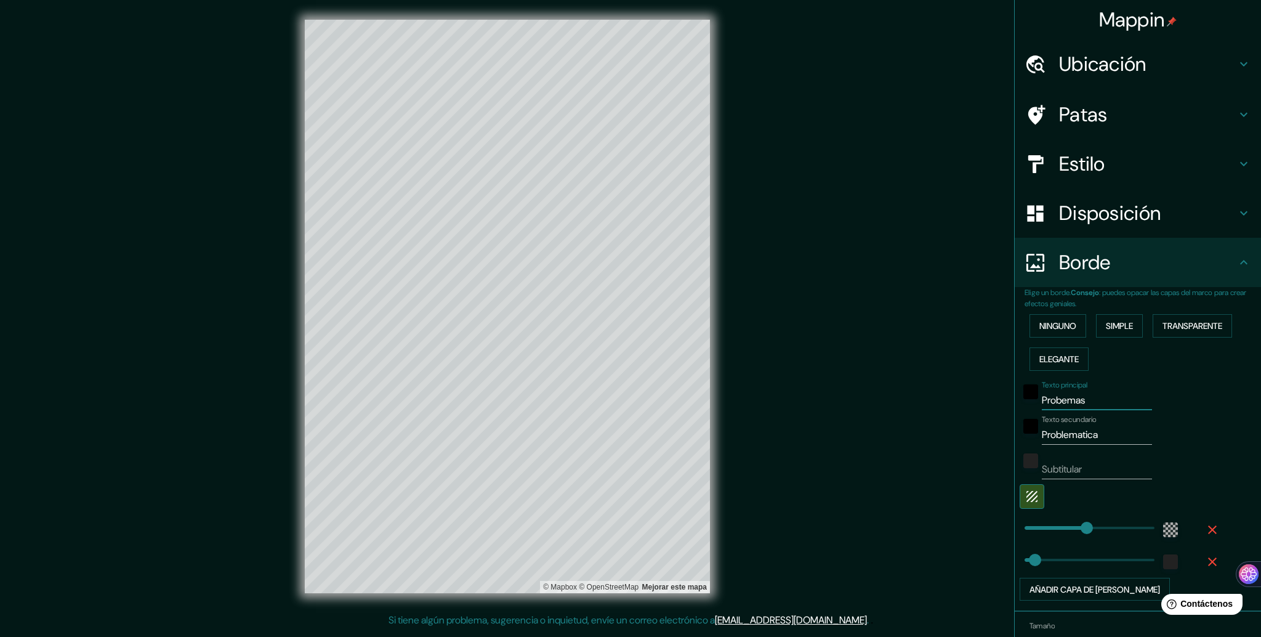
drag, startPoint x: 1084, startPoint y: 398, endPoint x: 1031, endPoint y: 400, distance: 53.0
click at [1042, 400] on input "Probemas" at bounding box center [1097, 400] width 110 height 20
type input "316"
type input "53"
click at [1029, 497] on button "button" at bounding box center [1032, 496] width 25 height 25
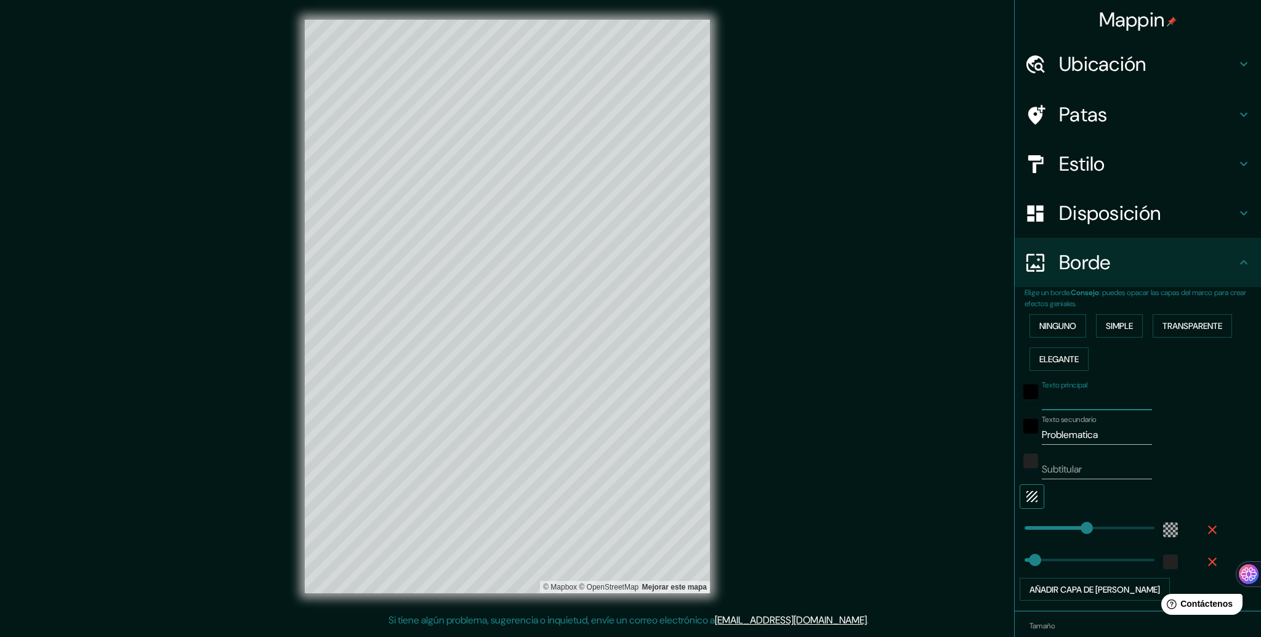
type input "316"
type input "53"
type input "198"
drag, startPoint x: 1075, startPoint y: 524, endPoint x: 1051, endPoint y: 525, distance: 24.0
type input "53"
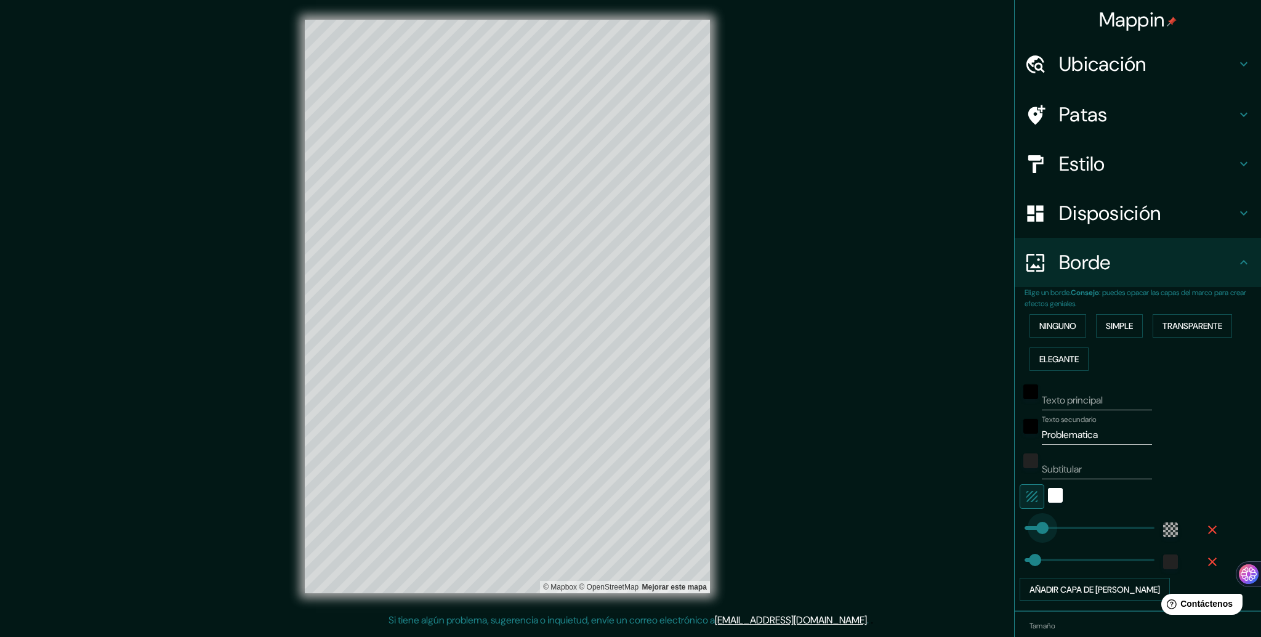
type input "0"
drag, startPoint x: 1055, startPoint y: 526, endPoint x: 1012, endPoint y: 527, distance: 43.1
type input "53"
type input "169"
drag, startPoint x: 1016, startPoint y: 526, endPoint x: 1045, endPoint y: 526, distance: 28.9
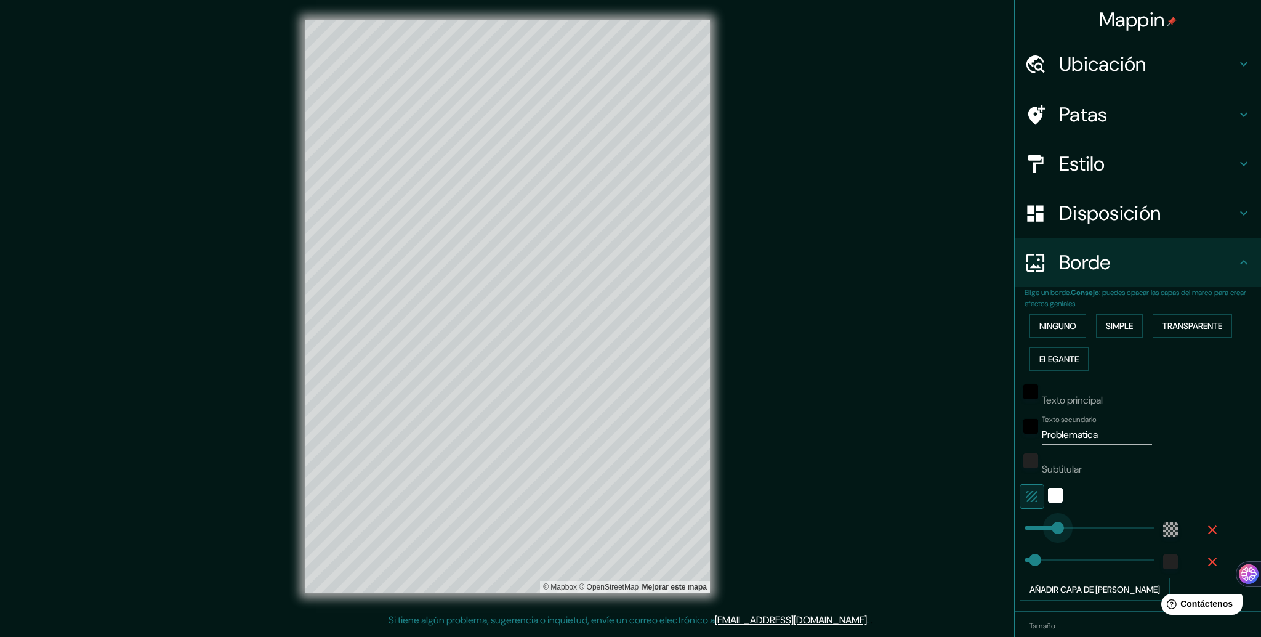
type input "53"
type input "194"
type input "53"
type input "166"
type input "53"
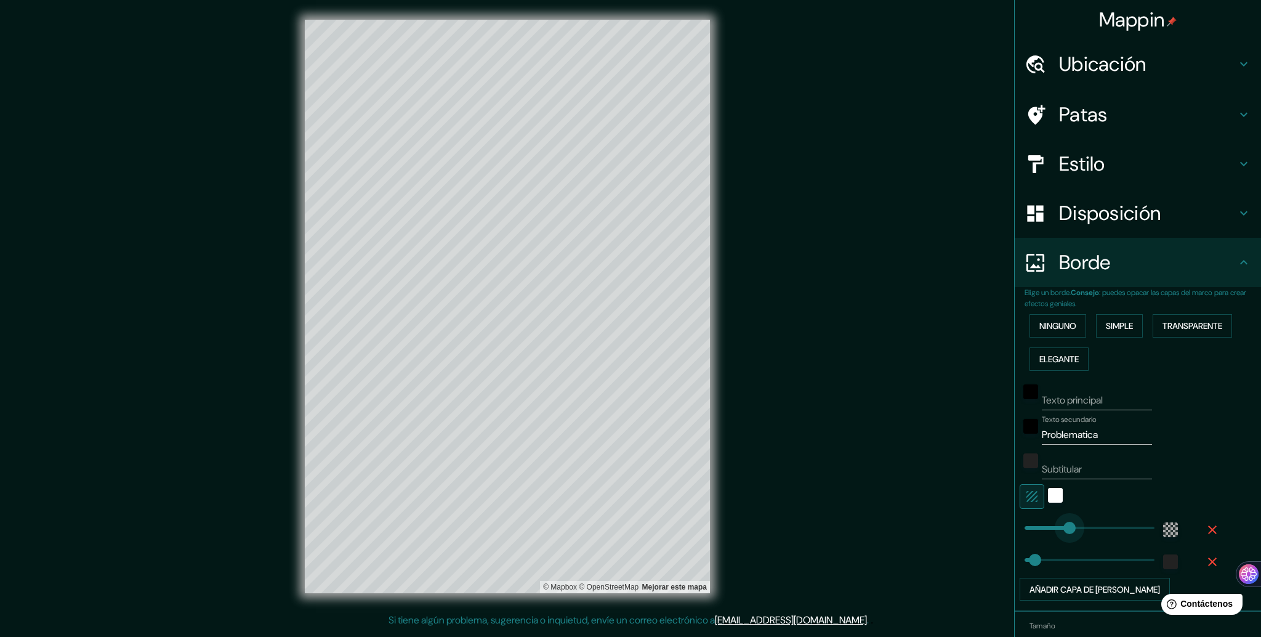
type input "238"
drag, startPoint x: 1048, startPoint y: 528, endPoint x: 1059, endPoint y: 530, distance: 11.2
type input "53"
type input "238"
type input "223"
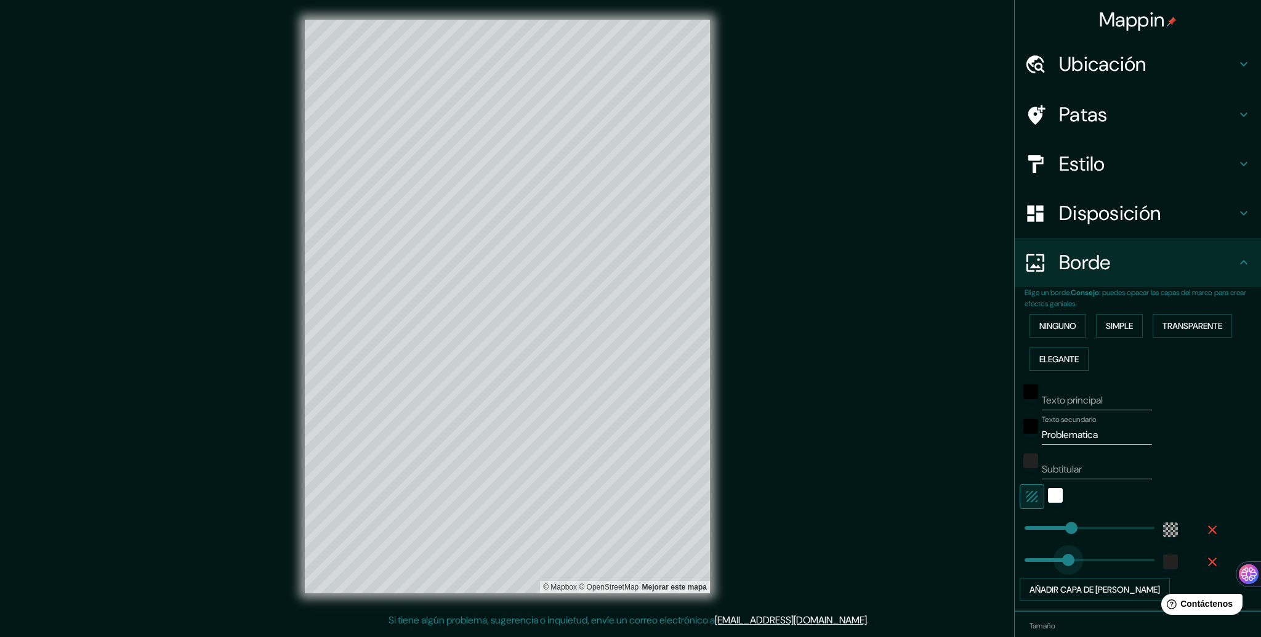
drag, startPoint x: 1023, startPoint y: 555, endPoint x: 1056, endPoint y: 556, distance: 33.3
type input "238"
type input "76"
drag, startPoint x: 1056, startPoint y: 559, endPoint x: 1027, endPoint y: 559, distance: 29.6
type input "238"
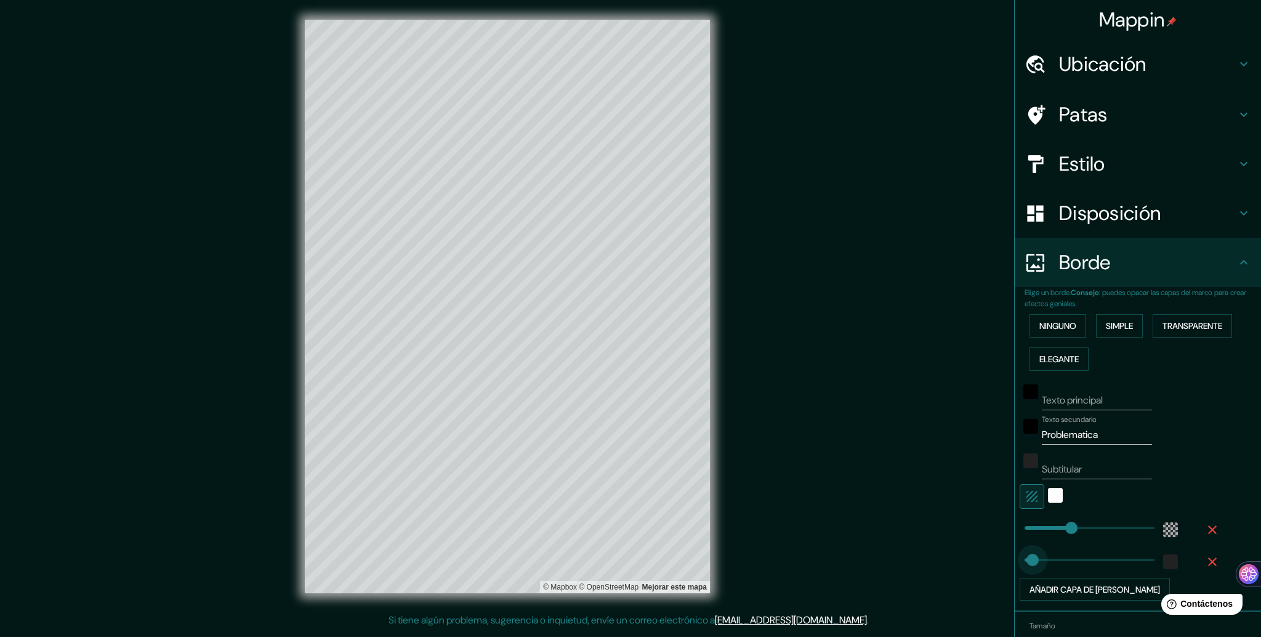
type input "32"
drag, startPoint x: 1029, startPoint y: 558, endPoint x: 1018, endPoint y: 557, distance: 11.2
type input "238"
type input "85"
type input "238"
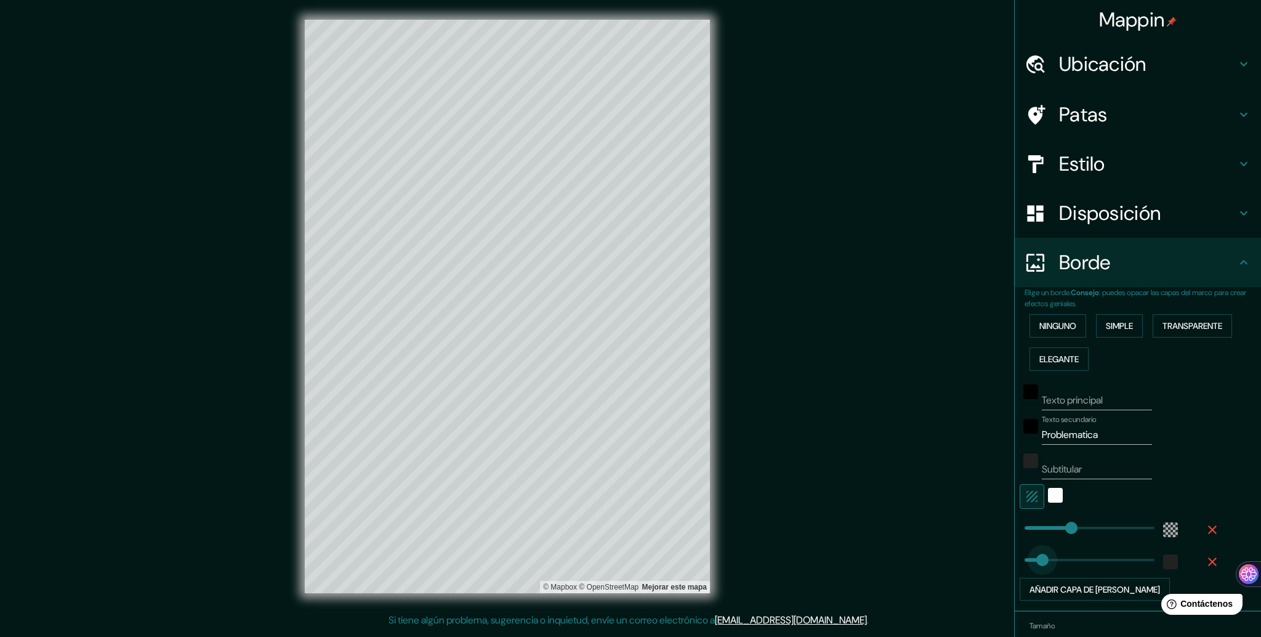
type input "95"
click at [1048, 491] on div "white" at bounding box center [1055, 495] width 15 height 15
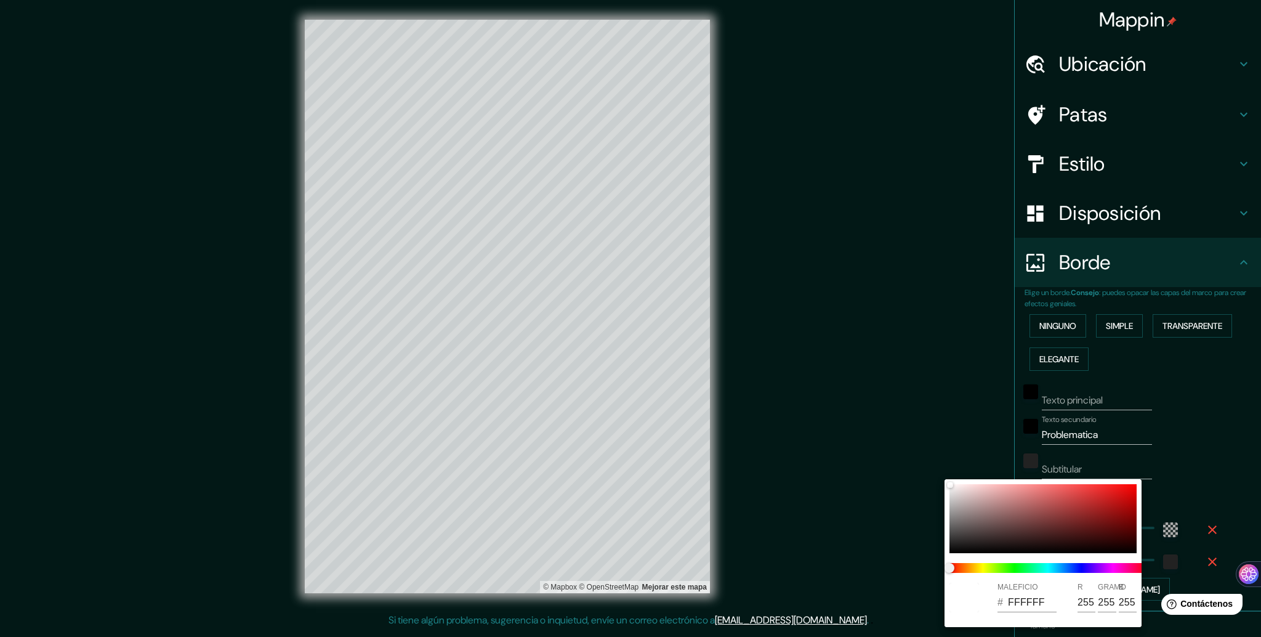
click at [1154, 470] on div at bounding box center [630, 318] width 1261 height 637
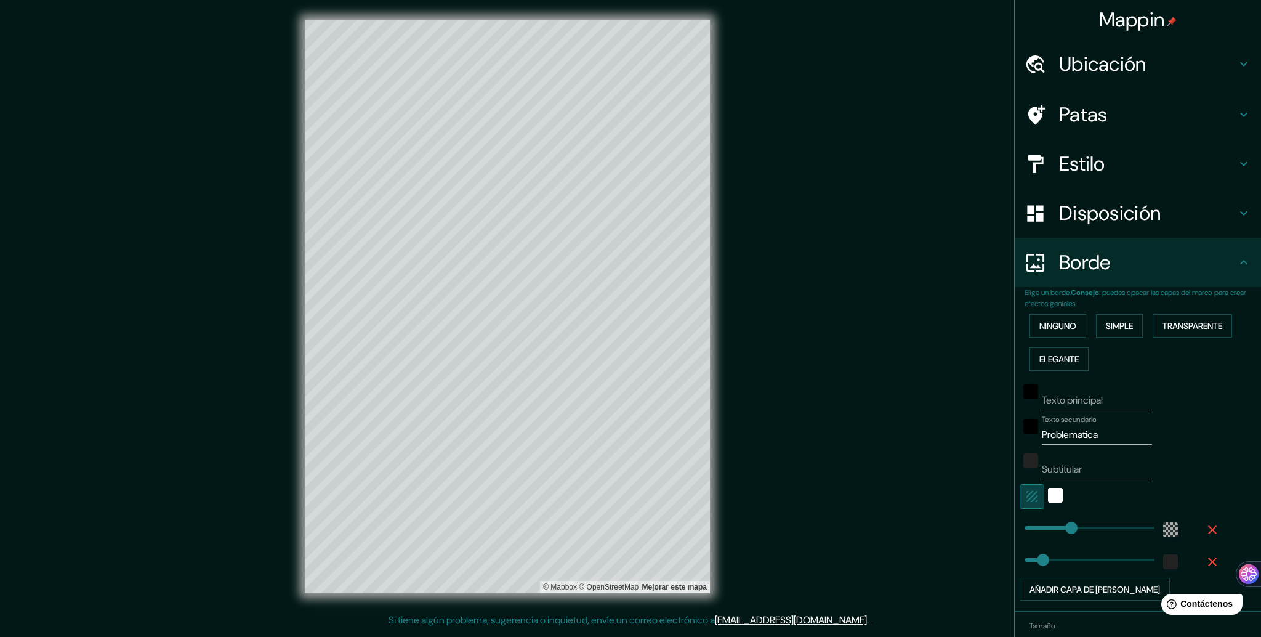
click at [1024, 496] on icon "button" at bounding box center [1031, 496] width 15 height 15
type input "658"
drag, startPoint x: 1055, startPoint y: 525, endPoint x: 1193, endPoint y: 531, distance: 138.0
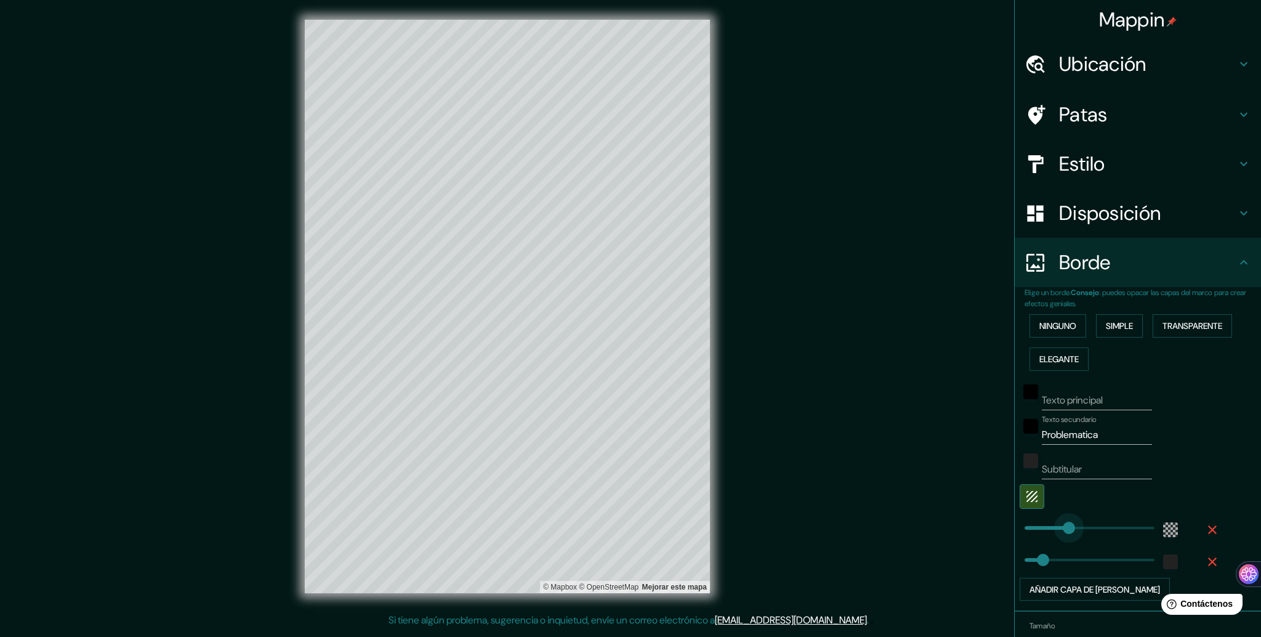
type input "91"
drag, startPoint x: 1136, startPoint y: 526, endPoint x: 1030, endPoint y: 531, distance: 106.0
type input "213"
drag, startPoint x: 1032, startPoint y: 530, endPoint x: 1054, endPoint y: 526, distance: 22.0
type input "213"
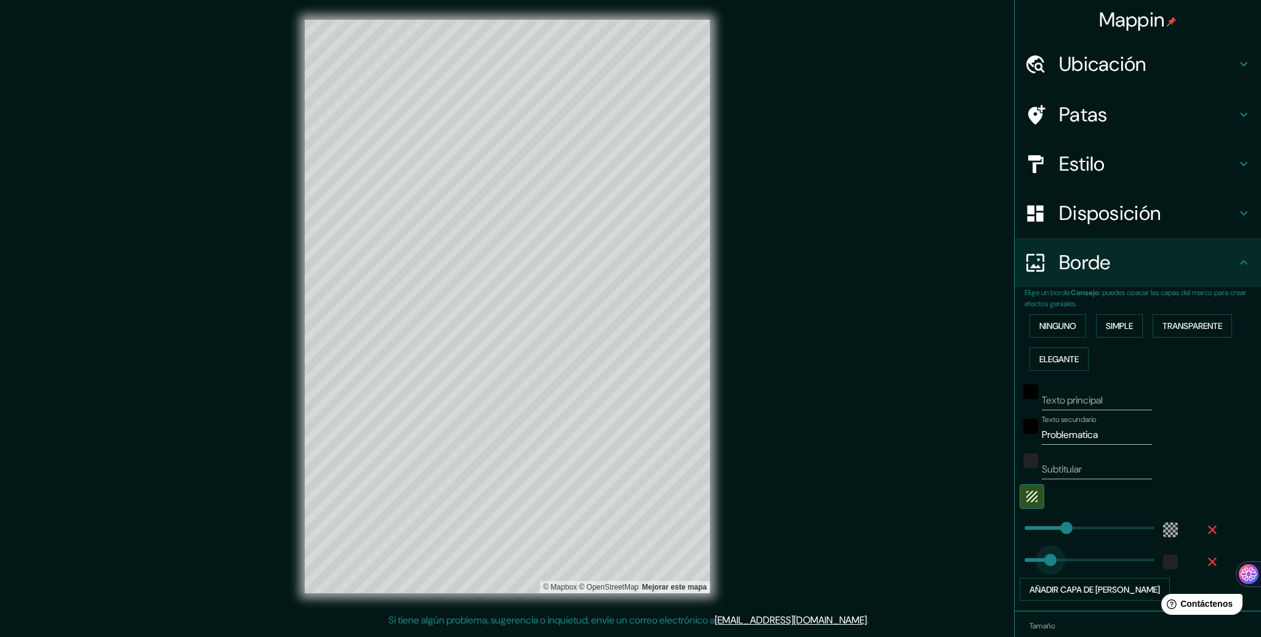
type input "266"
drag, startPoint x: 1029, startPoint y: 557, endPoint x: 1064, endPoint y: 558, distance: 35.7
type input "213"
type input "32"
drag, startPoint x: 1061, startPoint y: 558, endPoint x: 1018, endPoint y: 558, distance: 42.5
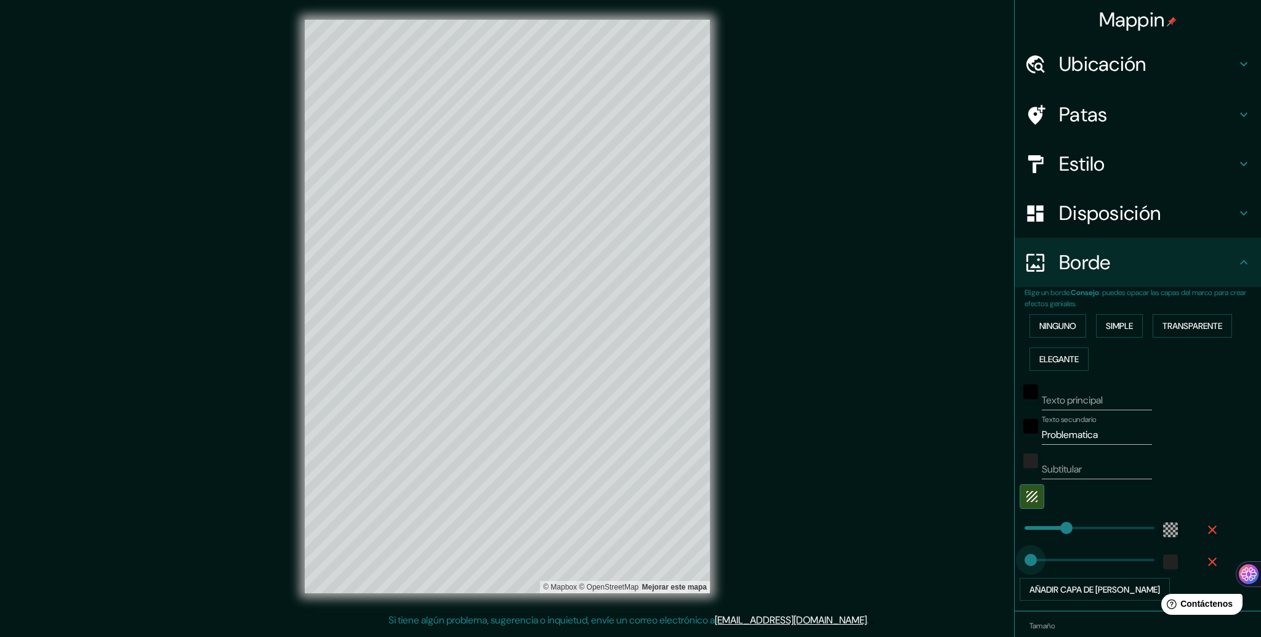
type input "213"
type input "57"
click at [1077, 168] on font "Estilo" at bounding box center [1082, 164] width 46 height 26
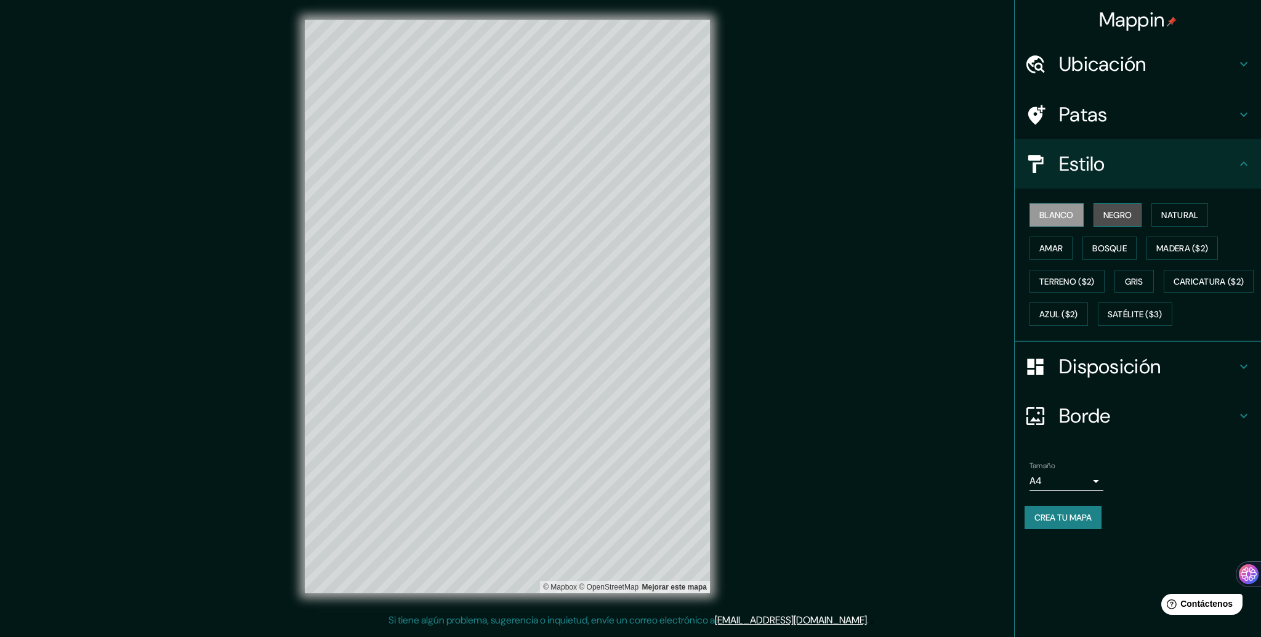
click at [1122, 215] on font "Negro" at bounding box center [1117, 214] width 29 height 11
click at [1179, 210] on font "Natural" at bounding box center [1179, 214] width 37 height 11
click at [1247, 160] on icon at bounding box center [1243, 163] width 15 height 15
click at [1118, 379] on font "Disposición" at bounding box center [1110, 366] width 102 height 26
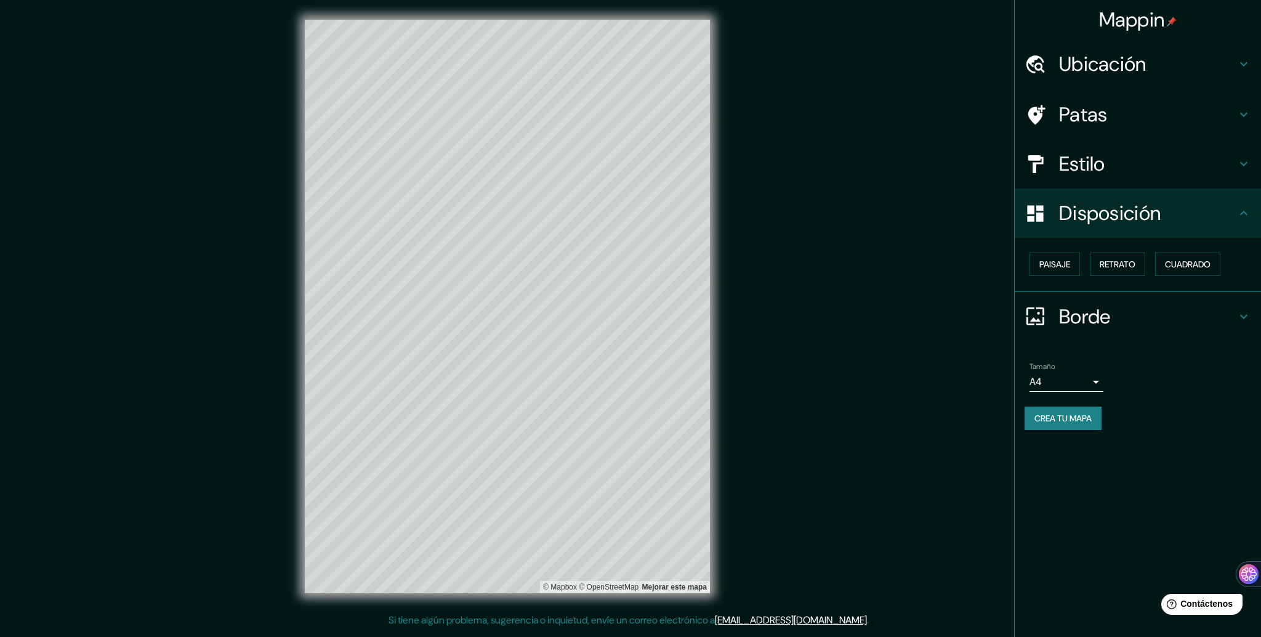
click at [1136, 307] on h4 "Borde" at bounding box center [1147, 316] width 177 height 25
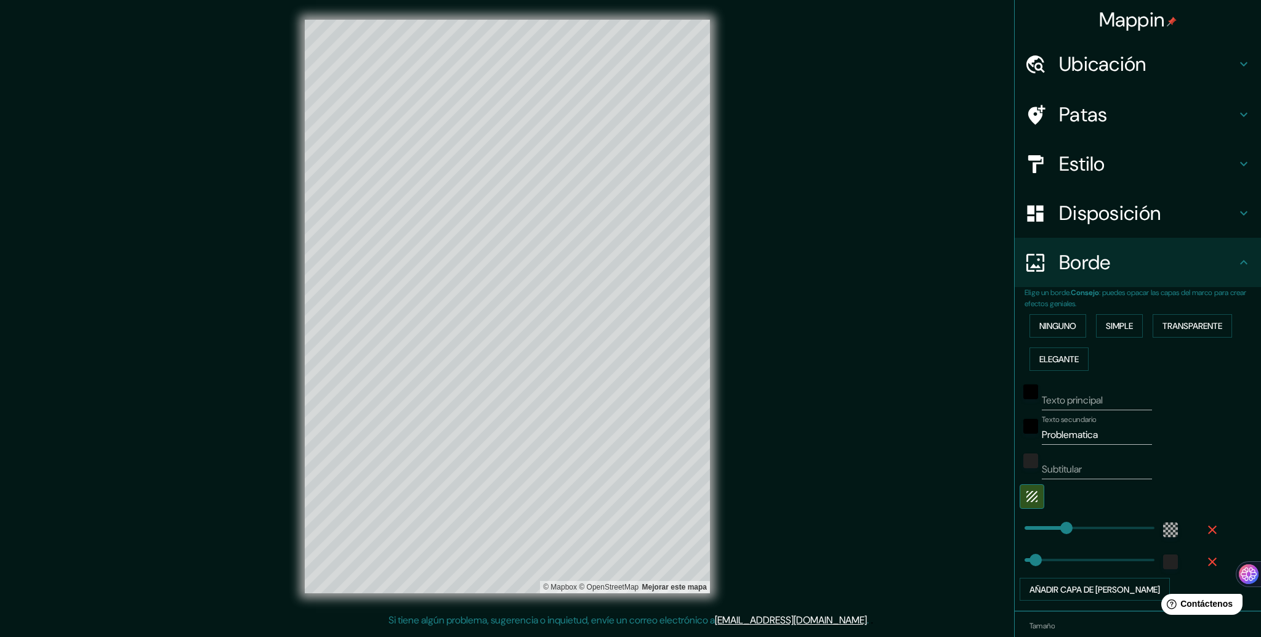
click at [1162, 218] on h4 "Disposición" at bounding box center [1147, 213] width 177 height 25
type input "213"
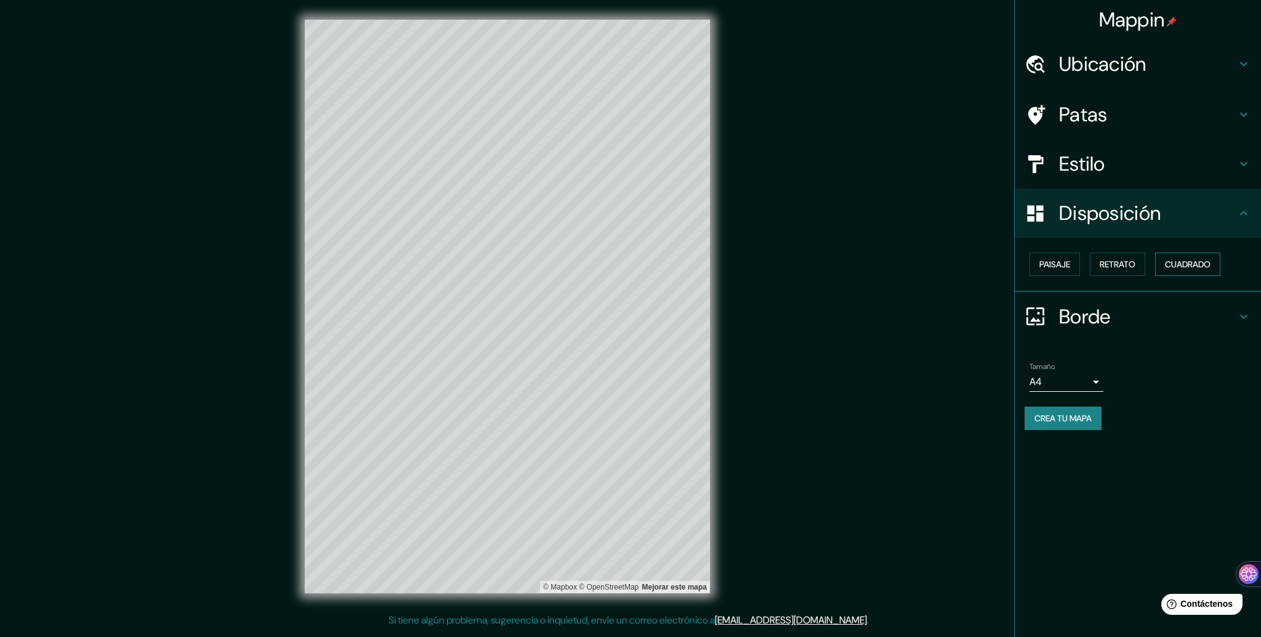
click at [1189, 262] on font "Cuadrado" at bounding box center [1188, 264] width 46 height 11
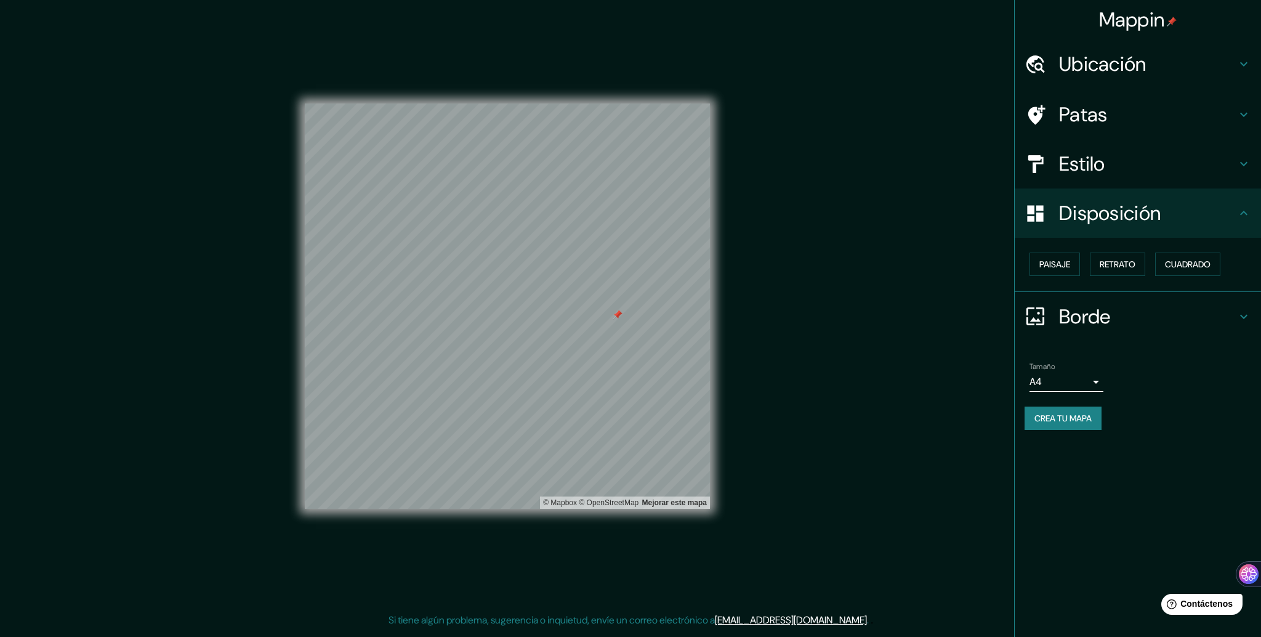
click at [1100, 318] on font "Borde" at bounding box center [1085, 317] width 52 height 26
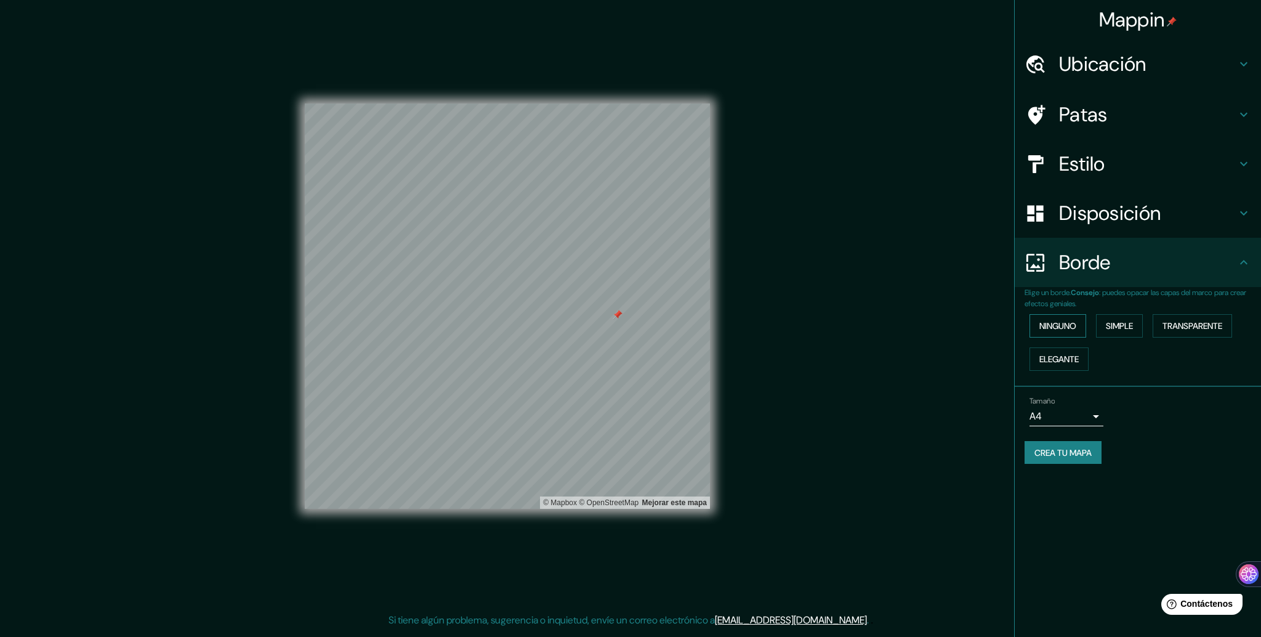
click at [1080, 325] on button "Ninguno" at bounding box center [1057, 325] width 57 height 23
click at [1154, 65] on h4 "Ubicación" at bounding box center [1147, 64] width 177 height 25
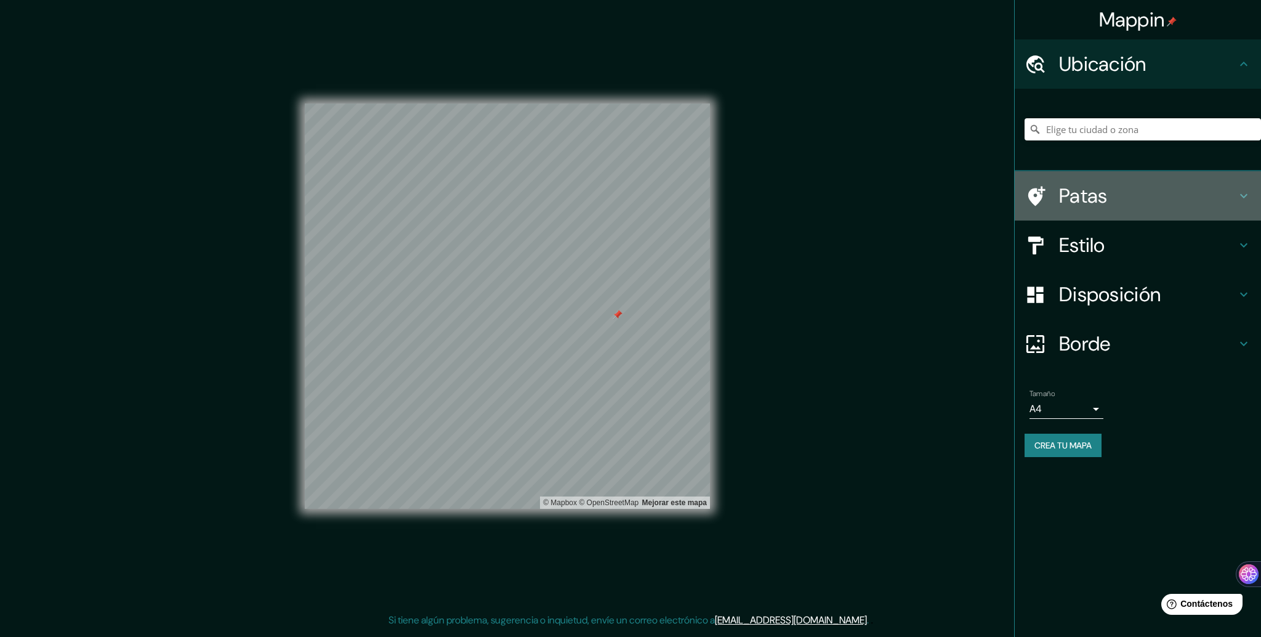
click at [1106, 202] on font "Patas" at bounding box center [1083, 196] width 49 height 26
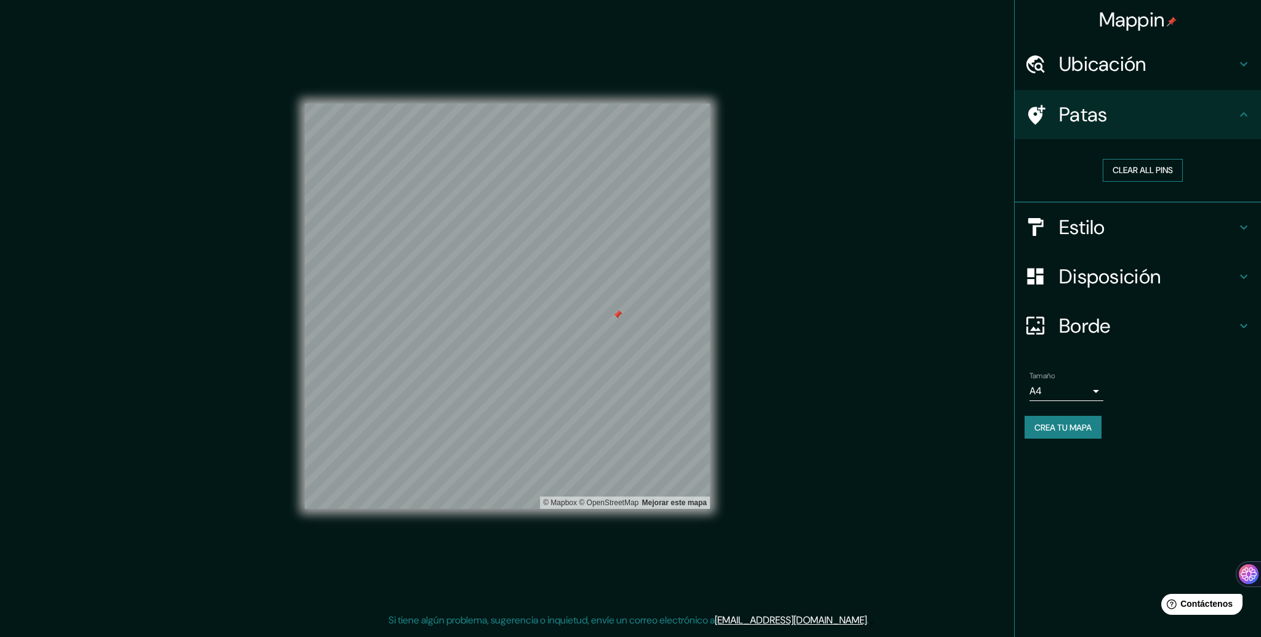
click at [1162, 167] on button "Clear all pins" at bounding box center [1143, 170] width 80 height 23
click at [1062, 429] on font "Crea tu mapa" at bounding box center [1062, 427] width 57 height 11
click at [1061, 424] on font "Crea tu mapa" at bounding box center [1062, 427] width 57 height 11
click at [1079, 422] on div "Crea tu mapa" at bounding box center [1137, 427] width 227 height 23
click at [1105, 457] on div "Mappin Ubicación Patas Clear all pins Estilo Disposición Borde Elige un borde. …" at bounding box center [1137, 318] width 247 height 637
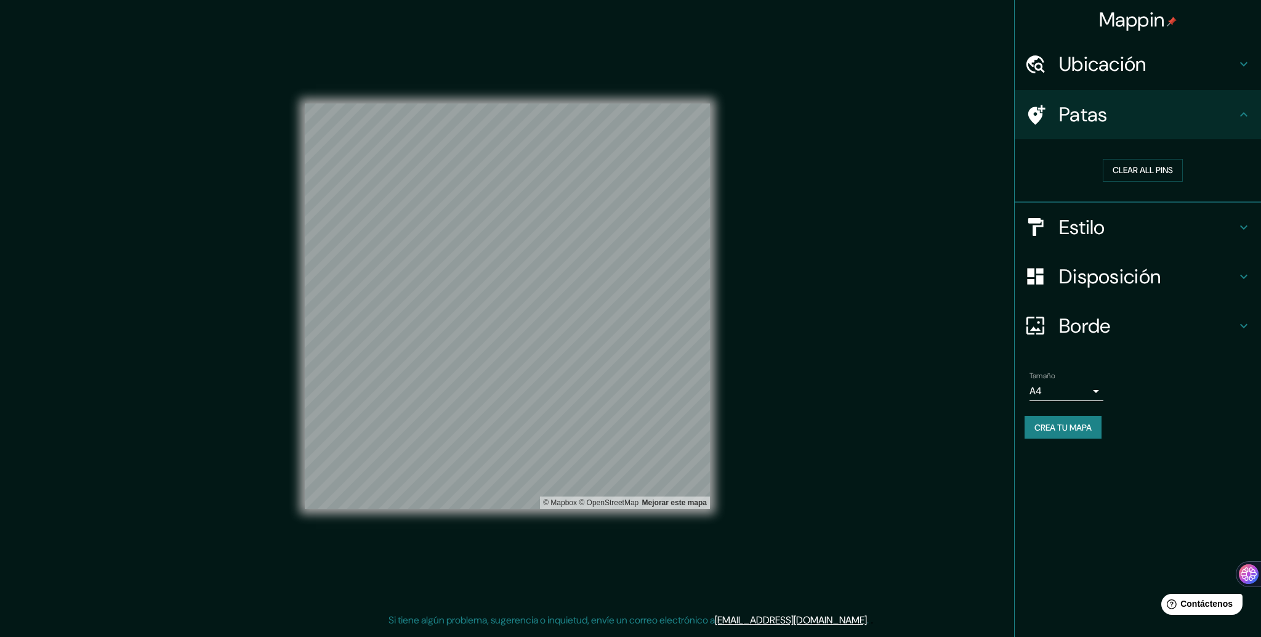
click at [1086, 385] on body "Mappin Ubicación Patas Clear all pins Estilo Disposición Borde Elige un borde. …" at bounding box center [630, 318] width 1261 height 637
click at [1147, 398] on div at bounding box center [630, 318] width 1261 height 637
click at [1077, 422] on font "Crea tu mapa" at bounding box center [1062, 427] width 57 height 11
